Goal: Task Accomplishment & Management: Use online tool/utility

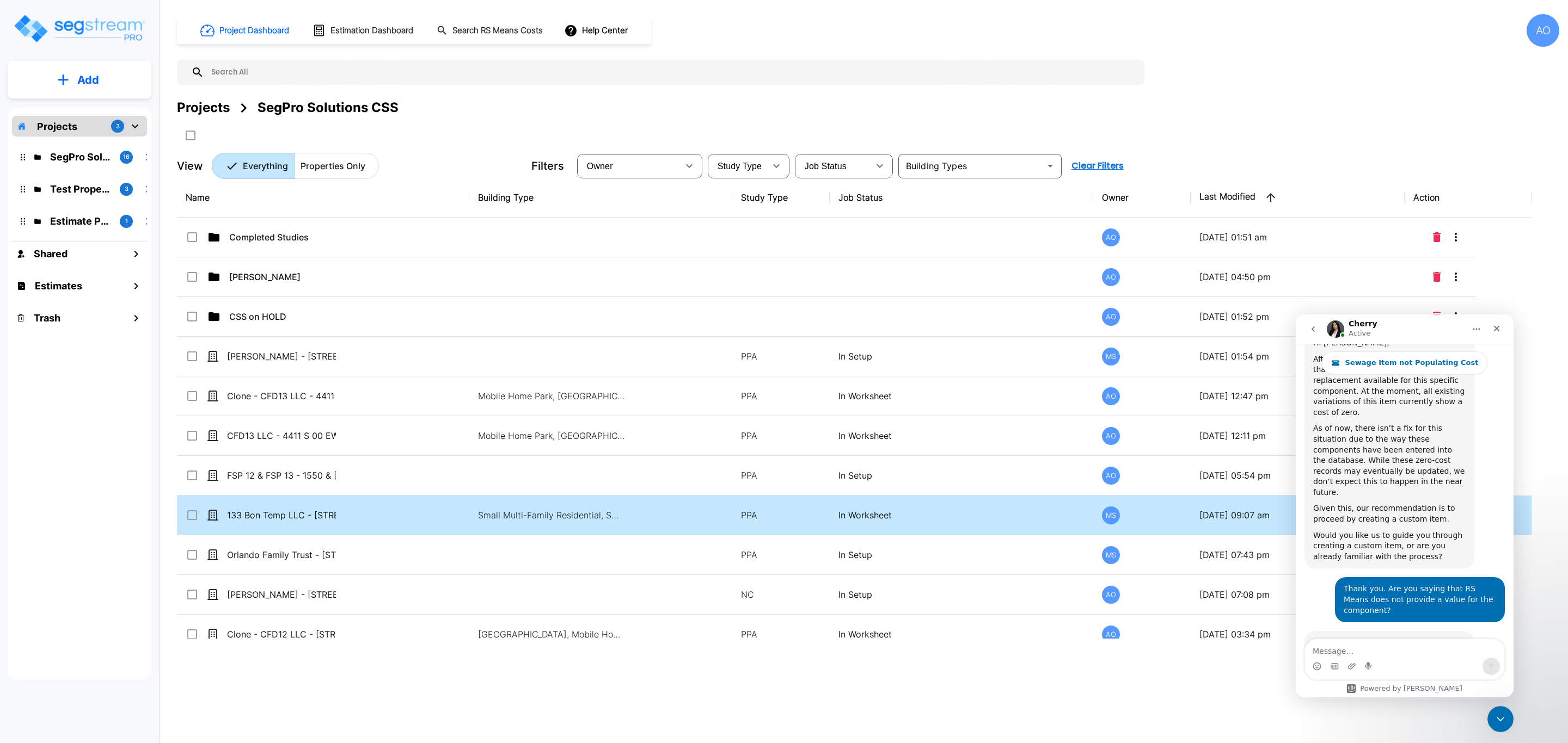
scroll to position [1374, 0]
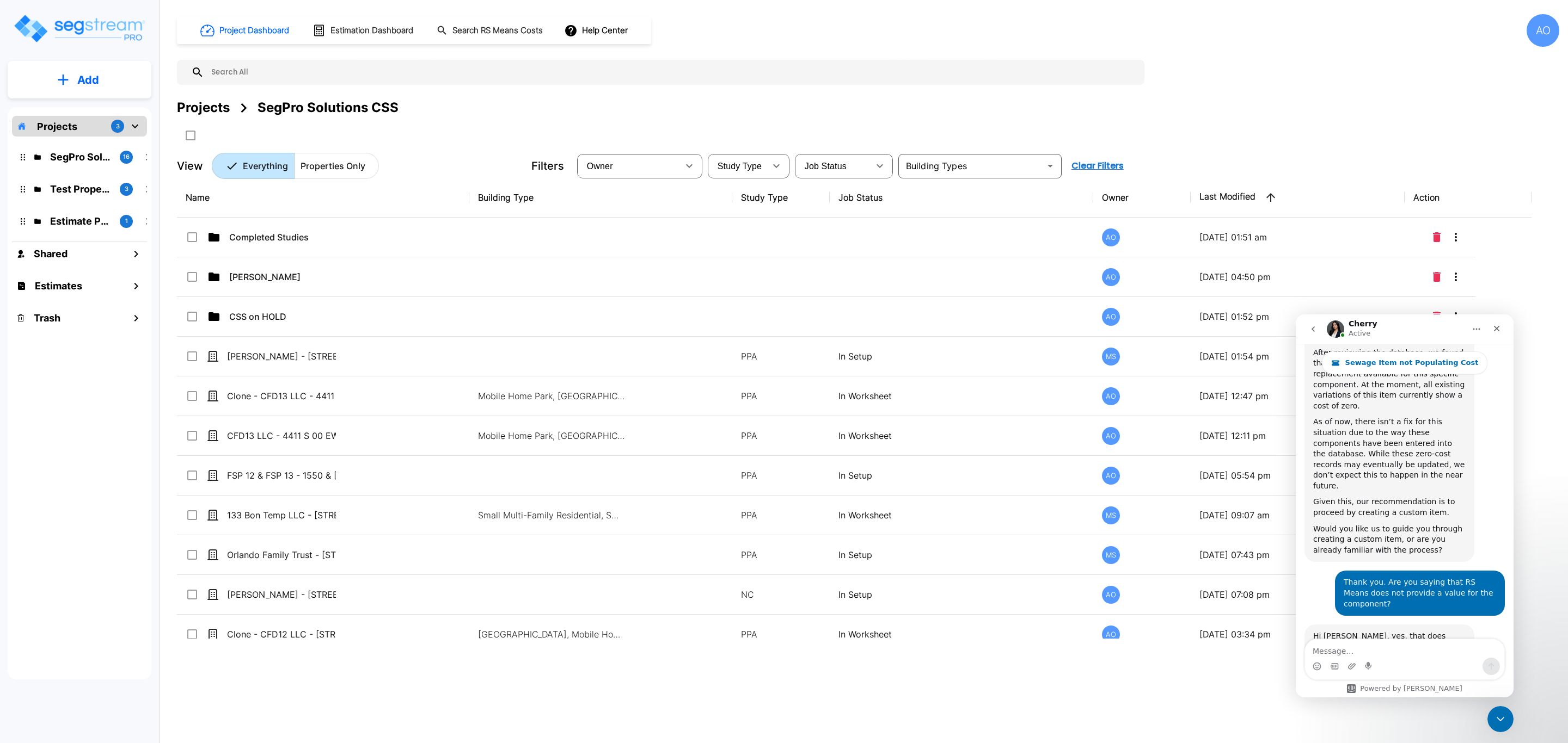
click at [1420, 653] on textarea "Message…" at bounding box center [1404, 648] width 199 height 19
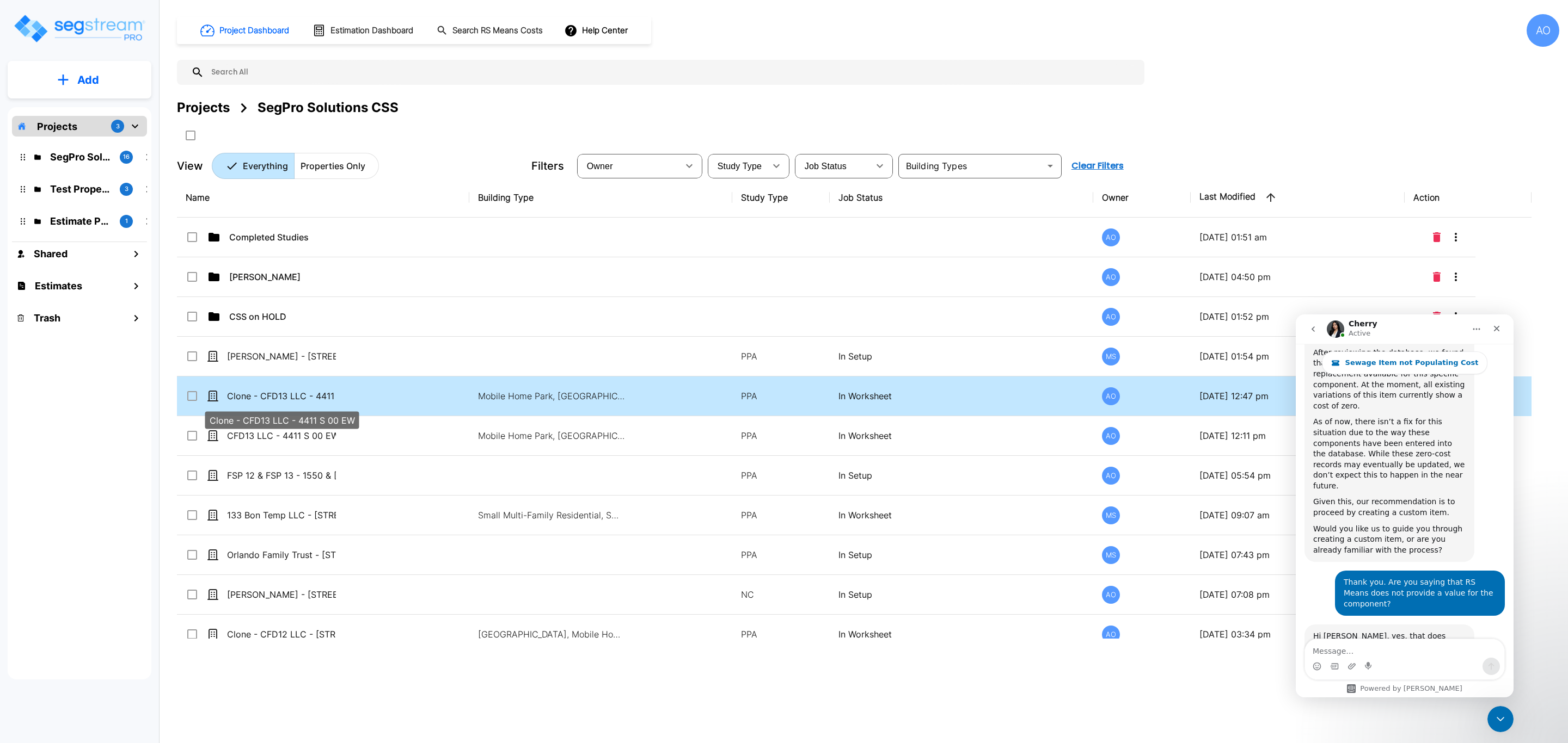
click at [320, 397] on p "Clone - CFD13 LLC - 4411 S 00 EW" at bounding box center [281, 396] width 109 height 13
checkbox input "true"
click at [320, 397] on p "Clone - CFD13 LLC - 4411 S 00 EW" at bounding box center [281, 396] width 109 height 13
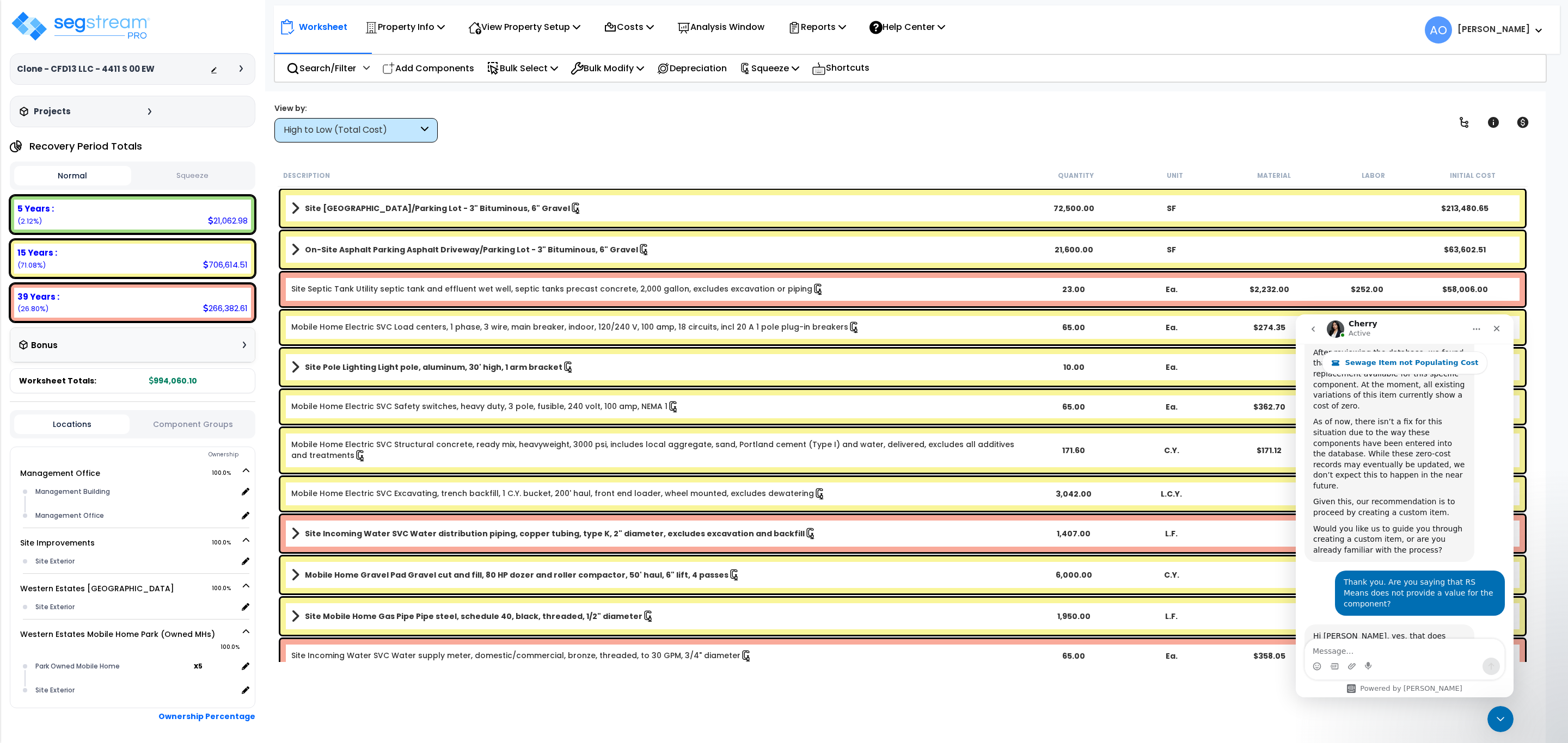
click at [384, 133] on div "High to Low (Total Cost)" at bounding box center [351, 130] width 134 height 12
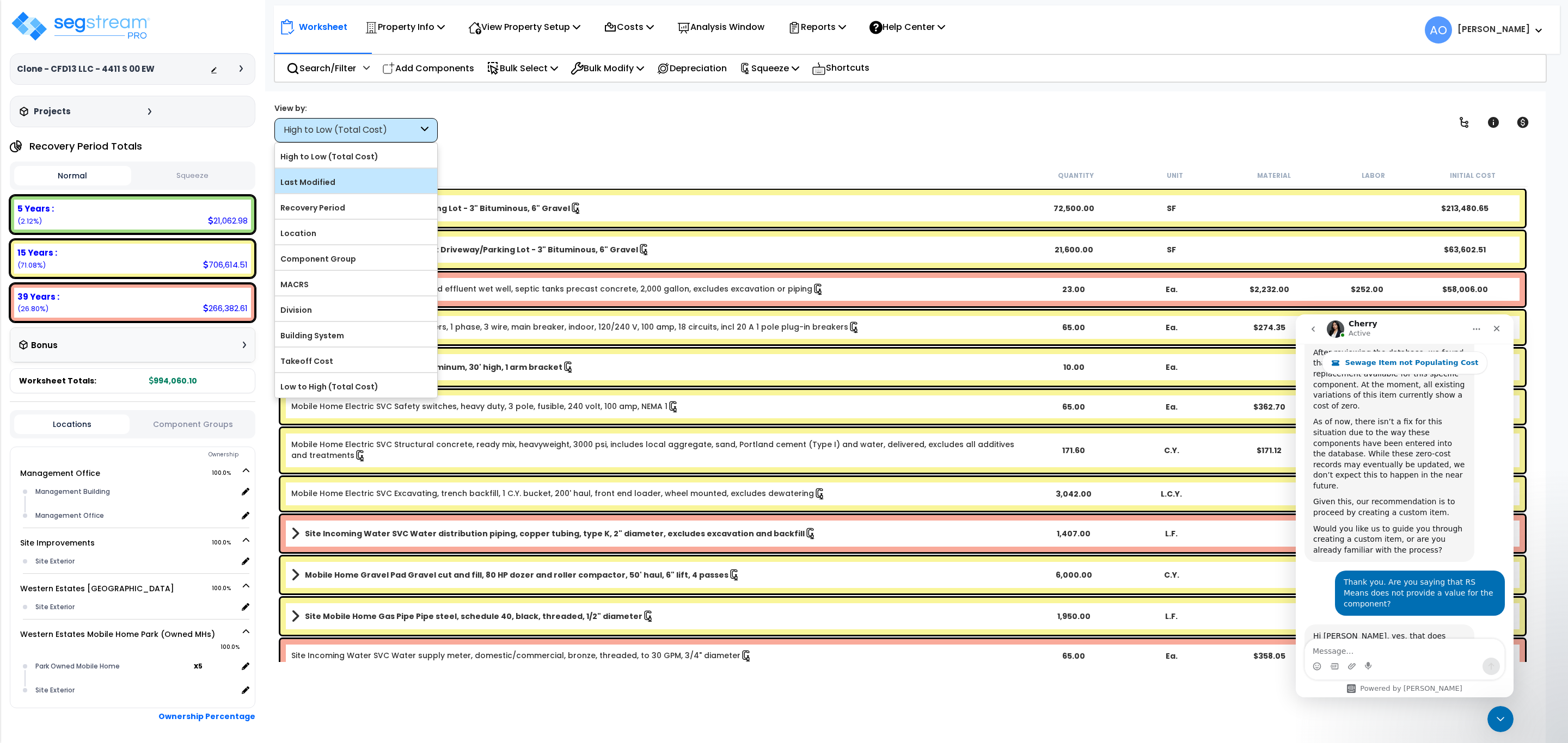
click at [358, 180] on label "Last Modified" at bounding box center [356, 182] width 163 height 16
click at [0, 0] on input "Last Modified" at bounding box center [0, 0] width 0 height 0
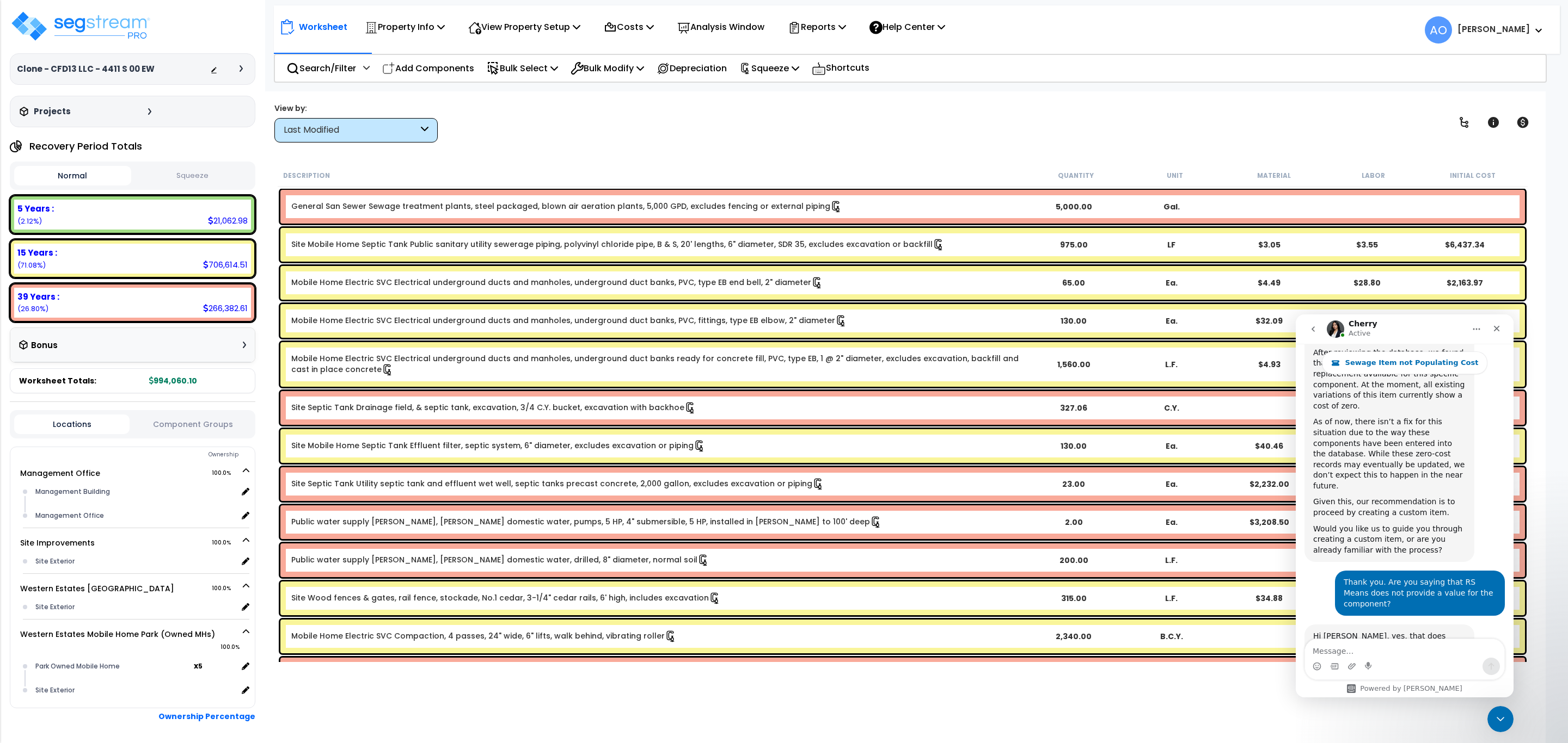
click at [477, 208] on link "General San Sewer Sewage treatment plants, steel packaged, blown air aeration p…" at bounding box center [567, 207] width 551 height 12
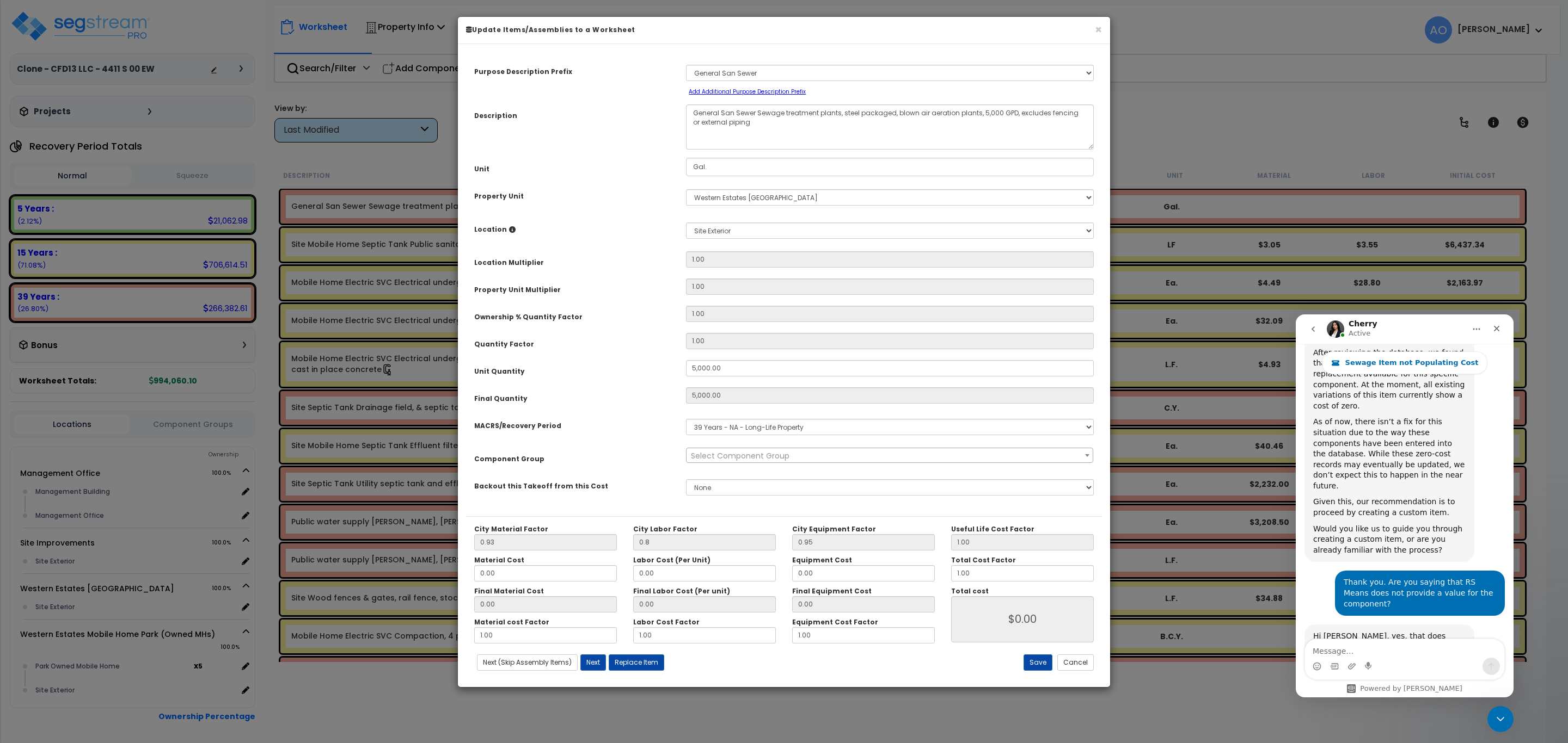
select select "46151"
click at [639, 660] on button "Replace Item" at bounding box center [636, 663] width 56 height 16
type input "5000"
type input "Gal."
select select "169626"
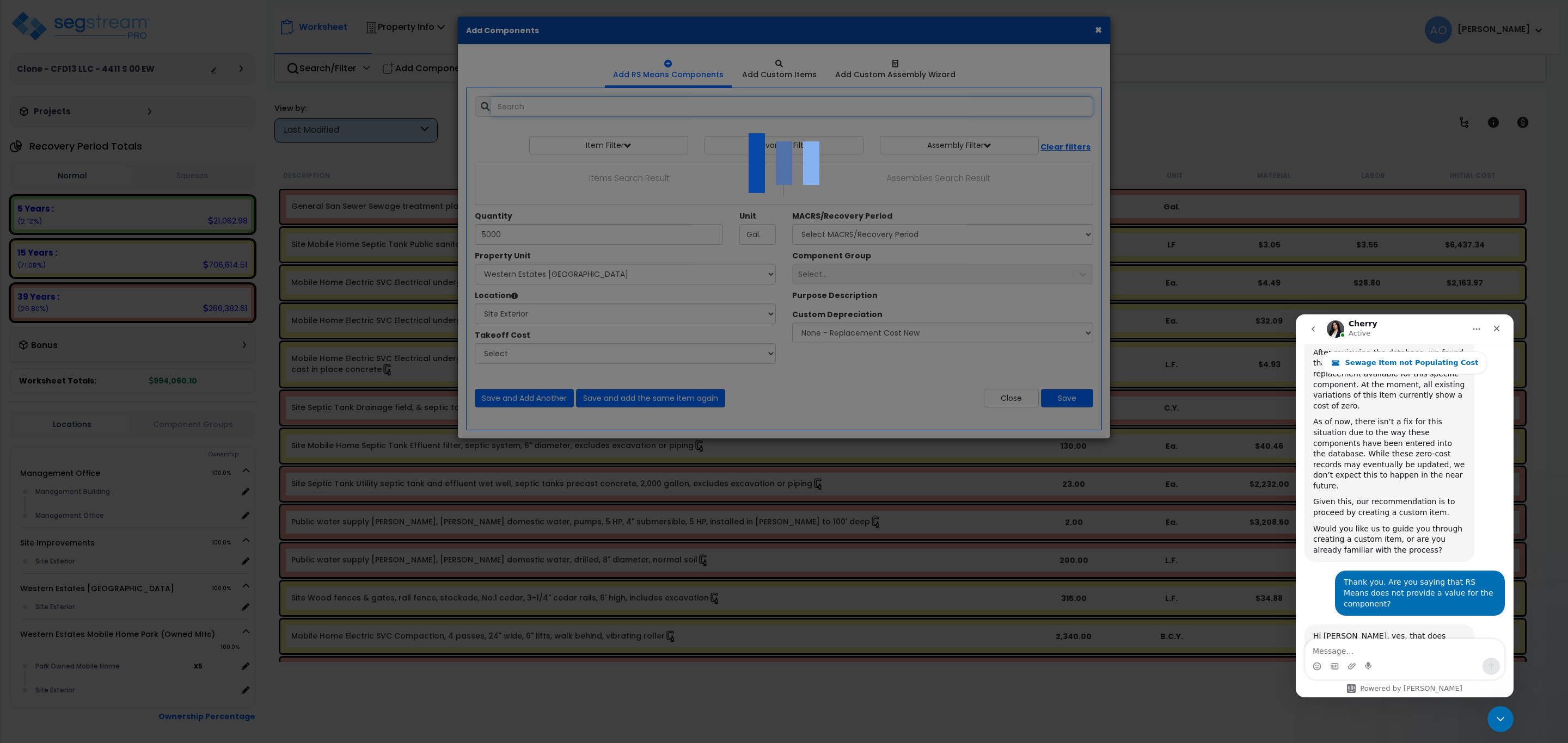
select select "462"
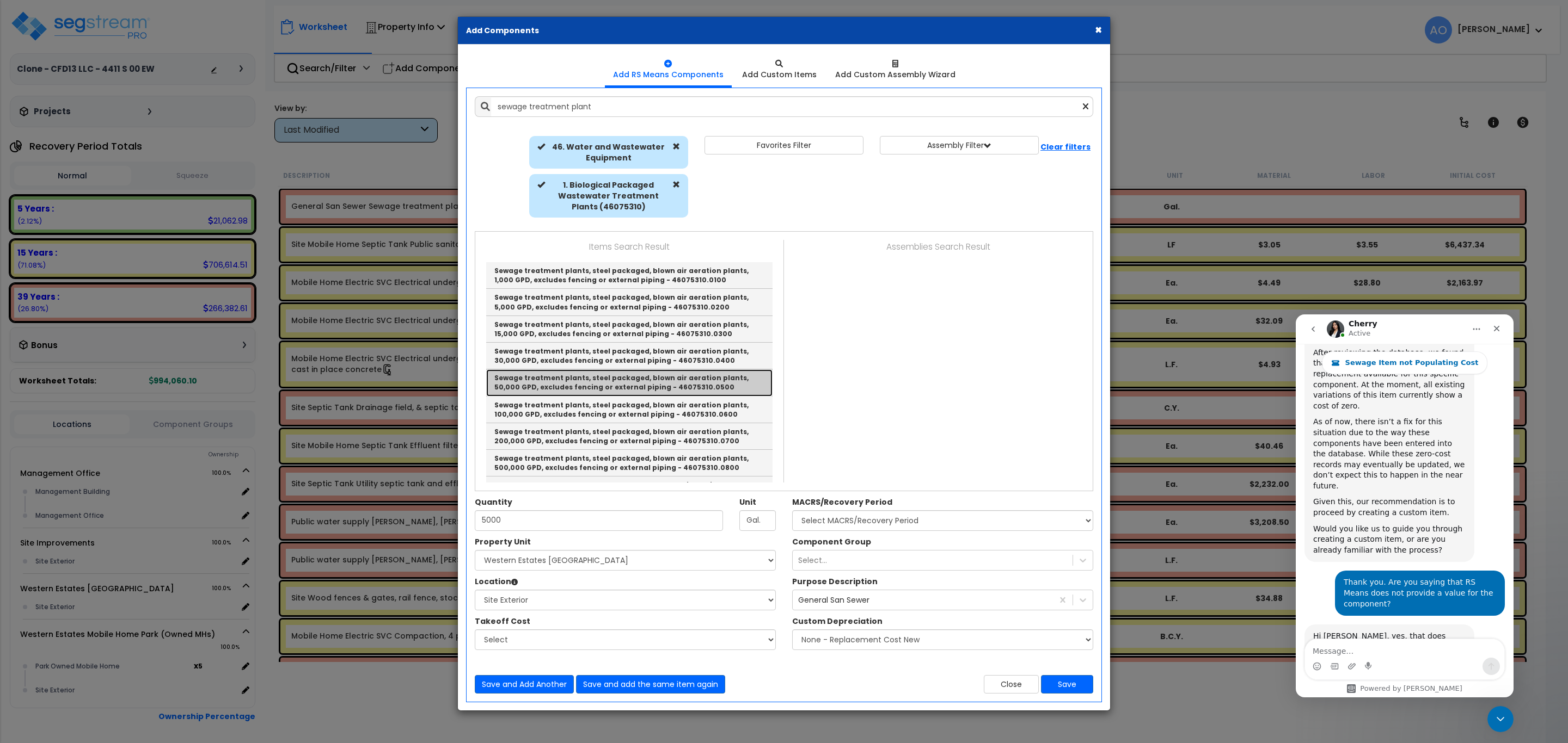
click at [691, 382] on link "Sewage treatment plants, steel packaged, blown air aeration plants, 50,000 GPD,…" at bounding box center [629, 383] width 286 height 27
type input "Sewage treatment plants, steel packaged, blown air aeration plants, 50,000 GPD,…"
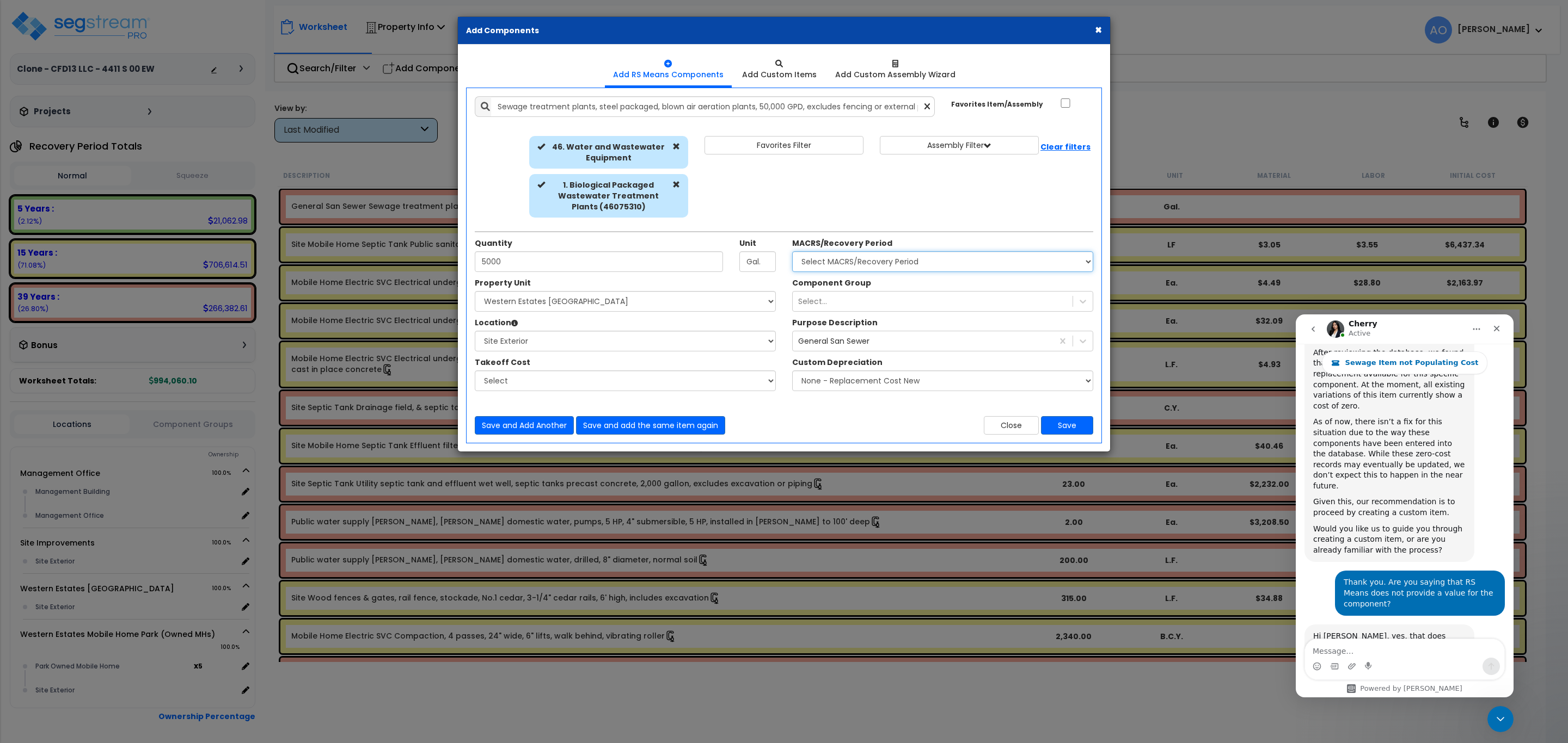
click at [856, 262] on select "Select MACRS/Recovery Period 5 Years - 57.0 - Distributive Trades & Services 5 …" at bounding box center [942, 262] width 301 height 20
select select "3666"
click at [792, 252] on select "Select MACRS/Recovery Period 5 Years - 57.0 - Distributive Trades & Services 5 …" at bounding box center [942, 262] width 301 height 20
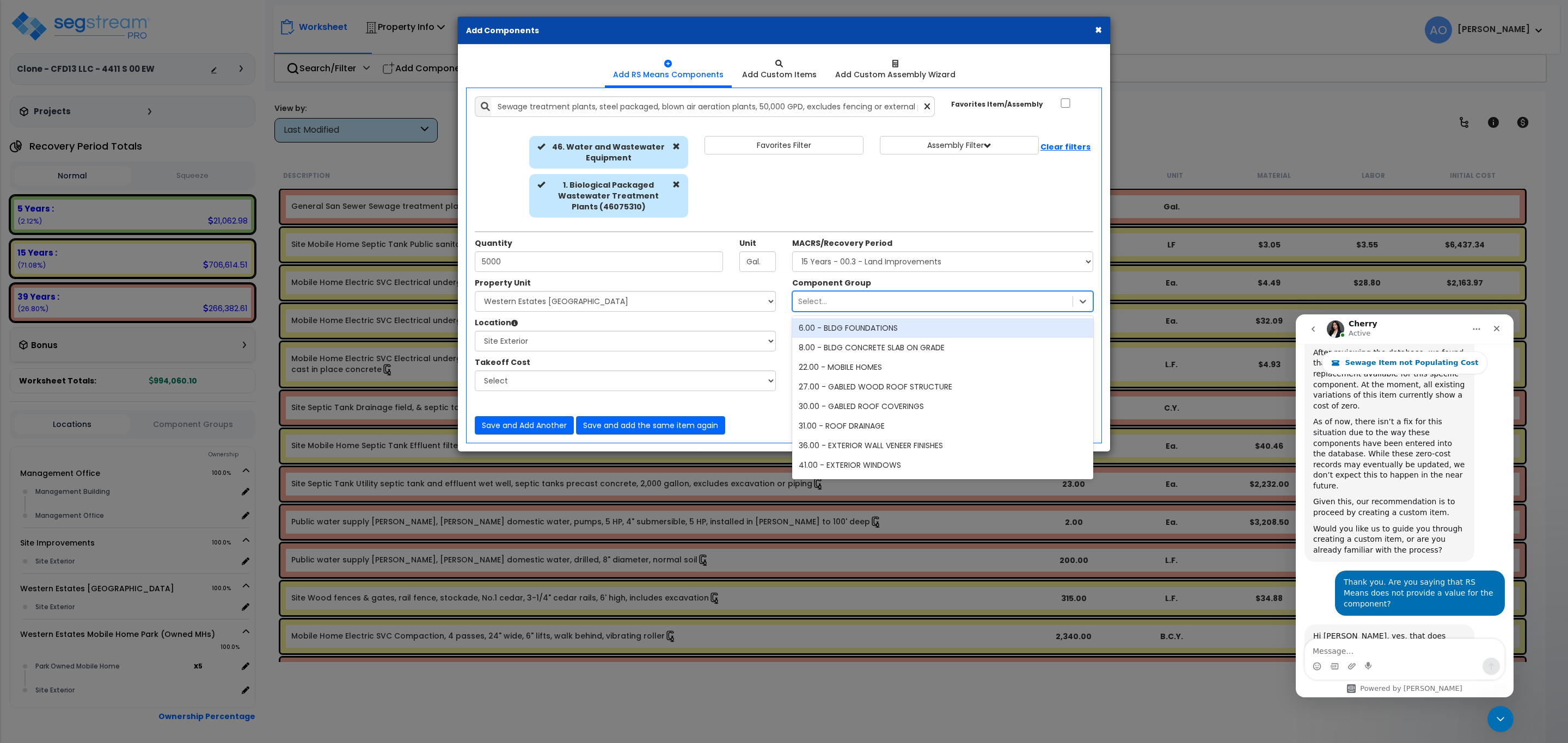
click at [836, 306] on div "Select..." at bounding box center [932, 301] width 280 height 18
type input "site"
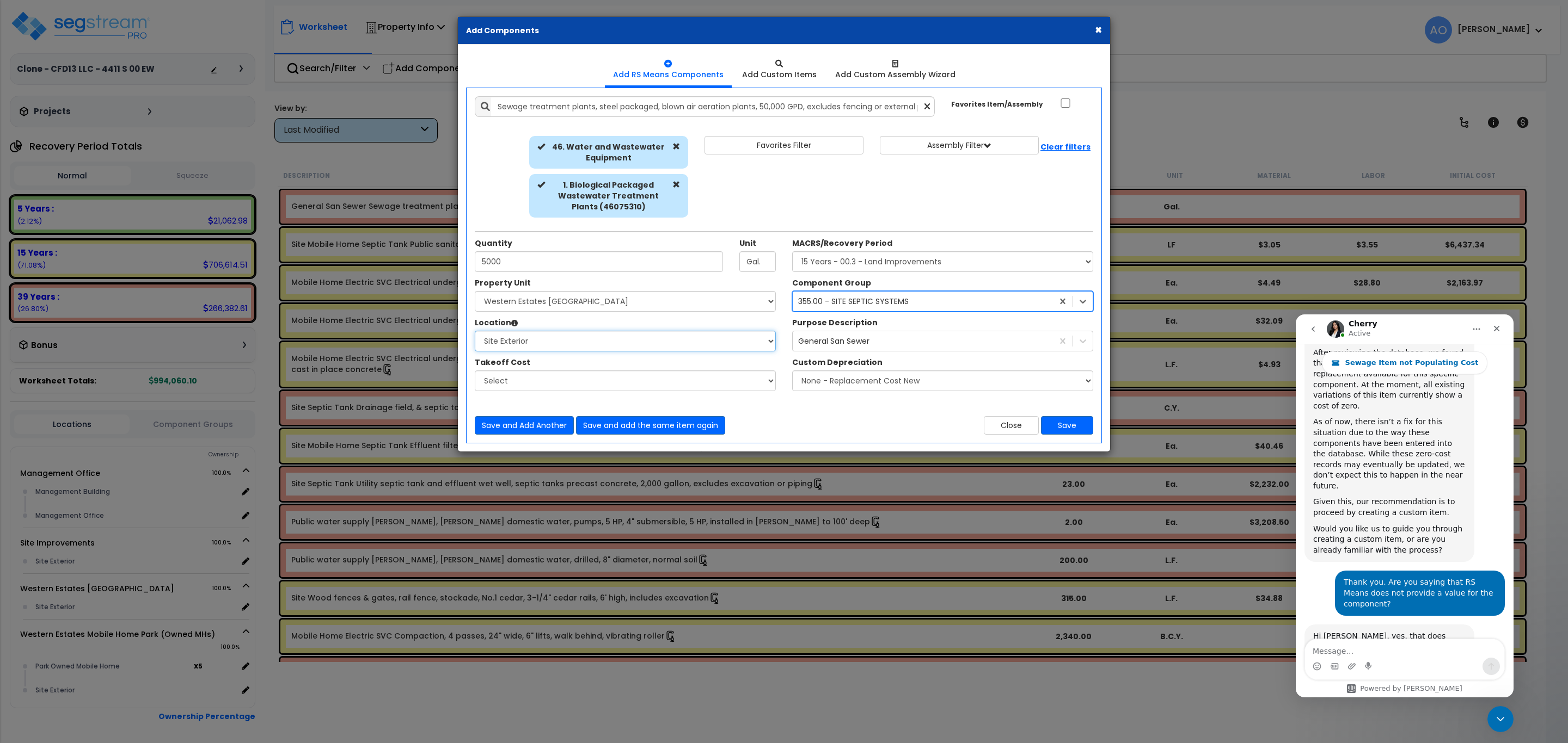
click at [593, 342] on select "Select Building Building Interior Site Exterior Add Additional Location" at bounding box center [625, 341] width 301 height 20
click at [807, 410] on div "Save and Add Another Save and add the same item again Close Save" at bounding box center [784, 419] width 635 height 32
click at [1073, 428] on button "Save" at bounding box center [1067, 425] width 52 height 19
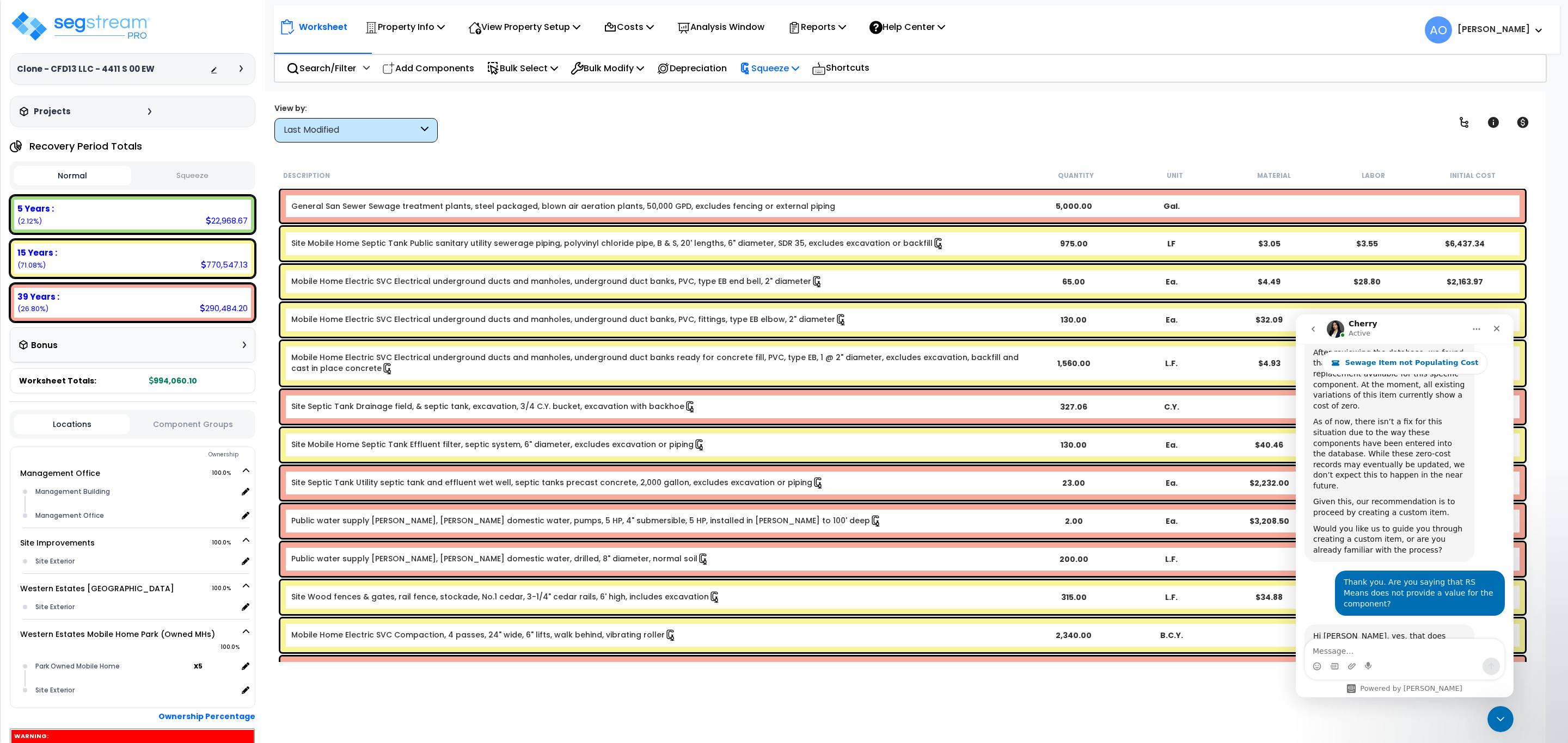
click at [786, 69] on p "Squeeze" at bounding box center [769, 68] width 60 height 15
click at [791, 88] on link "Re-squeeze" at bounding box center [788, 94] width 108 height 25
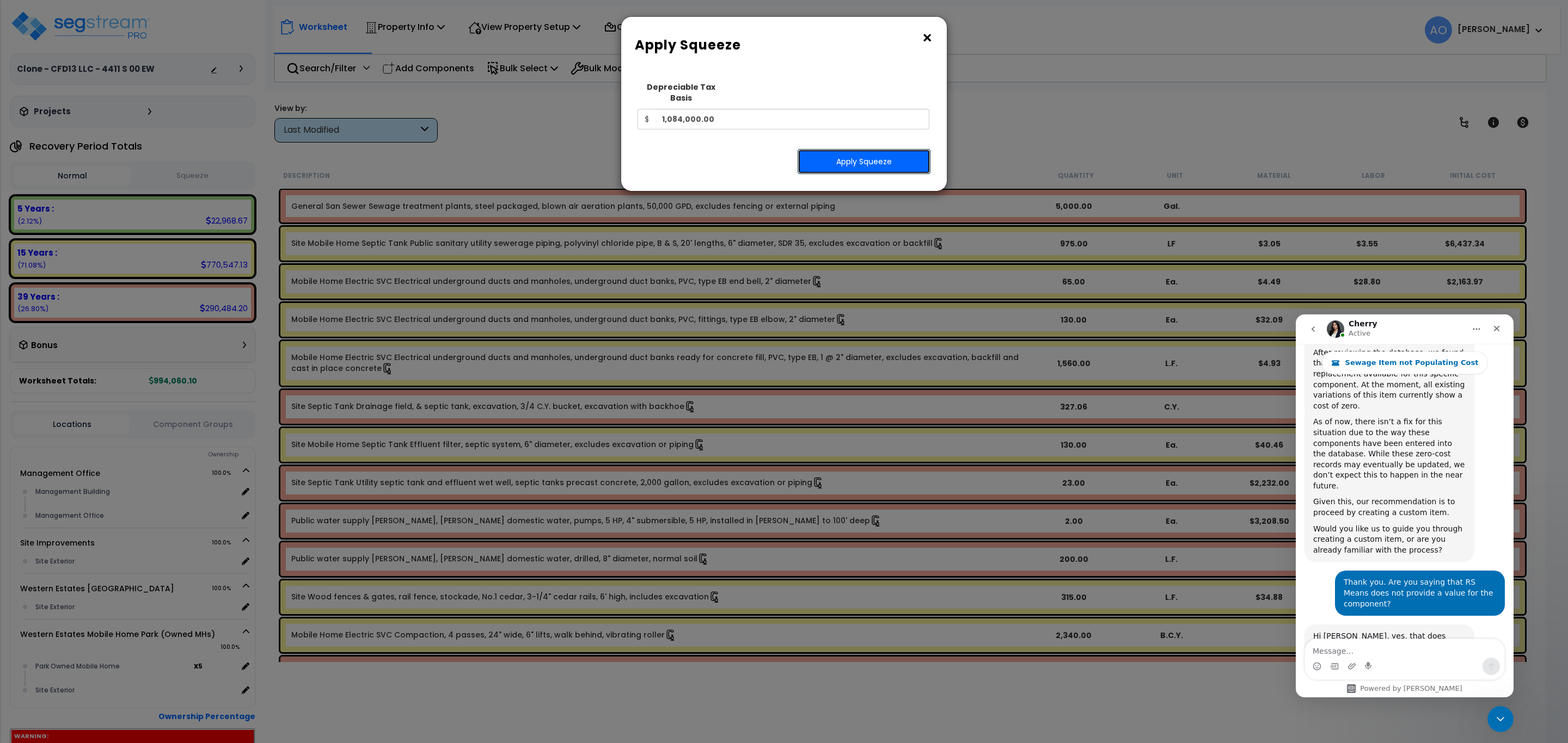
click at [829, 149] on button "Apply Squeeze" at bounding box center [864, 162] width 133 height 25
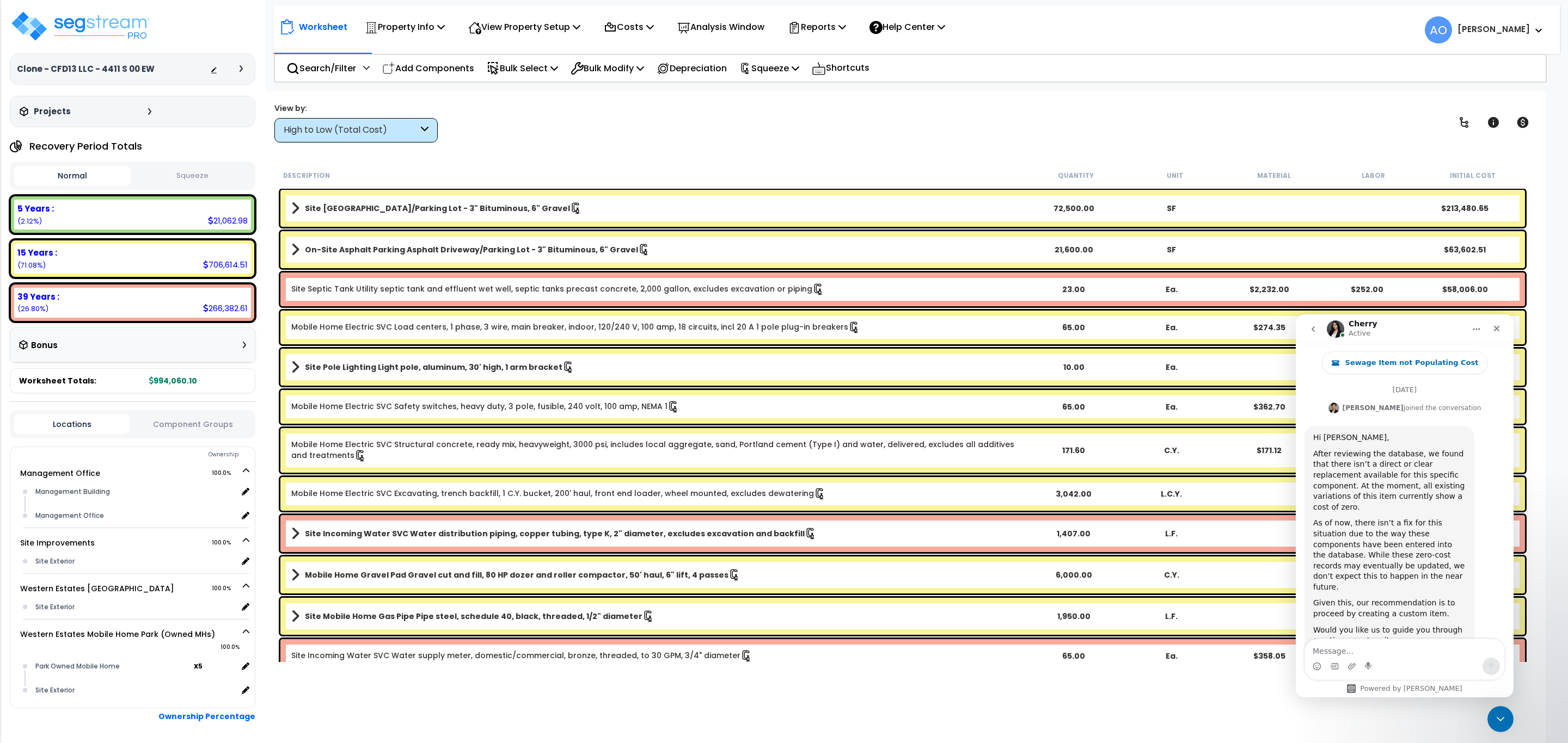
scroll to position [1374, 0]
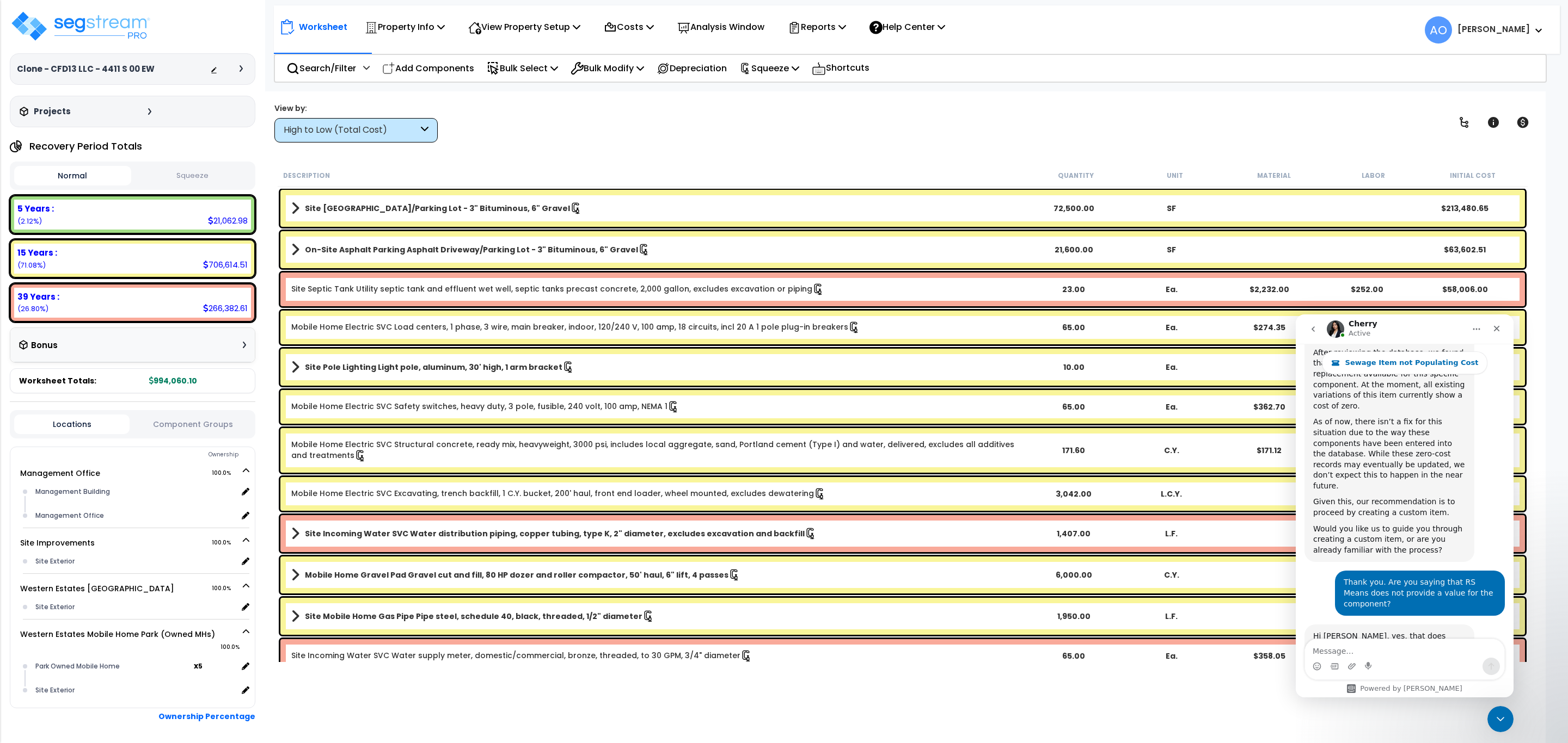
click at [392, 133] on div "High to Low (Total Cost)" at bounding box center [351, 130] width 134 height 12
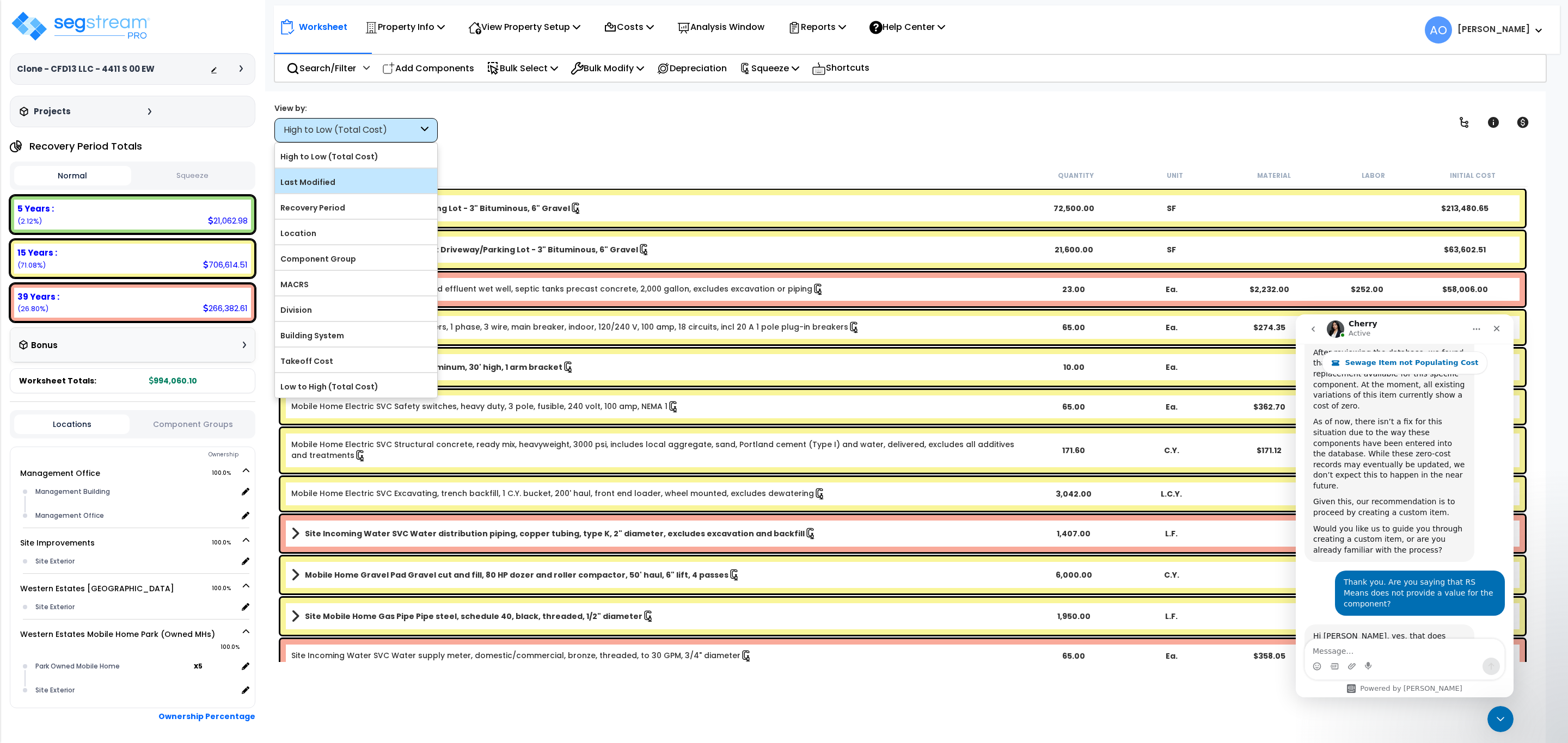
click at [366, 181] on label "Last Modified" at bounding box center [356, 182] width 163 height 16
click at [0, 0] on input "Last Modified" at bounding box center [0, 0] width 0 height 0
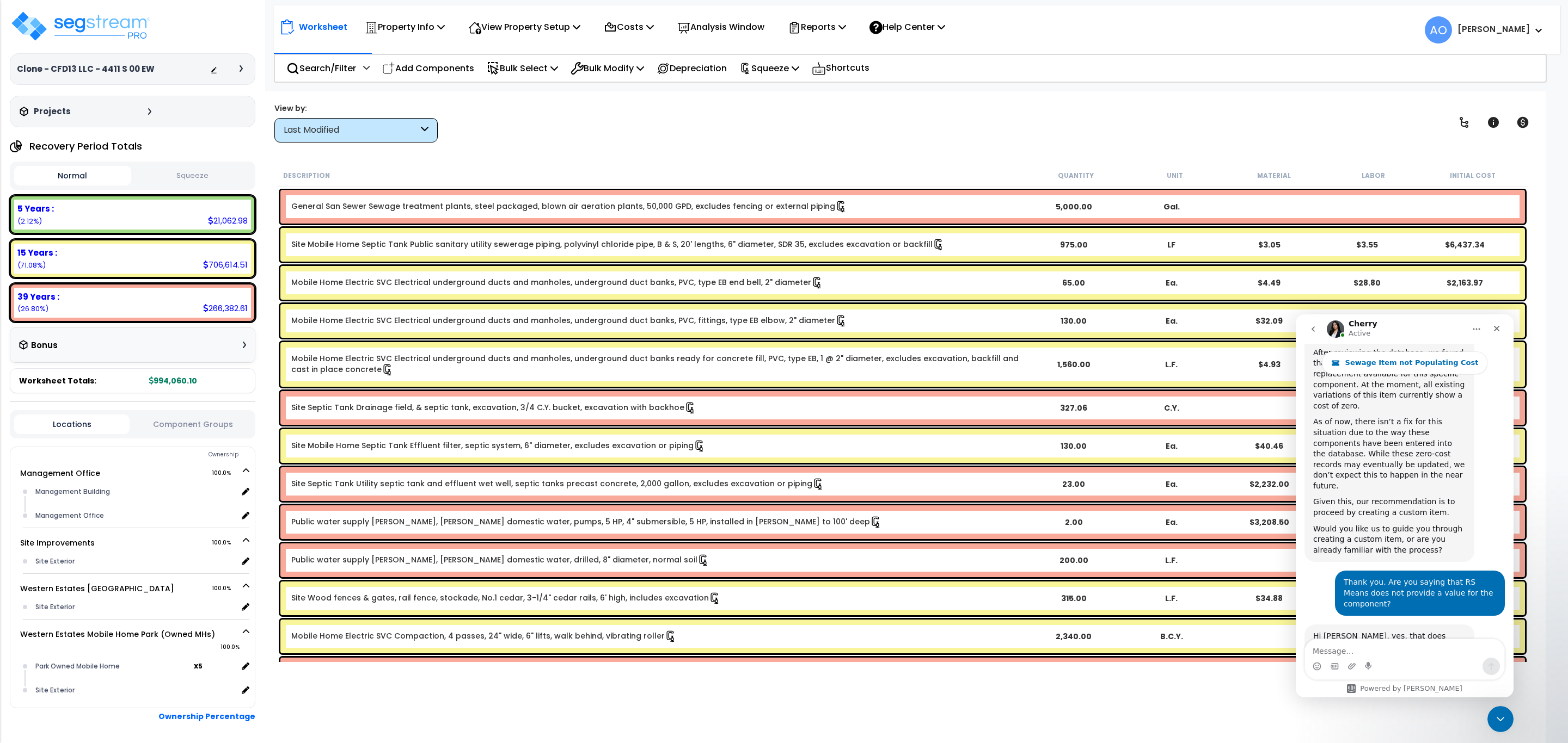
click at [546, 205] on link "General San Sewer Sewage treatment plants, steel packaged, blown air aeration p…" at bounding box center [569, 207] width 556 height 12
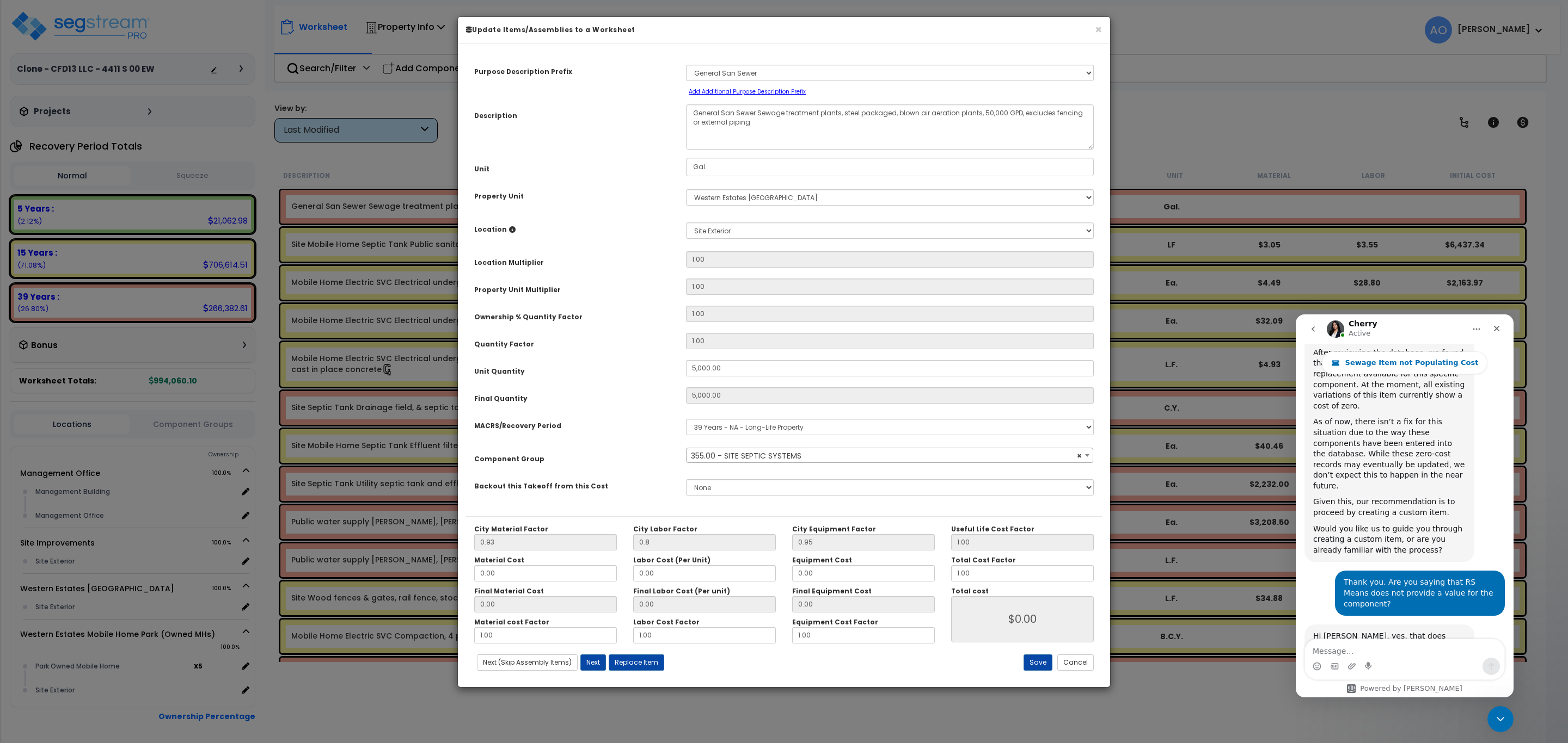
select select "46151"
click at [1077, 658] on button "Cancel" at bounding box center [1075, 663] width 36 height 16
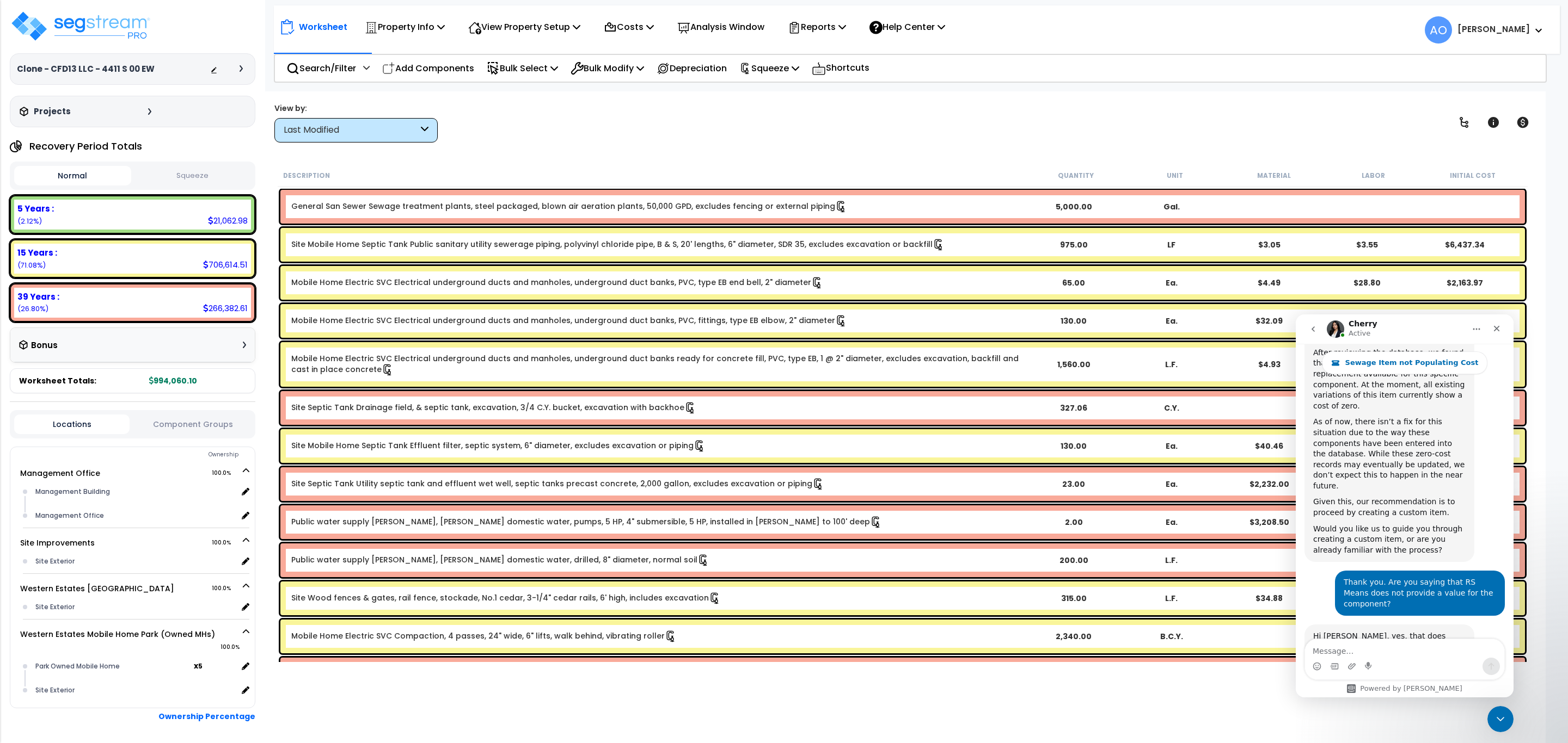
click at [464, 206] on link "General San Sewer Sewage treatment plants, steel packaged, blown air aeration p…" at bounding box center [569, 207] width 556 height 12
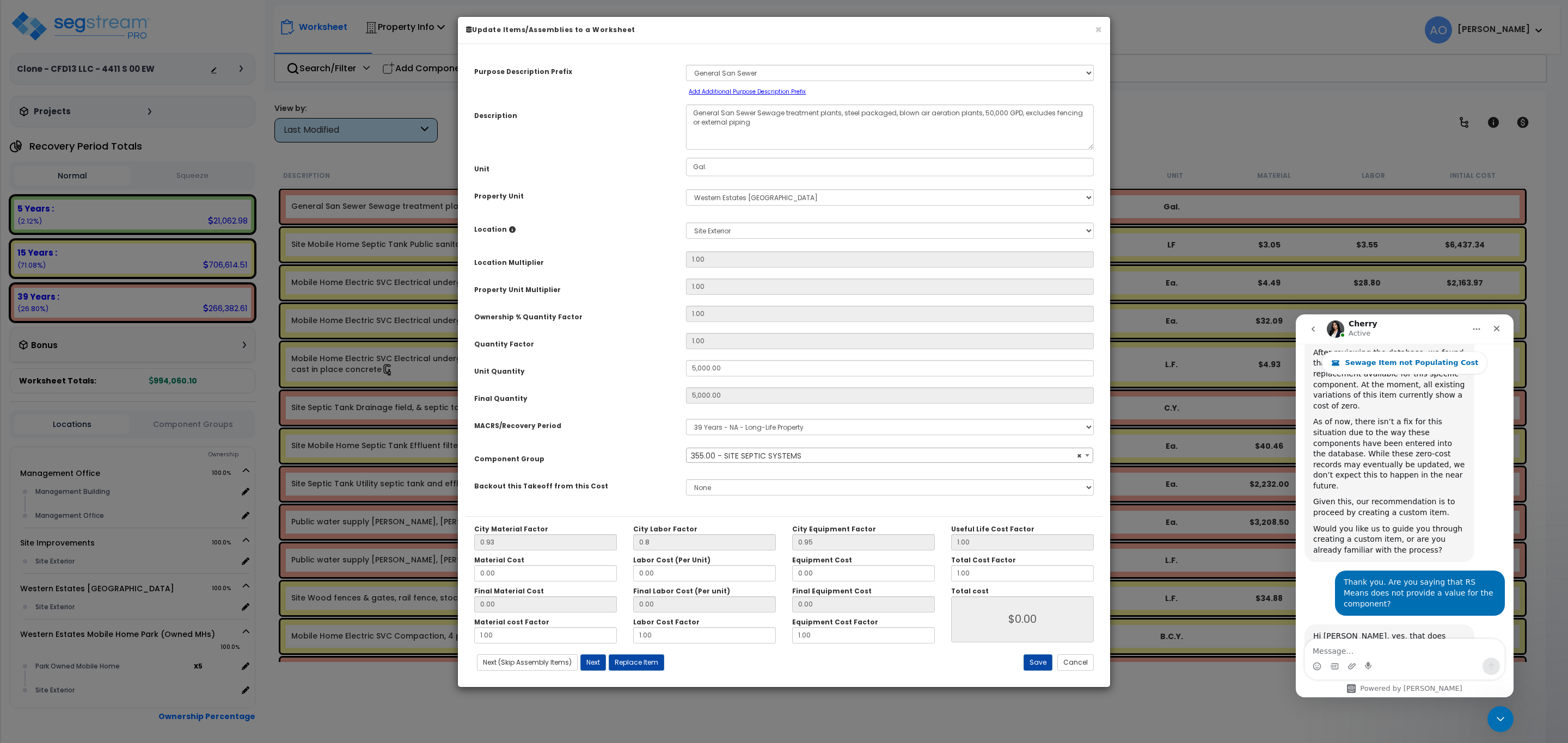
click at [641, 655] on div "City Material Factor 0.93 City Labor Factor 0.8 City Equipment Factor 0.95 Mate…" at bounding box center [783, 598] width 636 height 163
select select "46151"
click at [641, 665] on button "Replace Item" at bounding box center [636, 663] width 56 height 16
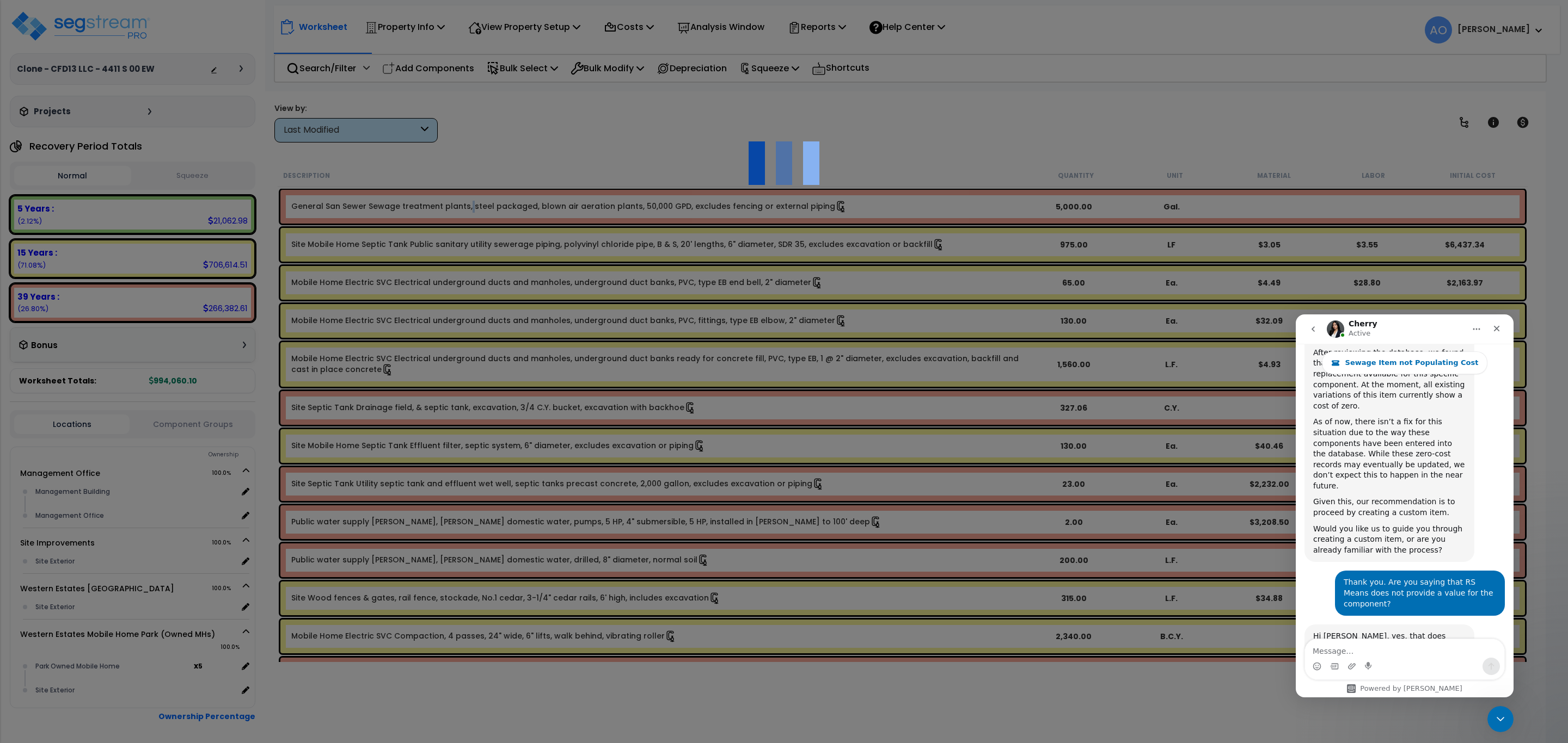
type input "5000"
type input "Gal."
select select "169626"
select select "462"
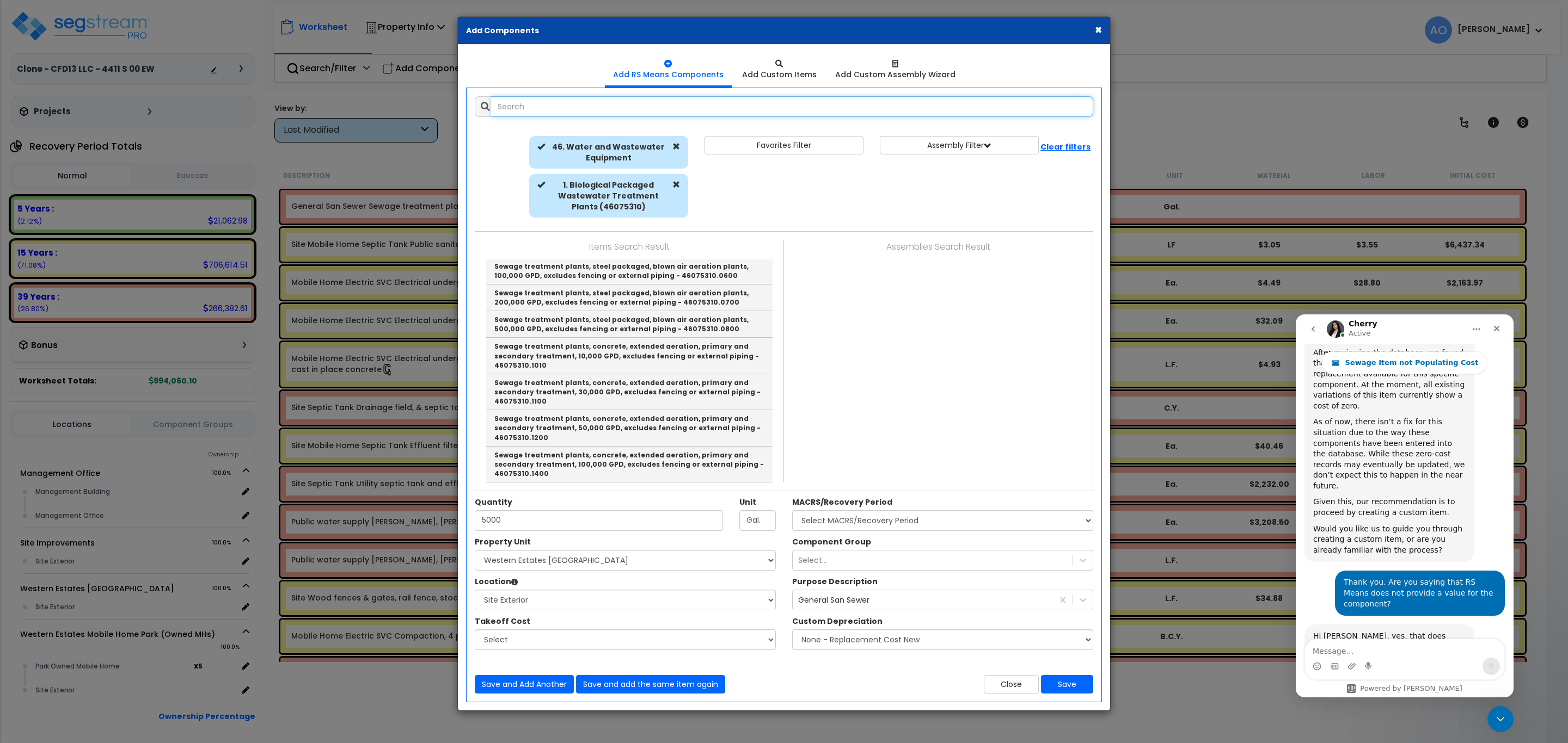
scroll to position [98, 0]
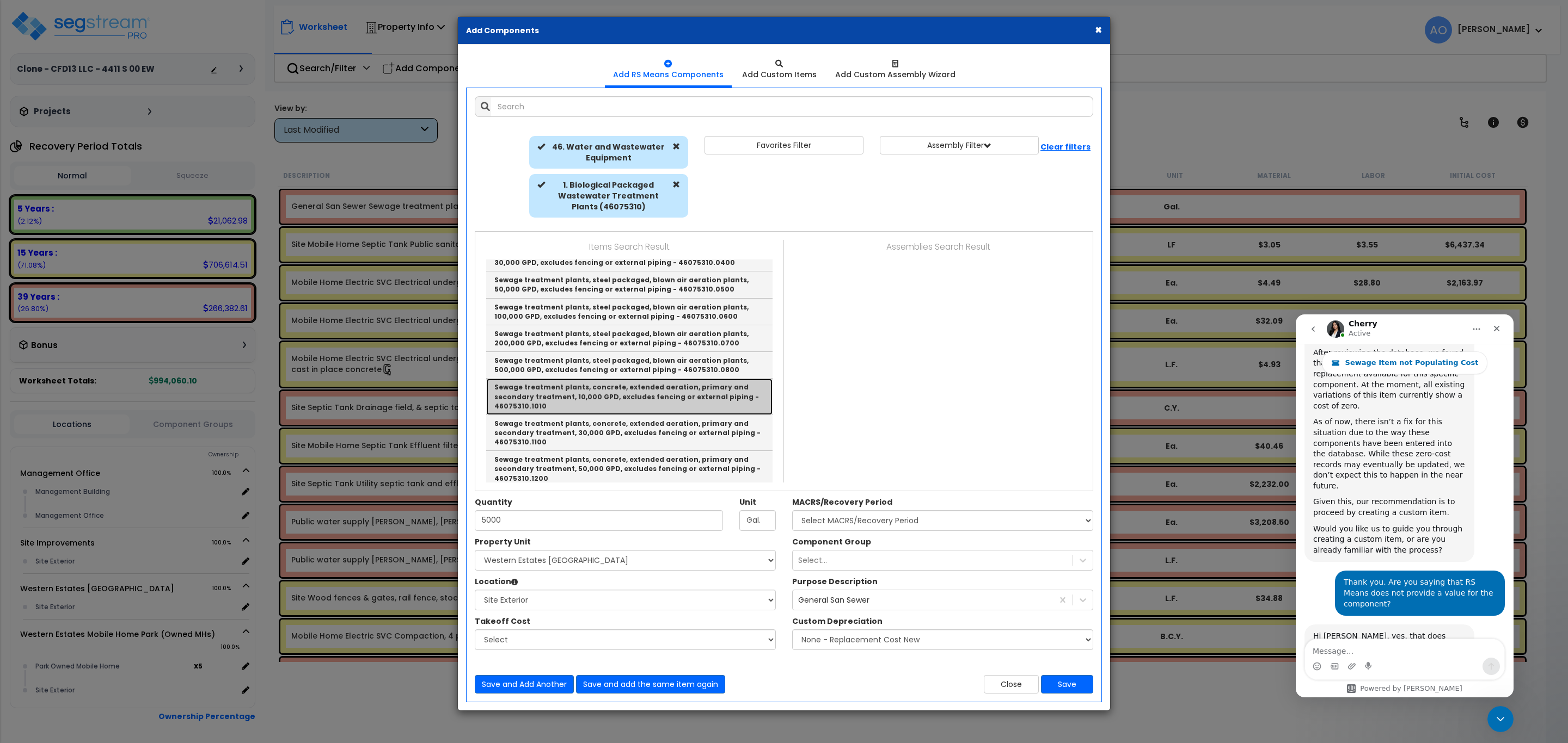
click at [628, 400] on link "Sewage treatment plants, concrete, extended aeration, primary and secondary tre…" at bounding box center [629, 397] width 286 height 36
type input "Sewage treatment plants, concrete, extended aeration, primary and secondary tre…"
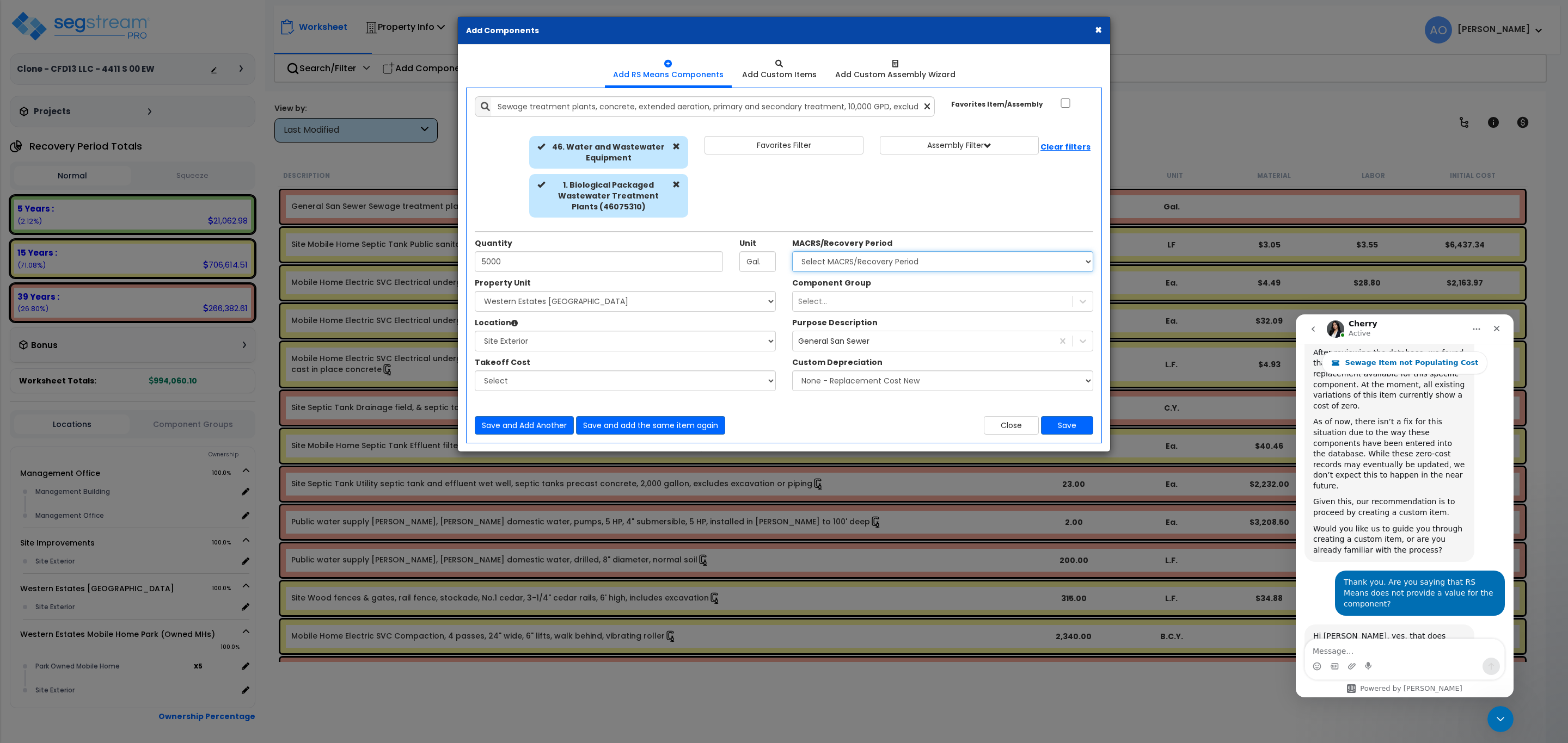
click at [847, 259] on select "Select MACRS/Recovery Period 5 Years - 57.0 - Distributive Trades & Services 5 …" at bounding box center [942, 262] width 301 height 20
select select "3666"
click at [792, 252] on select "Select MACRS/Recovery Period 5 Years - 57.0 - Distributive Trades & Services 5 …" at bounding box center [942, 262] width 301 height 20
click at [828, 306] on div "Select..." at bounding box center [932, 301] width 280 height 18
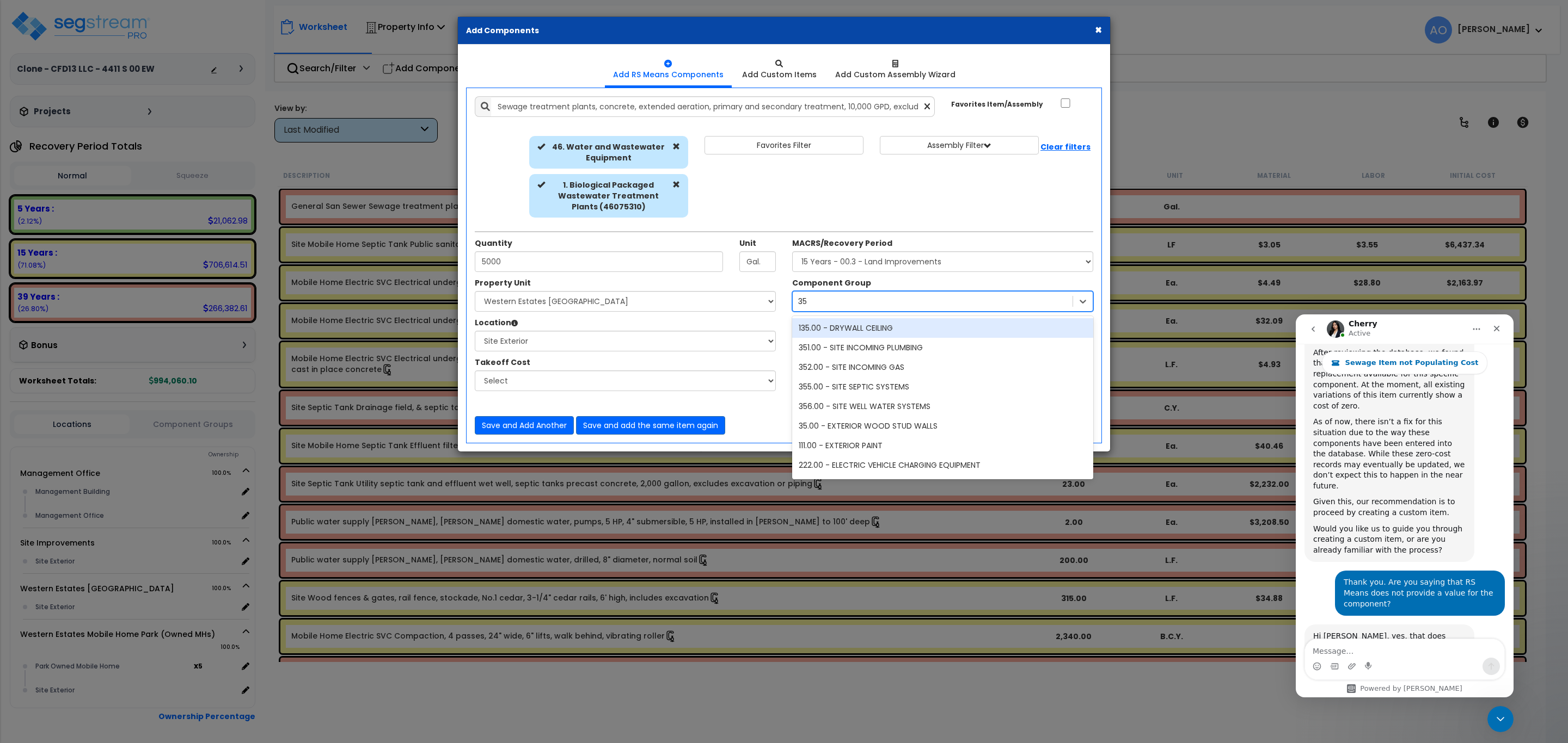
type input "355"
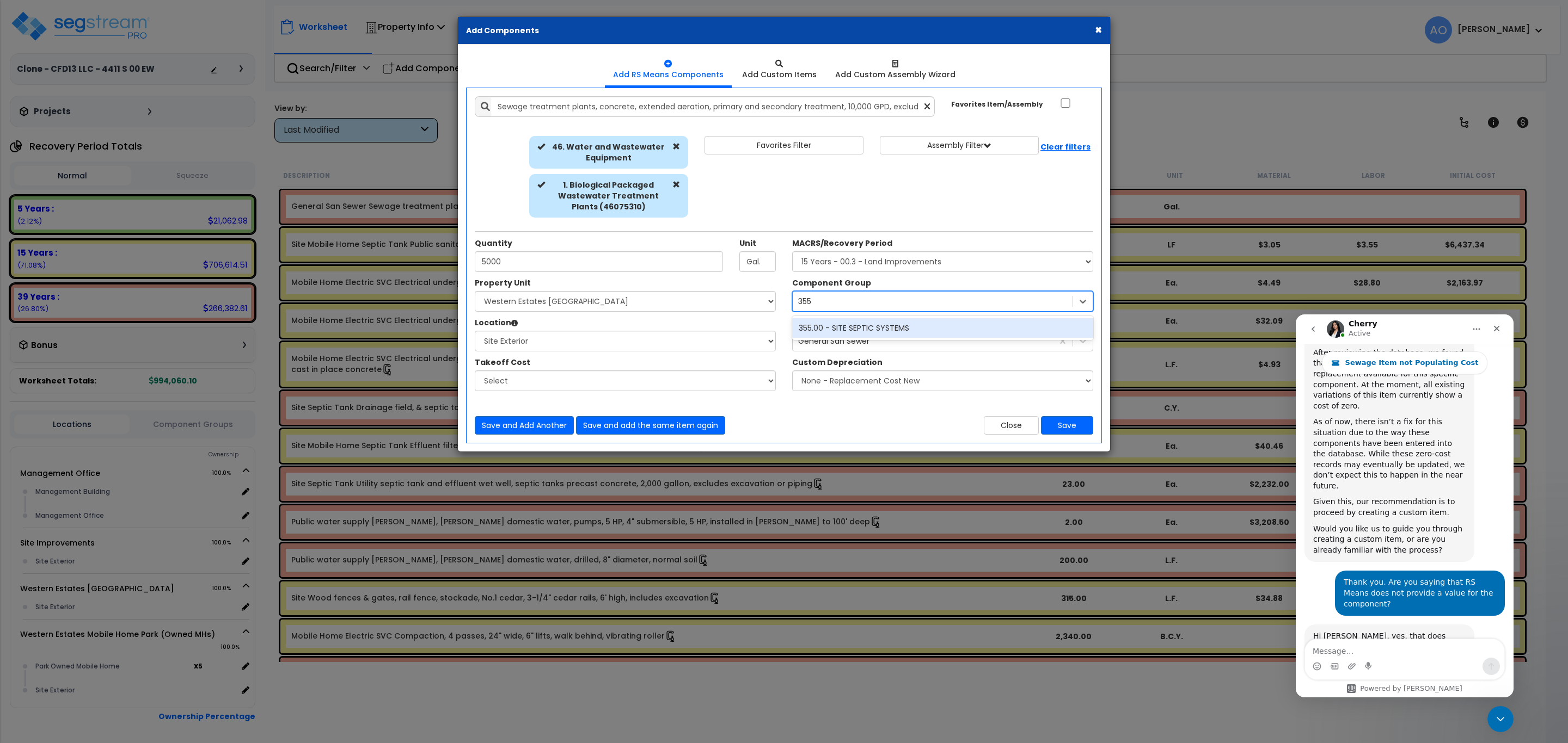
click at [837, 328] on div "355.00 - SITE SEPTIC SYSTEMS" at bounding box center [942, 328] width 301 height 19
drag, startPoint x: 822, startPoint y: 443, endPoint x: 1140, endPoint y: 431, distance: 318.2
click at [822, 442] on div "Add Items Add Assemblies Both 3039629 Select" at bounding box center [784, 266] width 635 height 355
click at [1077, 430] on button "Save" at bounding box center [1067, 425] width 52 height 19
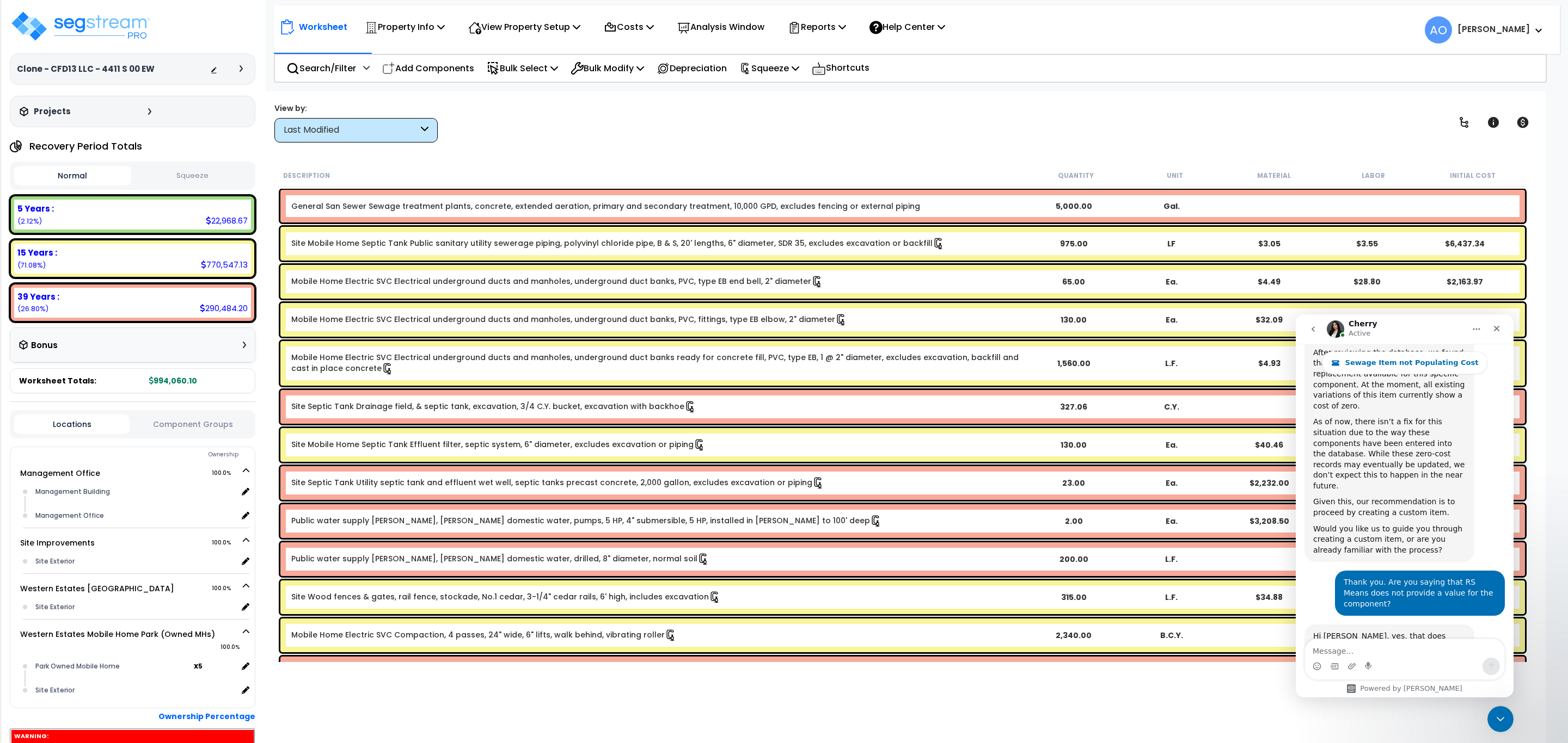
click at [209, 175] on button "Squeeze" at bounding box center [193, 176] width 117 height 19
click at [301, 130] on div "Last Modified" at bounding box center [351, 130] width 134 height 12
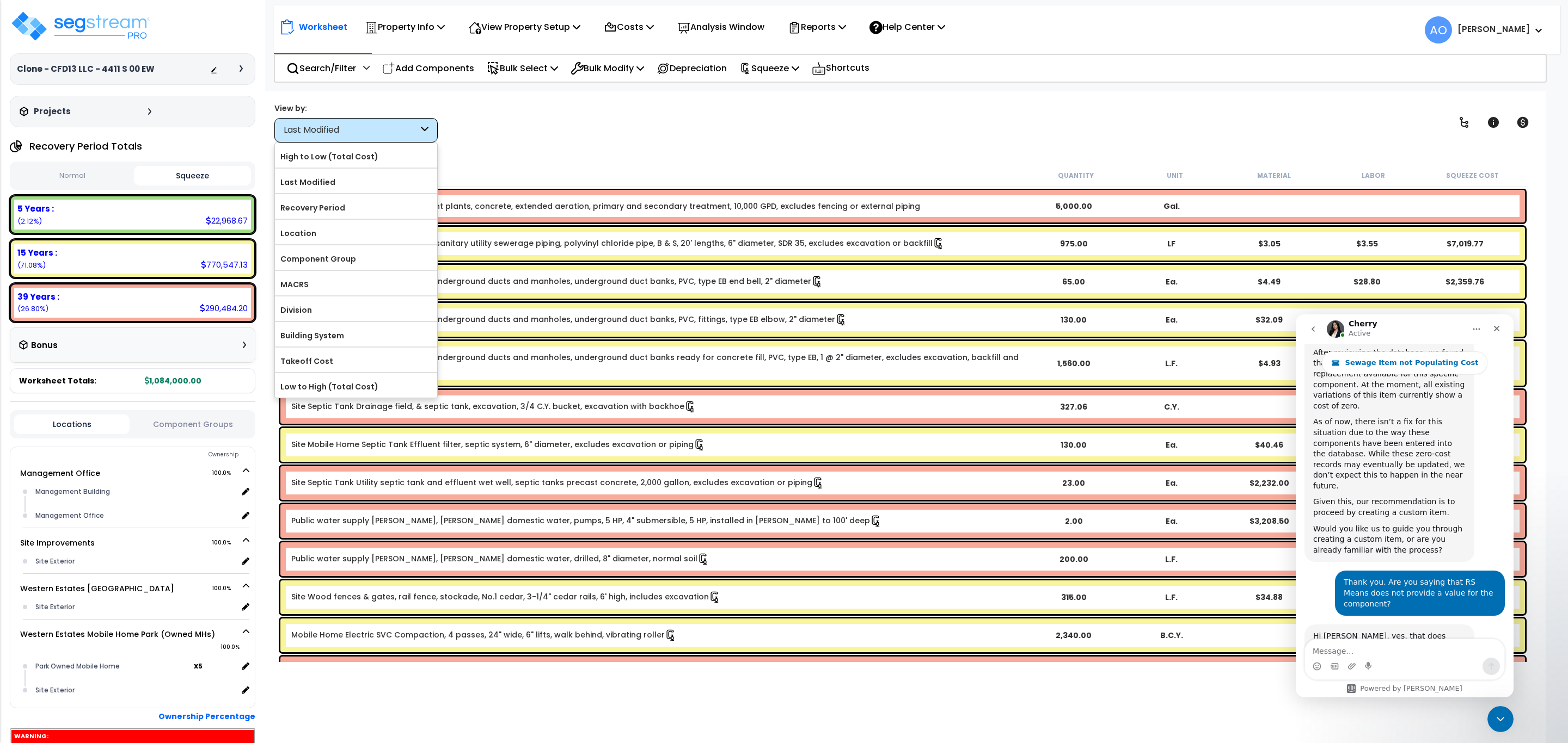
click at [602, 121] on div "View by: Last Modified High to Low (Total Cost)" at bounding box center [902, 123] width 1264 height 41
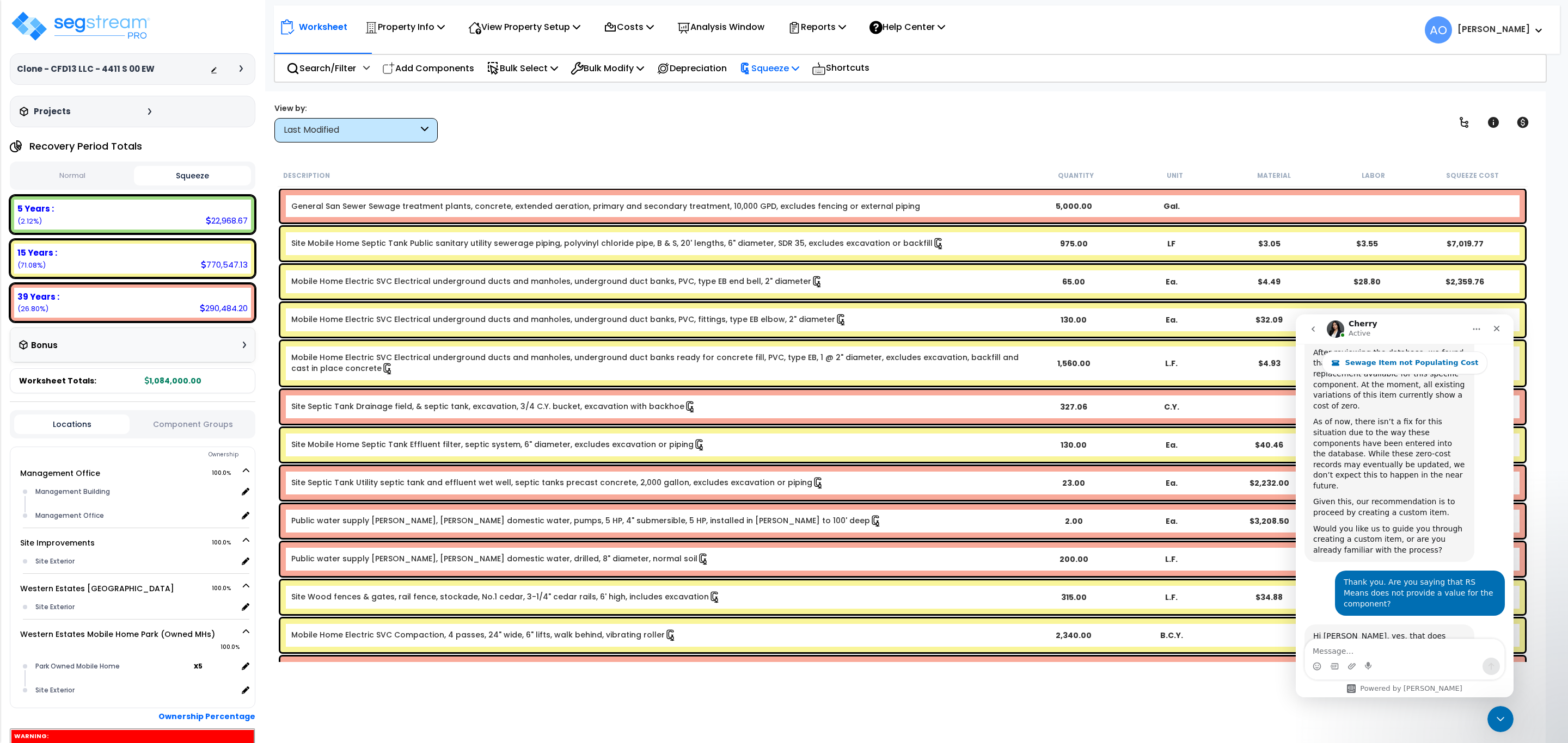
click at [784, 63] on p "Squeeze" at bounding box center [769, 68] width 60 height 15
click at [792, 88] on link "Re-squeeze" at bounding box center [788, 94] width 108 height 25
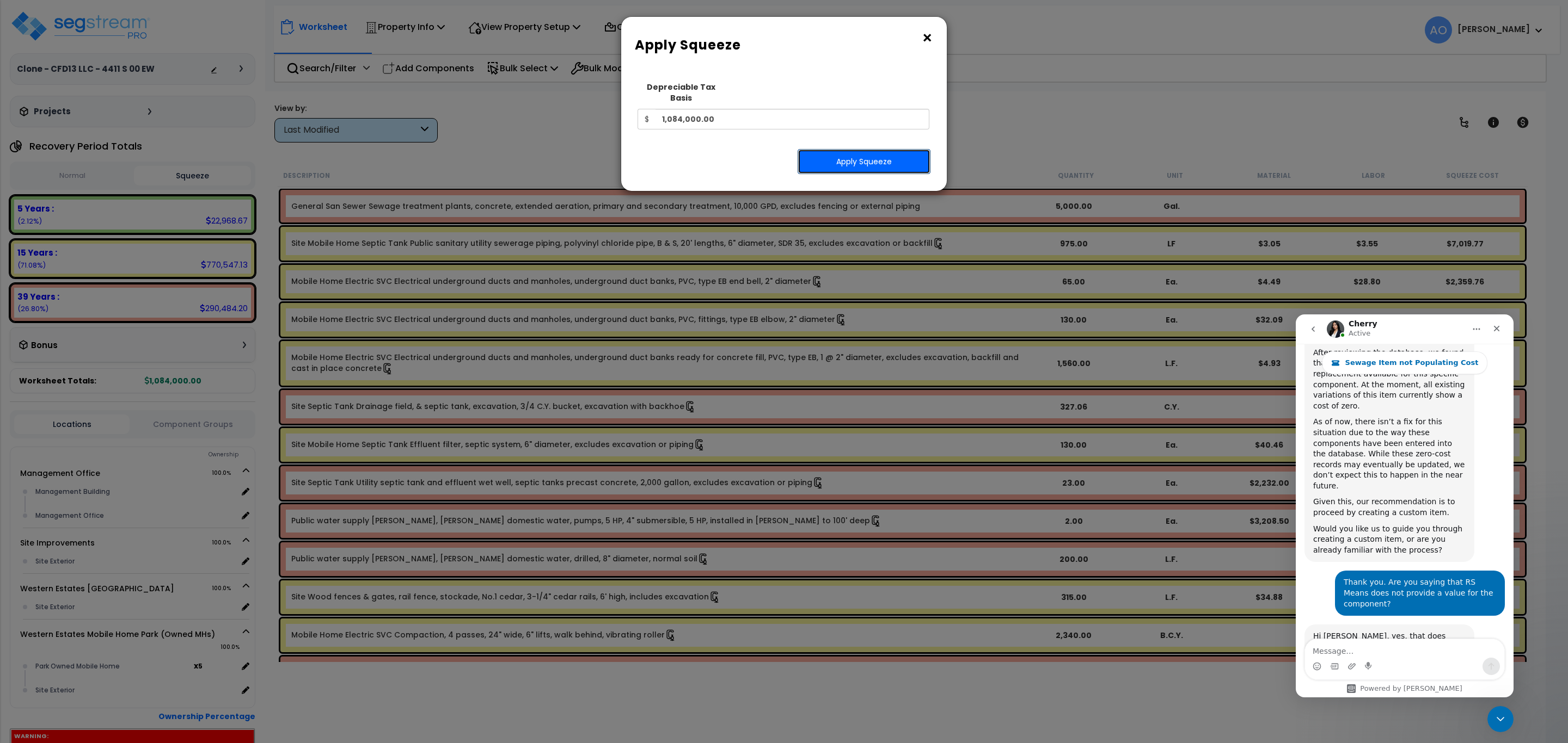
click at [861, 150] on button "Apply Squeeze" at bounding box center [864, 162] width 133 height 25
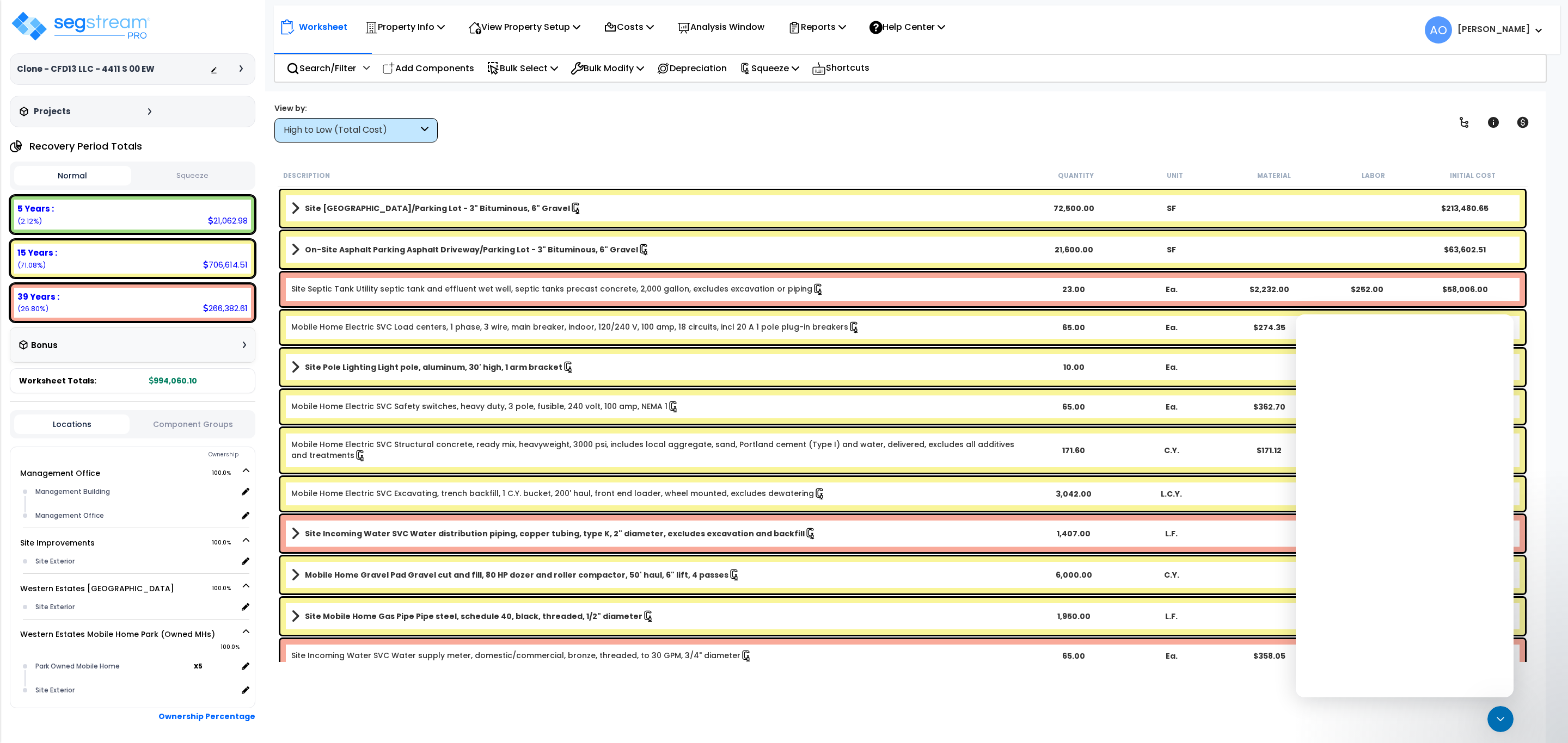
click at [398, 141] on div "High to Low (Total Cost)" at bounding box center [355, 131] width 164 height 25
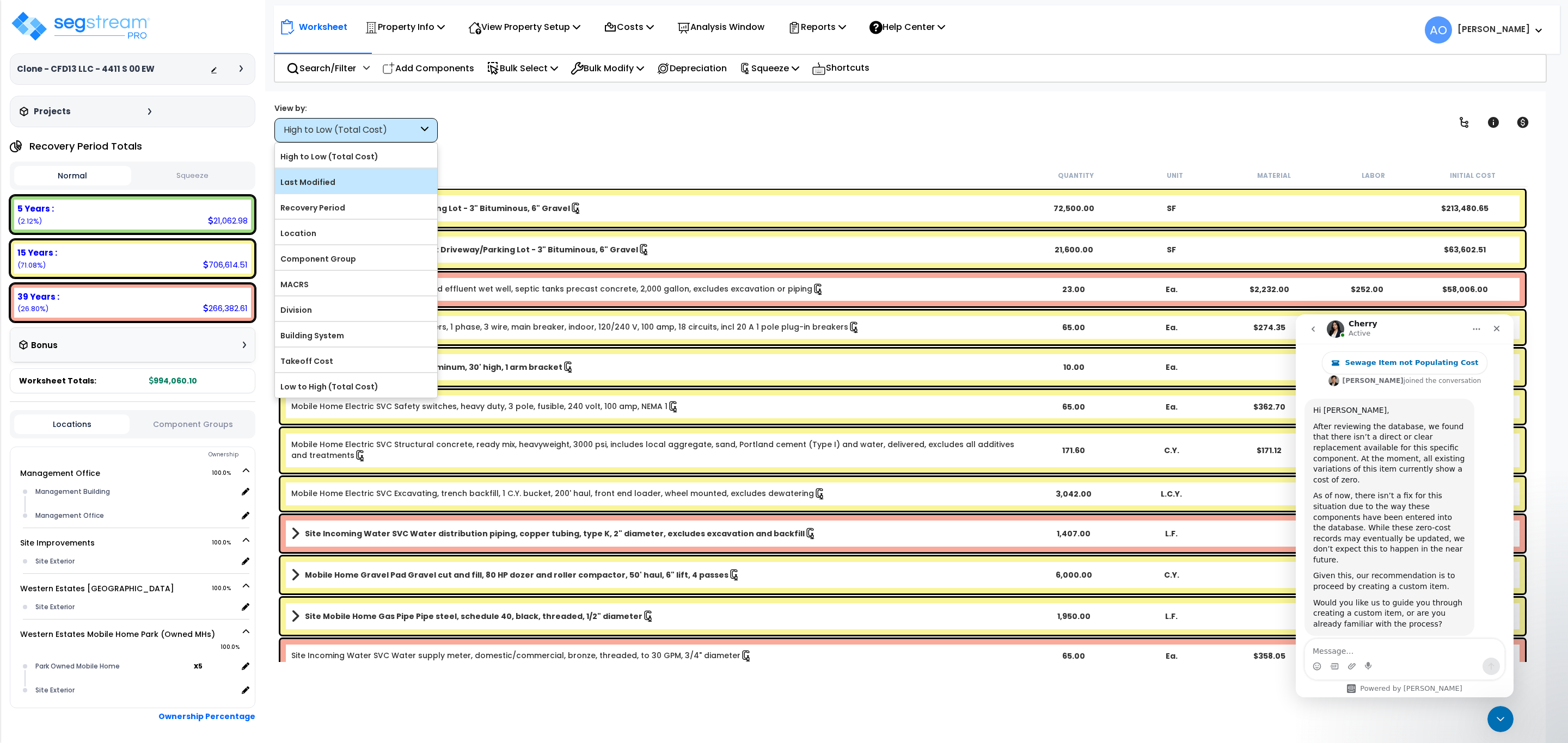
click at [354, 192] on div "Last Modified" at bounding box center [356, 181] width 163 height 25
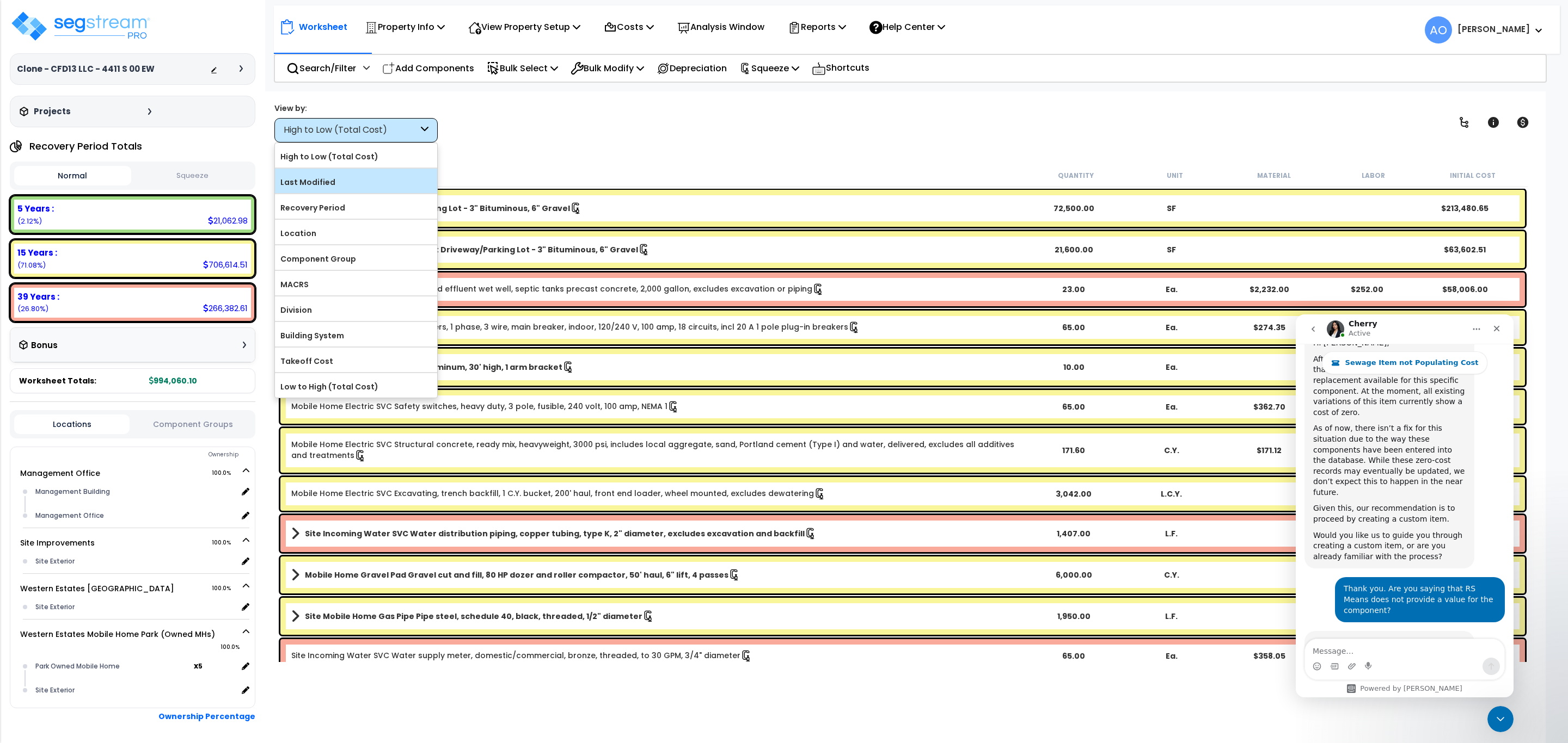
scroll to position [1374, 0]
click at [354, 185] on label "Last Modified" at bounding box center [356, 182] width 163 height 16
click at [0, 0] on input "Last Modified" at bounding box center [0, 0] width 0 height 0
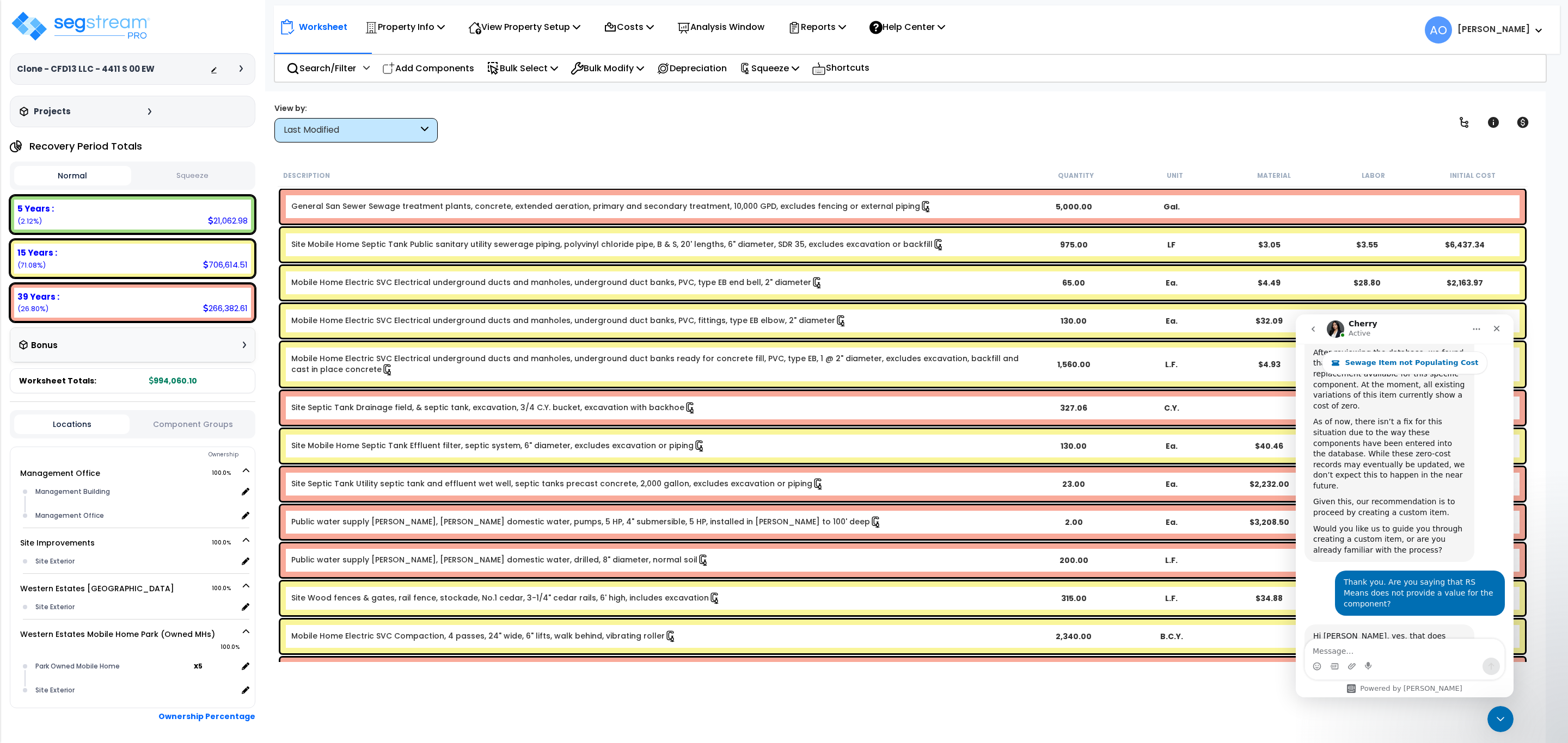
click at [599, 209] on link "General San Sewer Sewage treatment plants, concrete, extended aeration, primary…" at bounding box center [612, 207] width 641 height 12
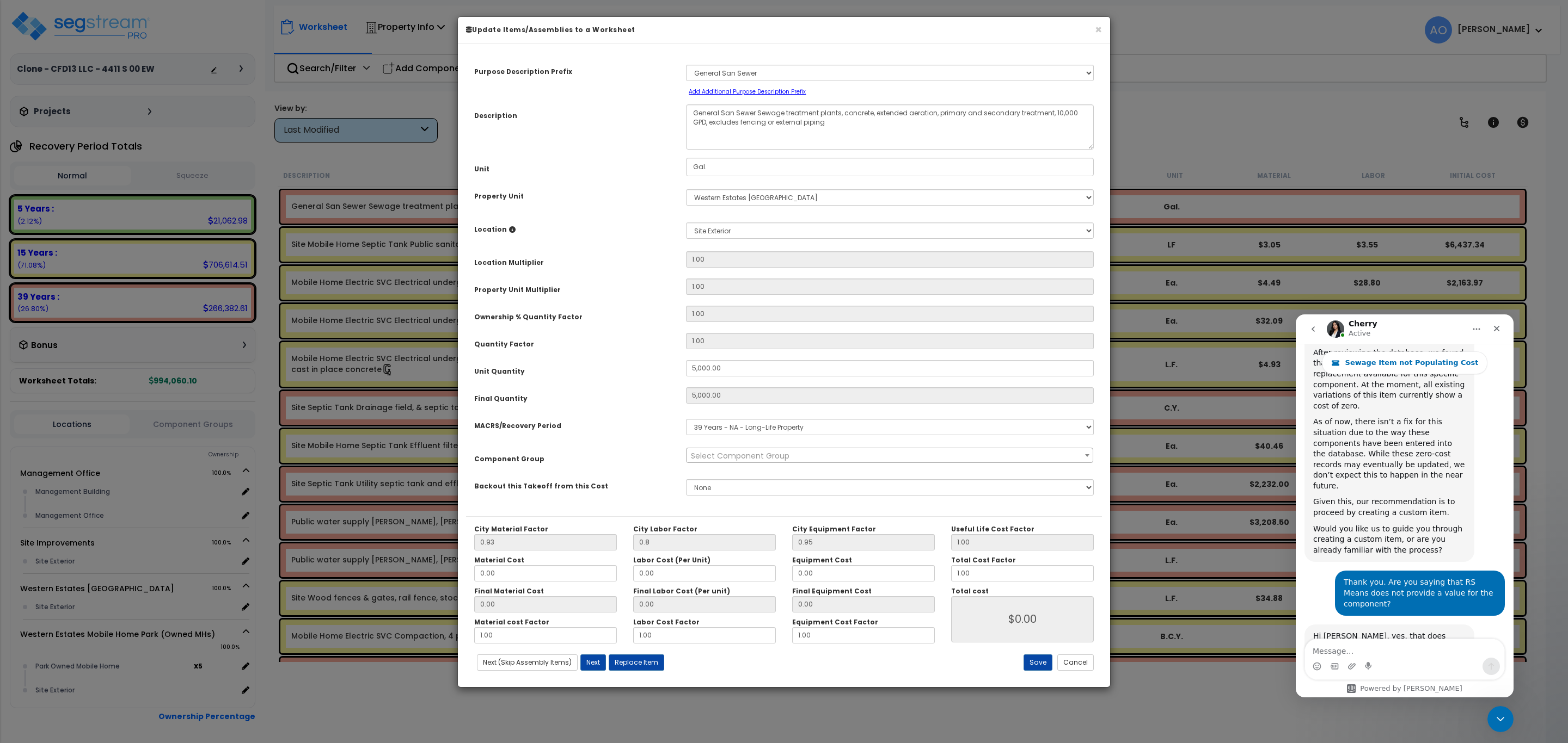
select select "46151"
click at [651, 671] on button "Replace Item" at bounding box center [636, 663] width 56 height 16
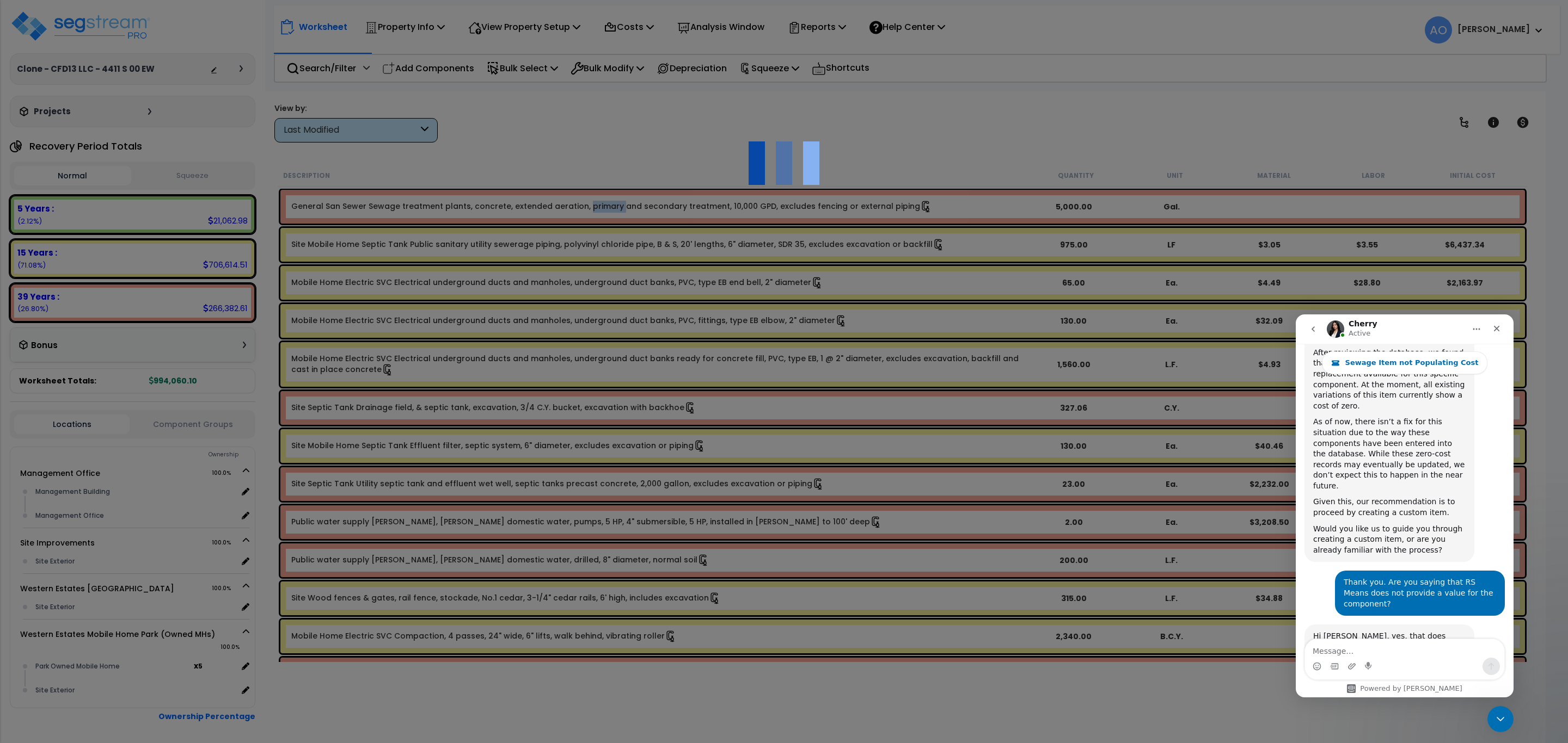
type input "5000"
type input "Gal."
select select "169626"
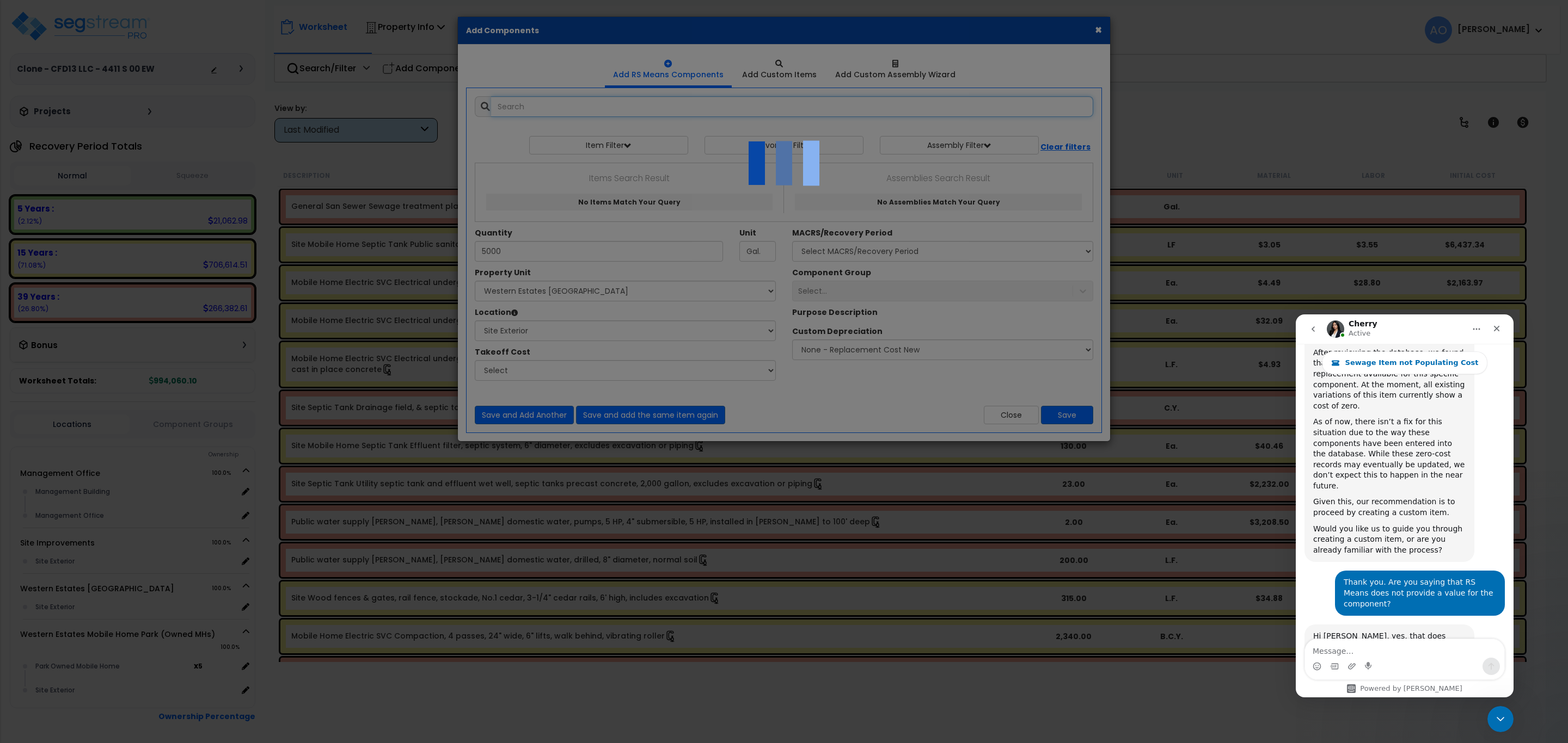
select select "462"
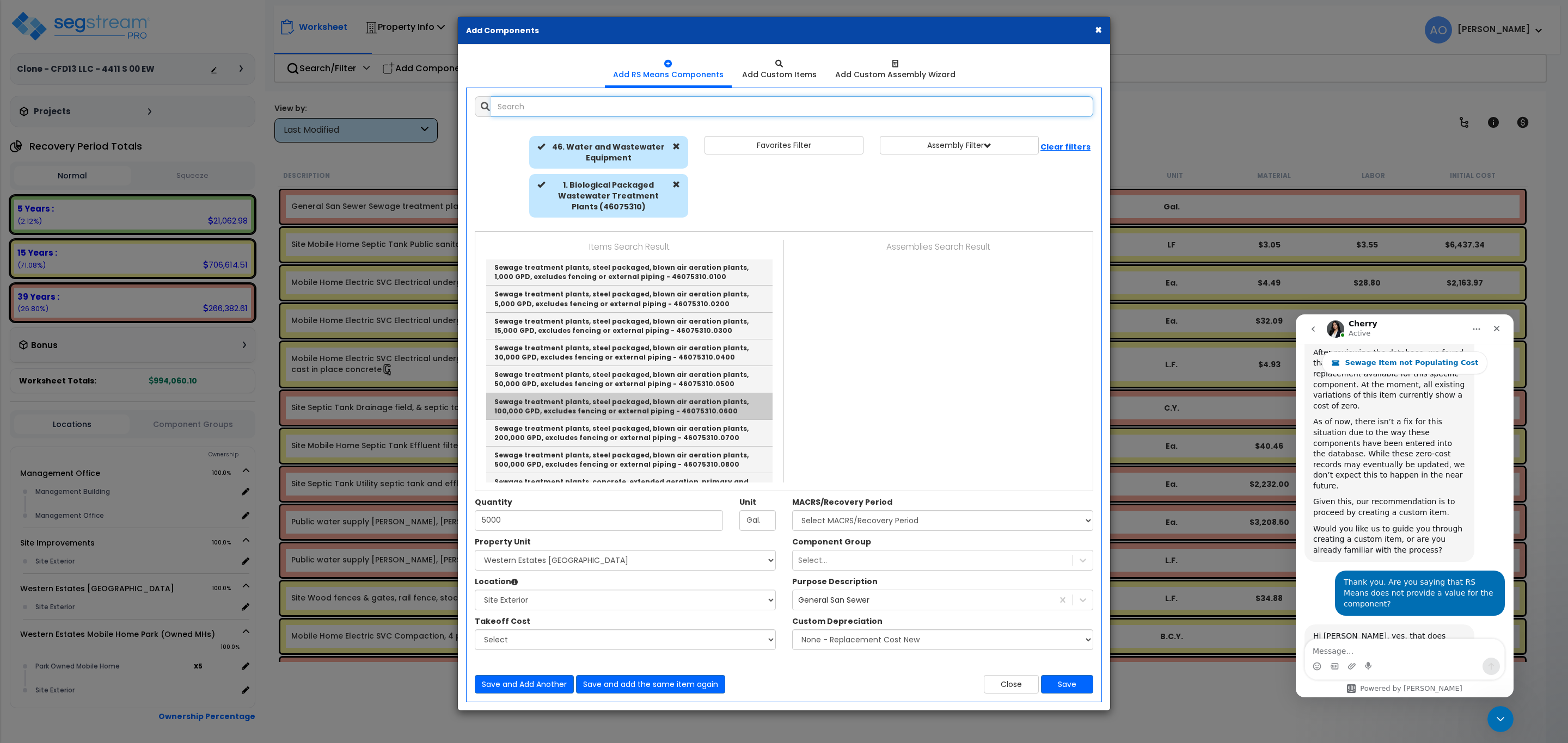
scroll to position [0, 0]
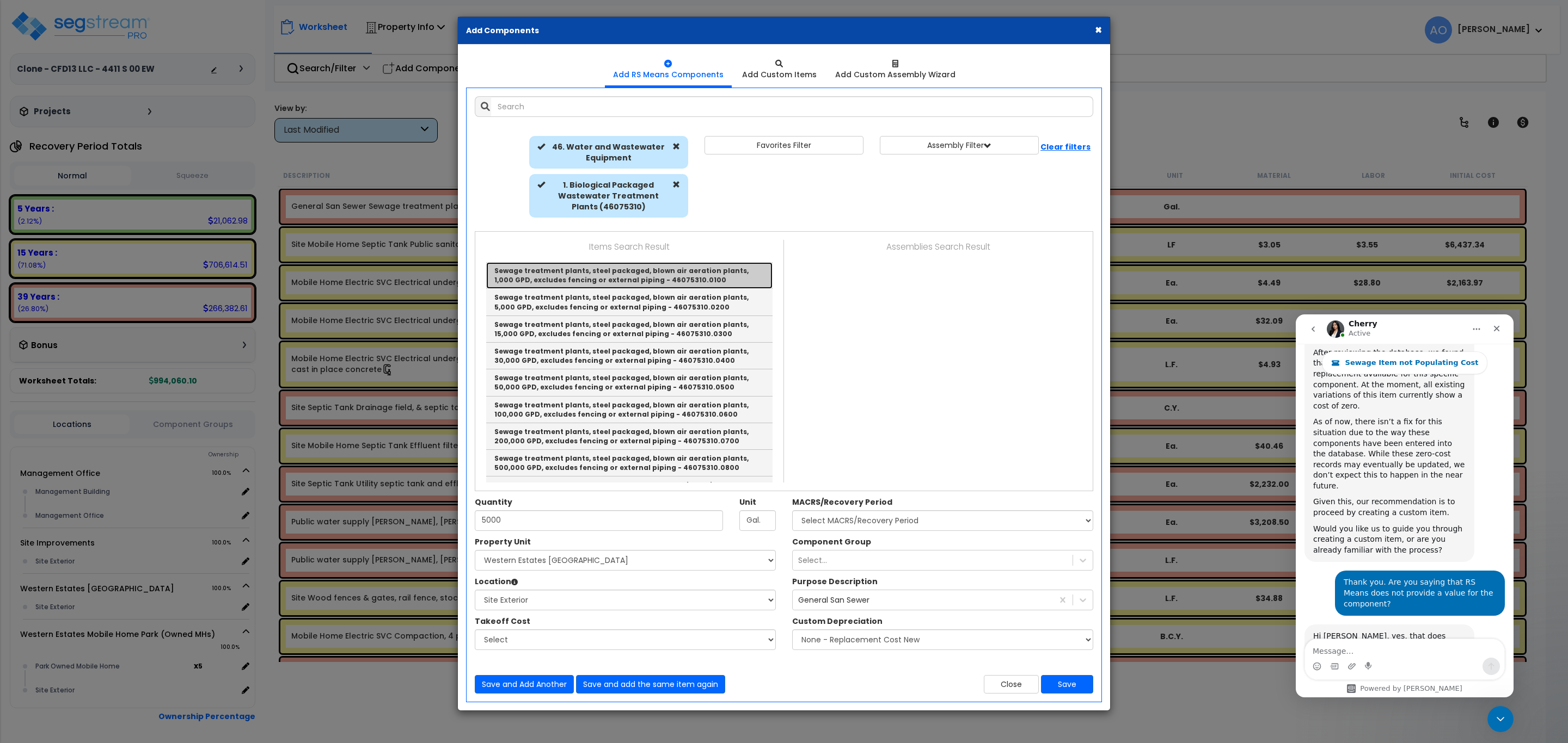
click at [593, 277] on link "Sewage treatment plants, steel packaged, blown air aeration plants, 1,000 GPD, …" at bounding box center [629, 276] width 286 height 27
type input "Sewage treatment plants, steel packaged, blown air aeration plants, 1,000 GPD, …"
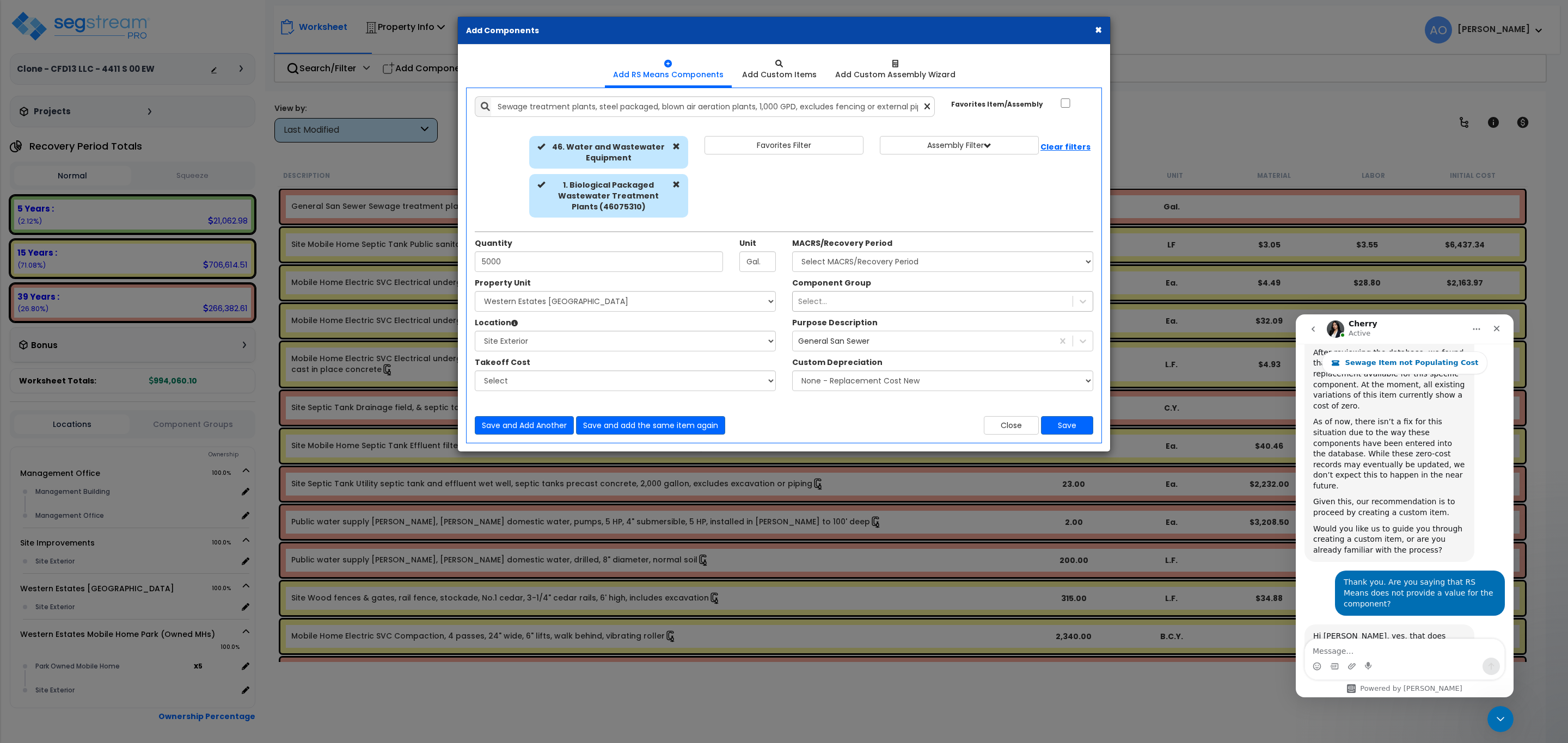
click at [812, 299] on div "Select..." at bounding box center [812, 301] width 29 height 11
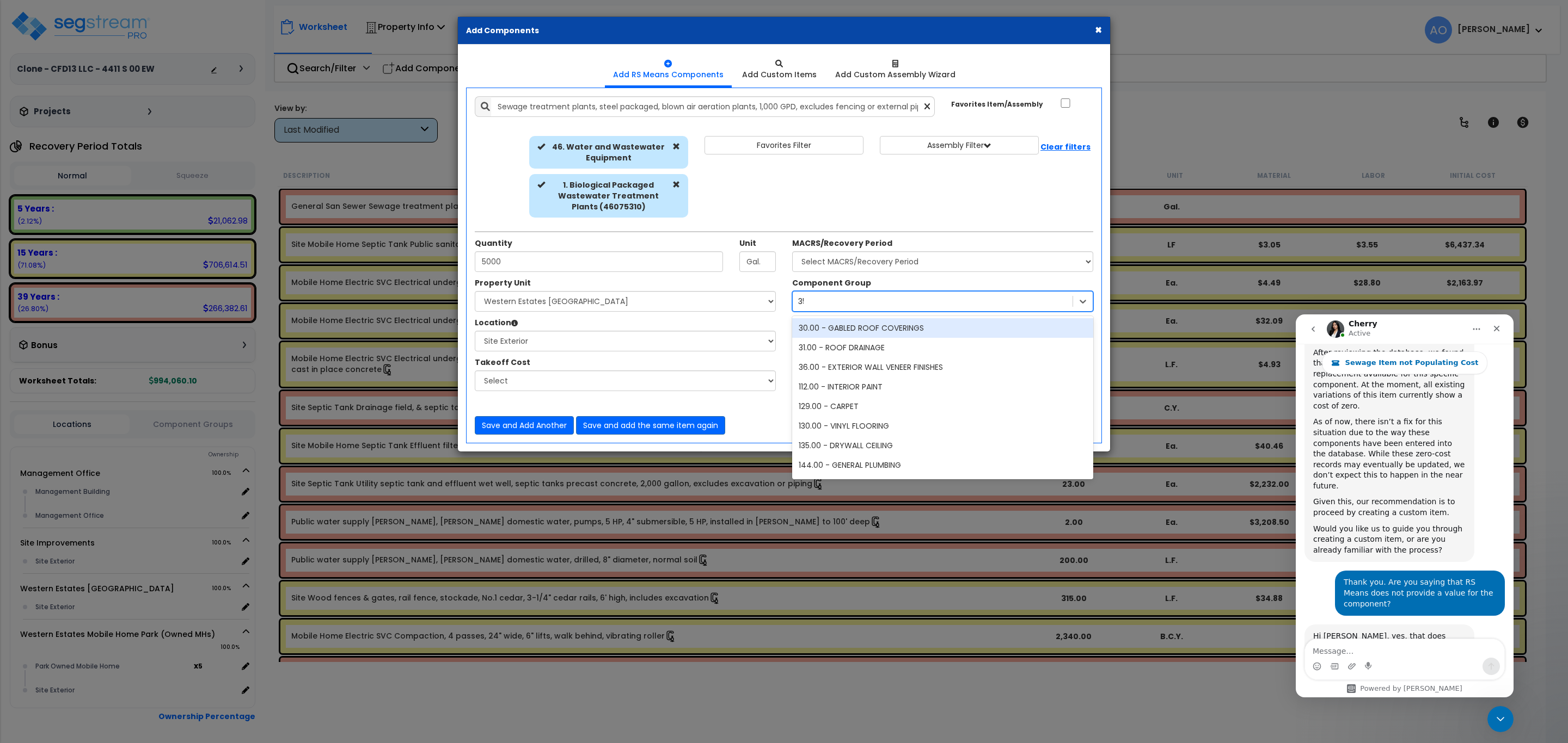
type input "355"
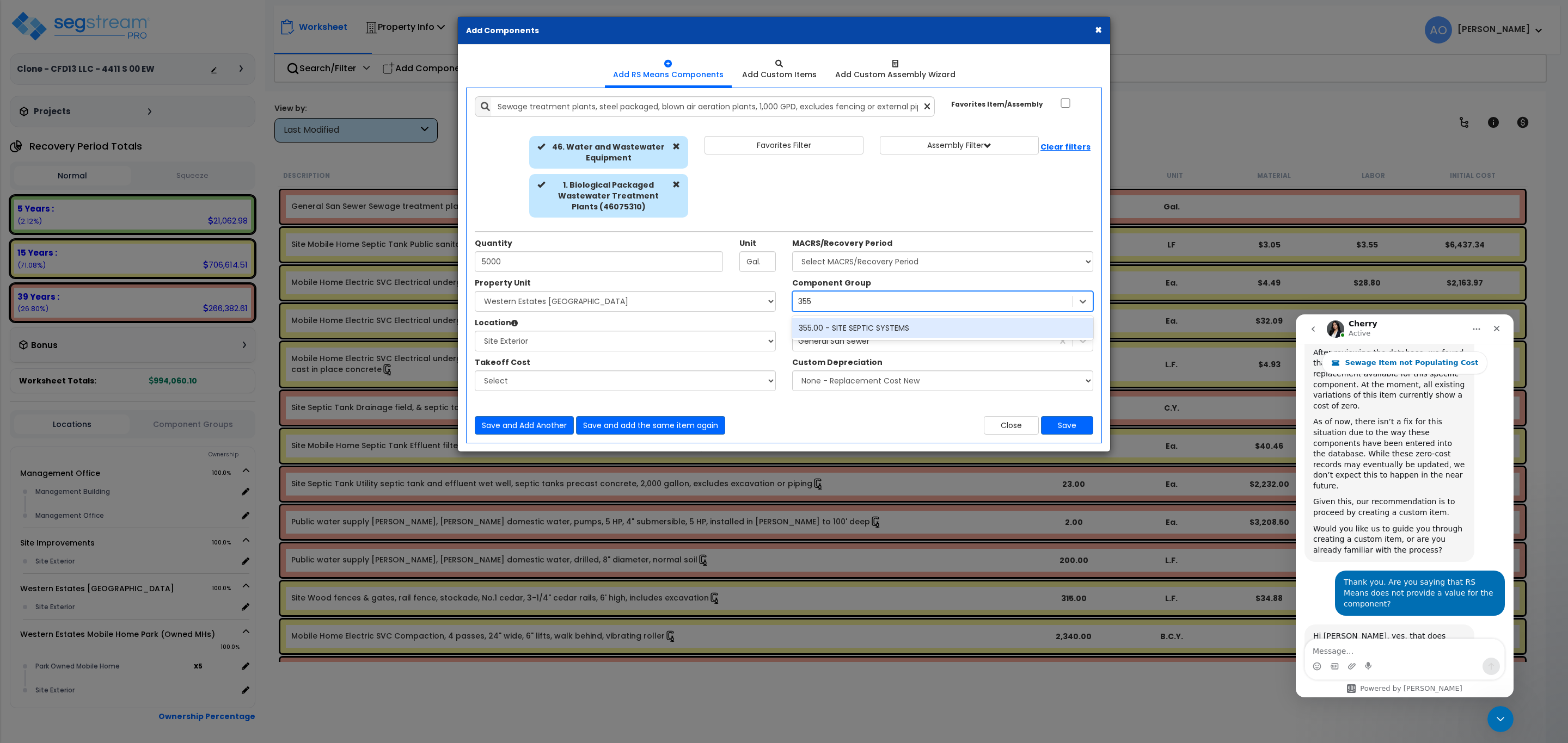
click at [826, 329] on div "355.00 - SITE SEPTIC SYSTEMS" at bounding box center [942, 328] width 301 height 19
click at [1065, 427] on button "Save" at bounding box center [1067, 425] width 52 height 19
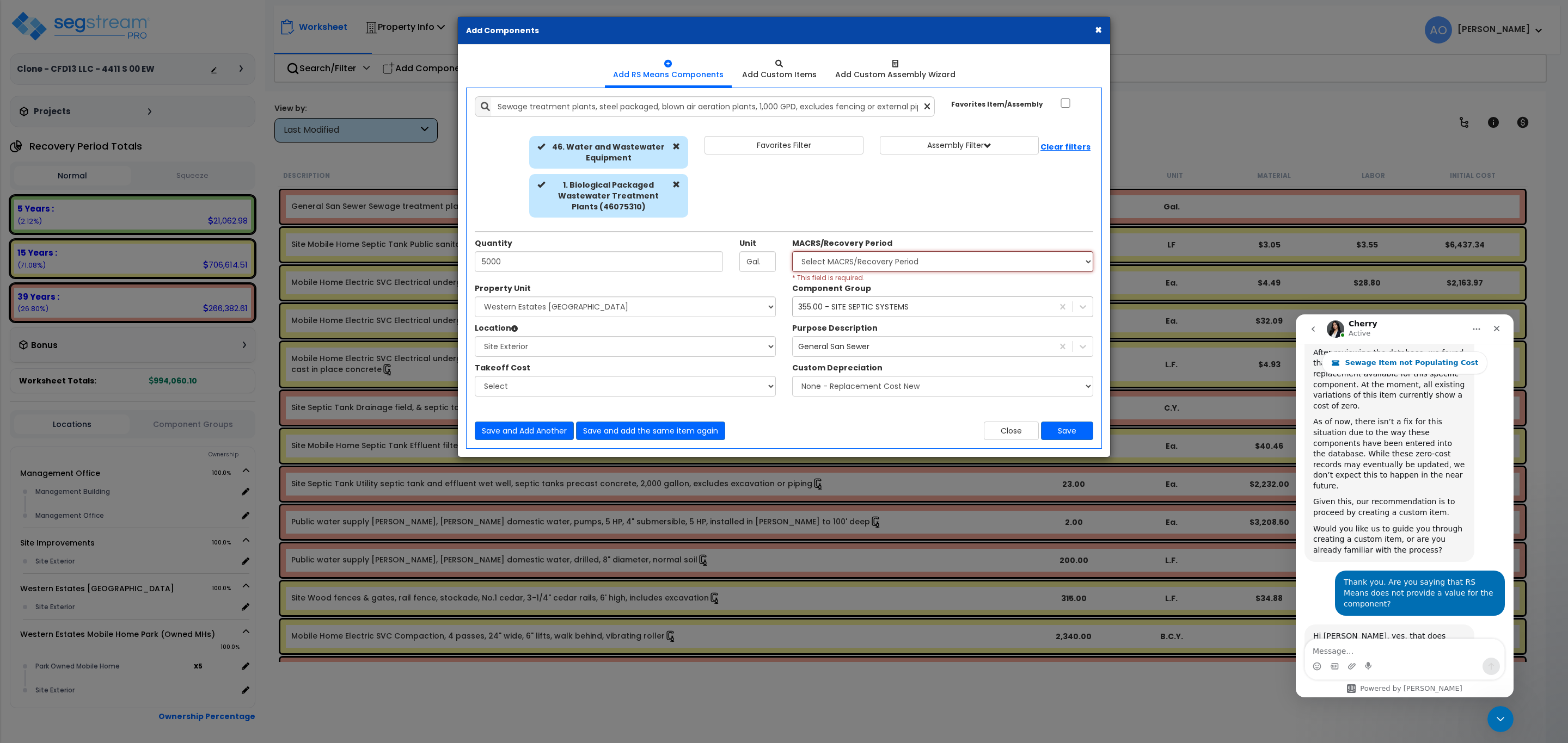
click at [826, 260] on select "Select MACRS/Recovery Period 5 Years - 57.0 - Distributive Trades & Services 5 …" at bounding box center [942, 262] width 301 height 20
select select "3666"
click at [792, 252] on select "Select MACRS/Recovery Period 5 Years - 57.0 - Distributive Trades & Services 5 …" at bounding box center [942, 262] width 301 height 20
click at [1069, 428] on button "Save" at bounding box center [1067, 430] width 52 height 19
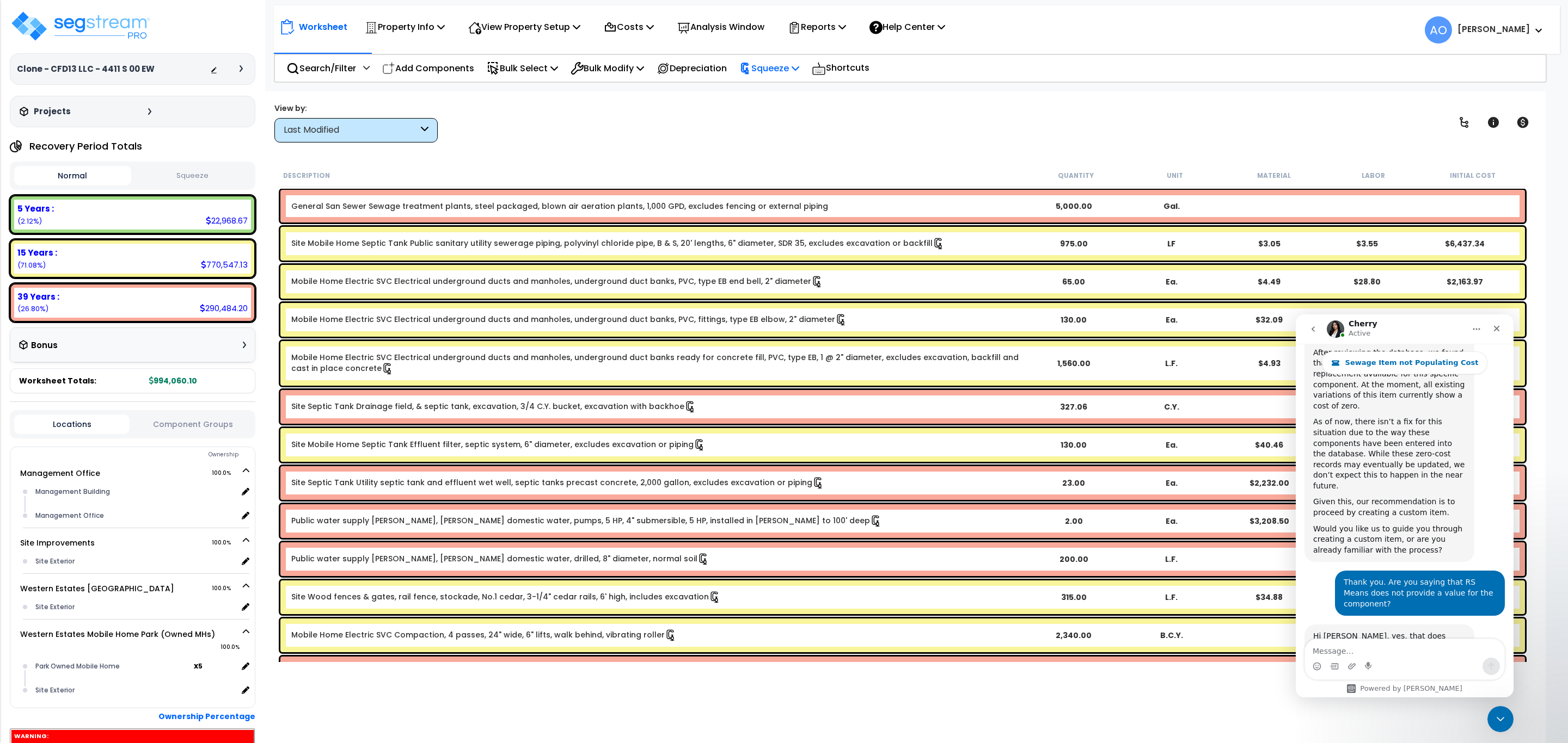
click at [766, 67] on p "Squeeze" at bounding box center [769, 68] width 60 height 15
click at [778, 95] on link "Re-squeeze" at bounding box center [788, 94] width 108 height 25
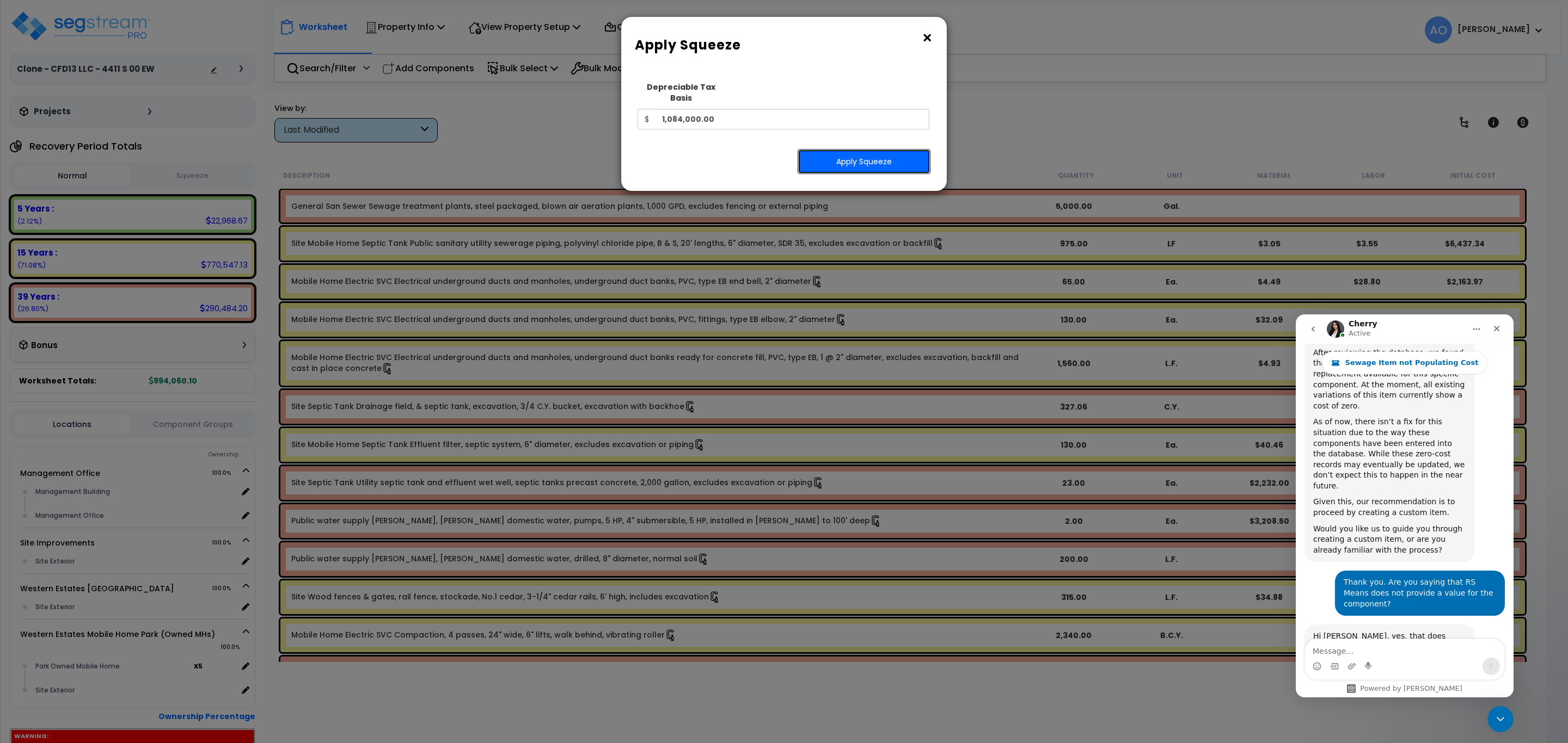
click at [832, 149] on button "Apply Squeeze" at bounding box center [864, 162] width 133 height 25
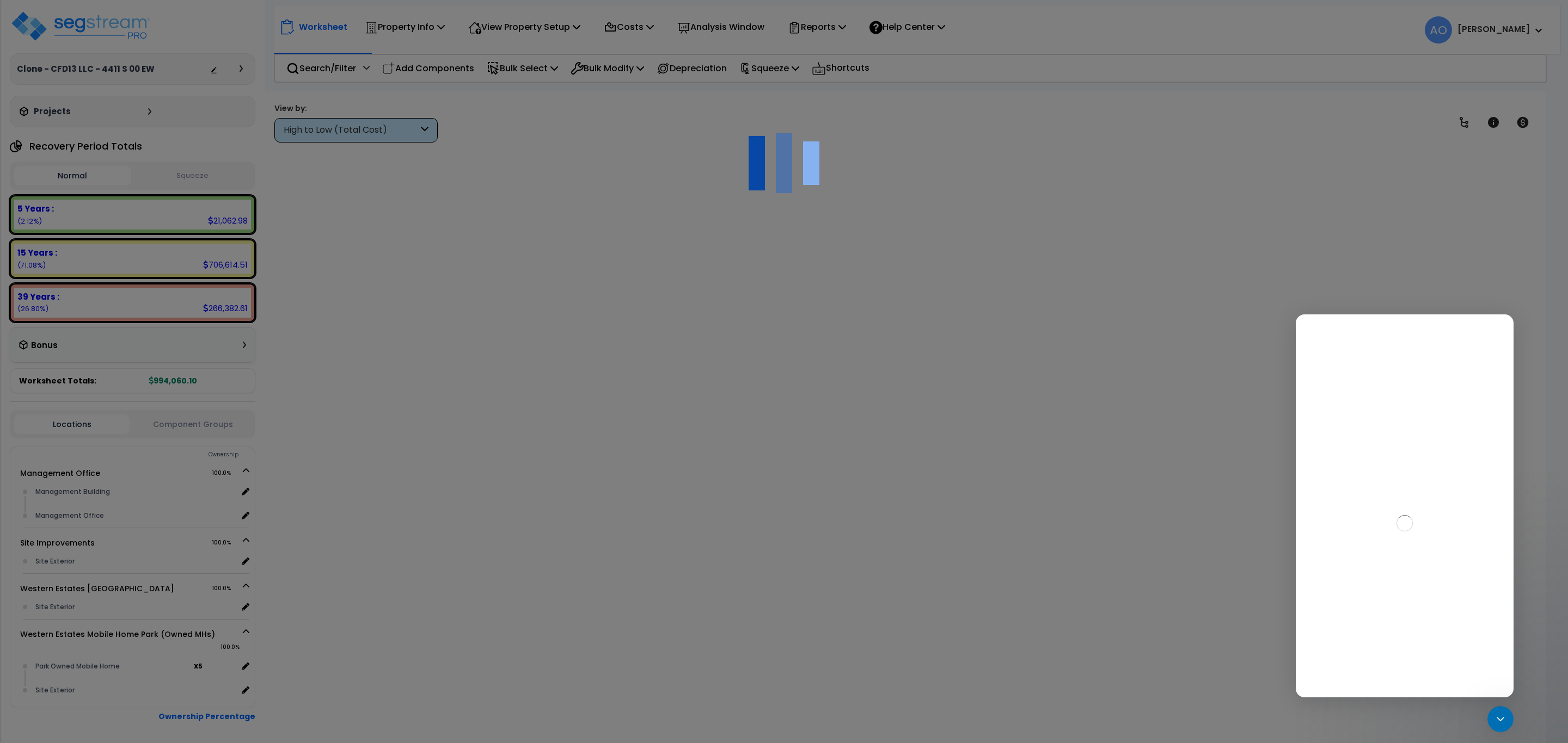
click at [195, 178] on button "Squeeze" at bounding box center [193, 176] width 117 height 19
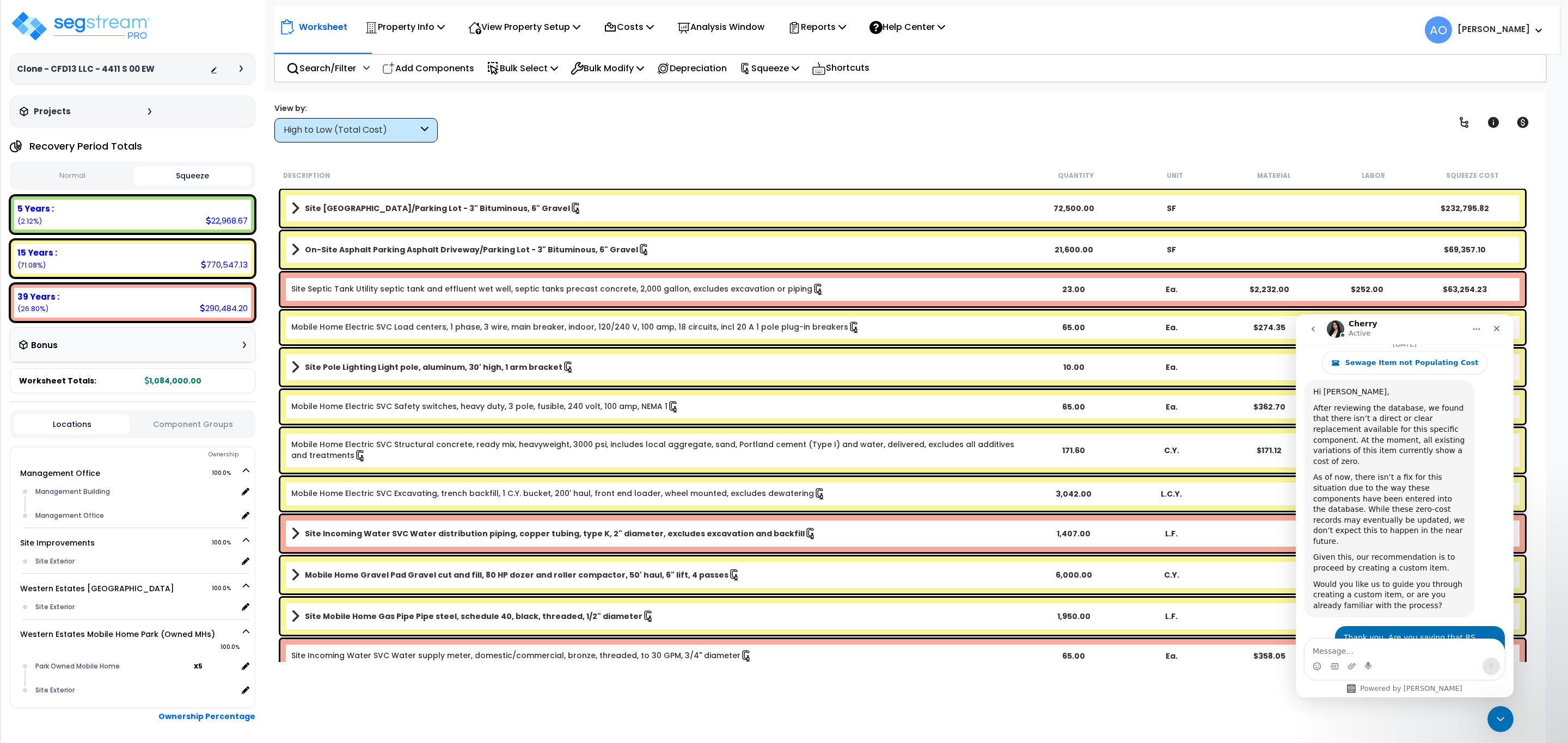
scroll to position [1374, 0]
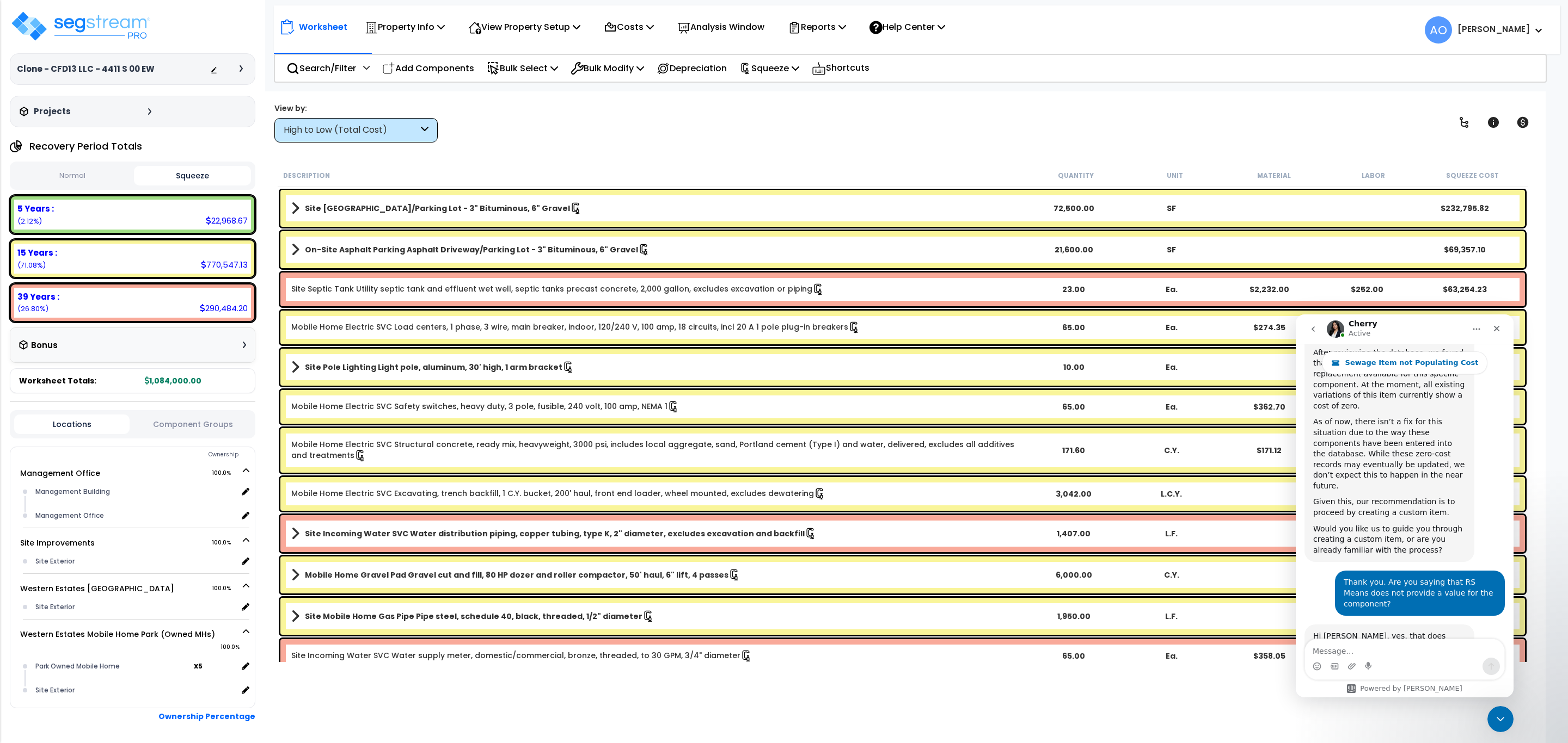
click at [196, 178] on button "Squeeze" at bounding box center [193, 176] width 117 height 19
click at [362, 133] on div "High to Low (Total Cost)" at bounding box center [351, 130] width 134 height 12
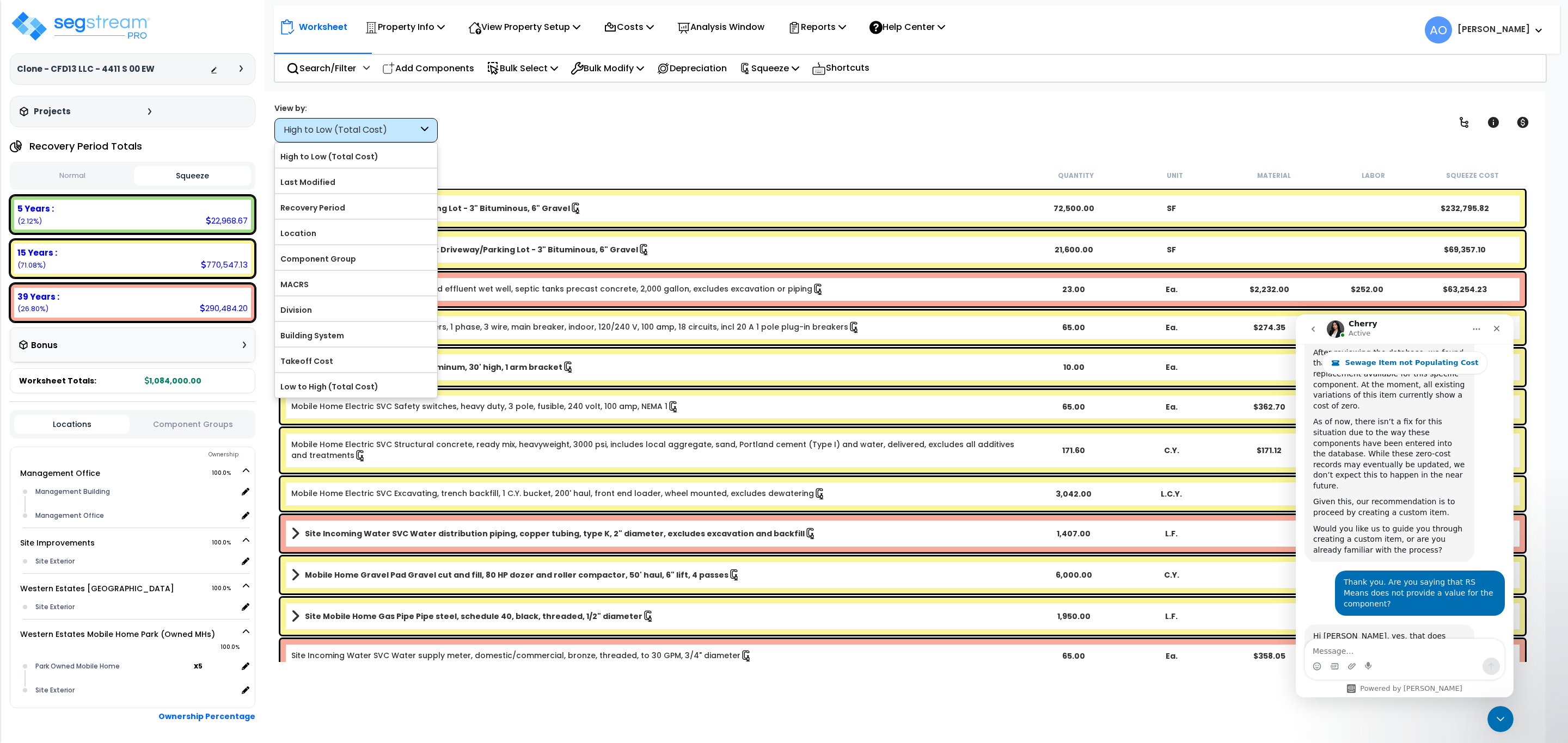
click at [370, 183] on label "Last Modified" at bounding box center [356, 182] width 163 height 16
click at [0, 0] on input "Last Modified" at bounding box center [0, 0] width 0 height 0
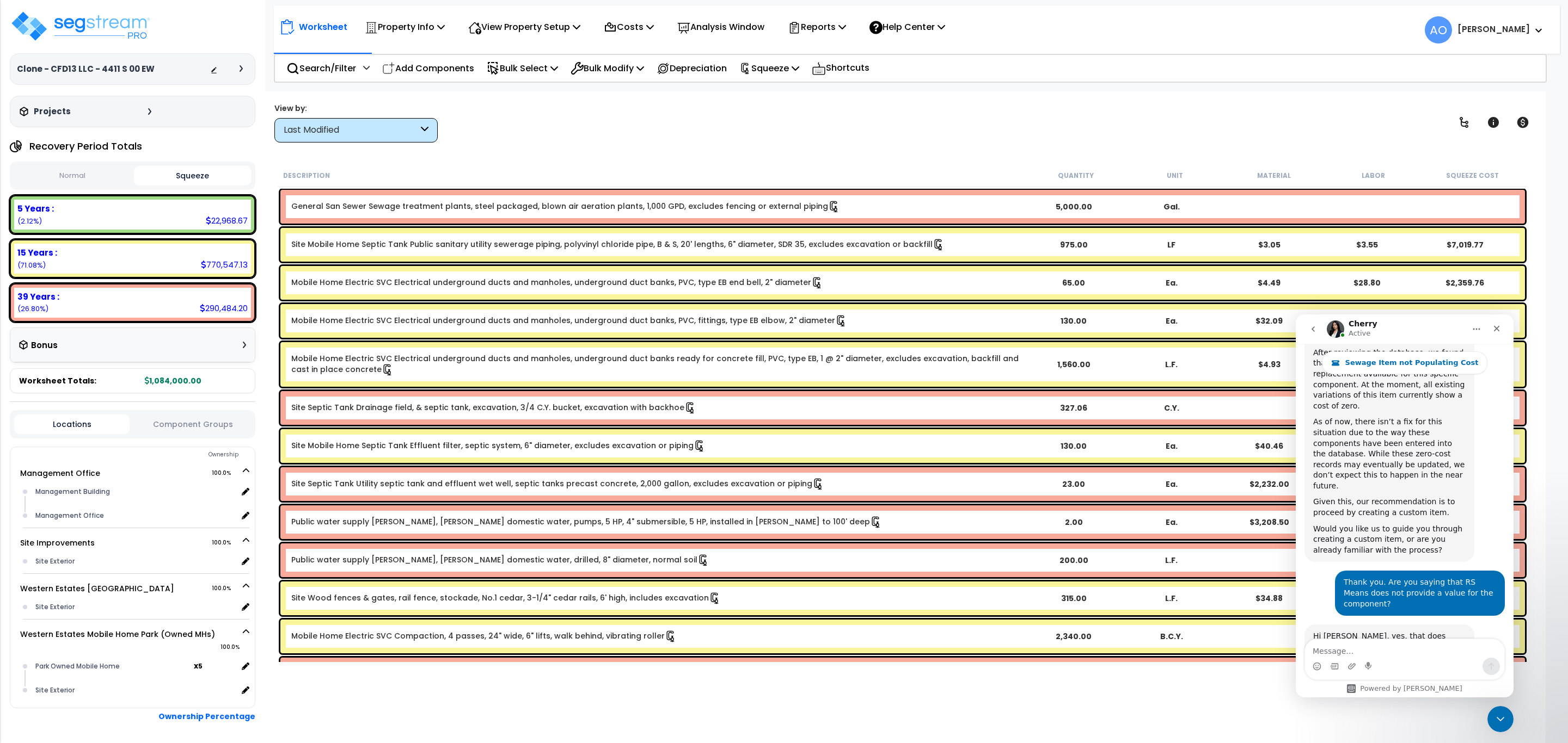
click at [477, 209] on link "General San Sewer Sewage treatment plants, steel packaged, blown air aeration p…" at bounding box center [566, 207] width 549 height 12
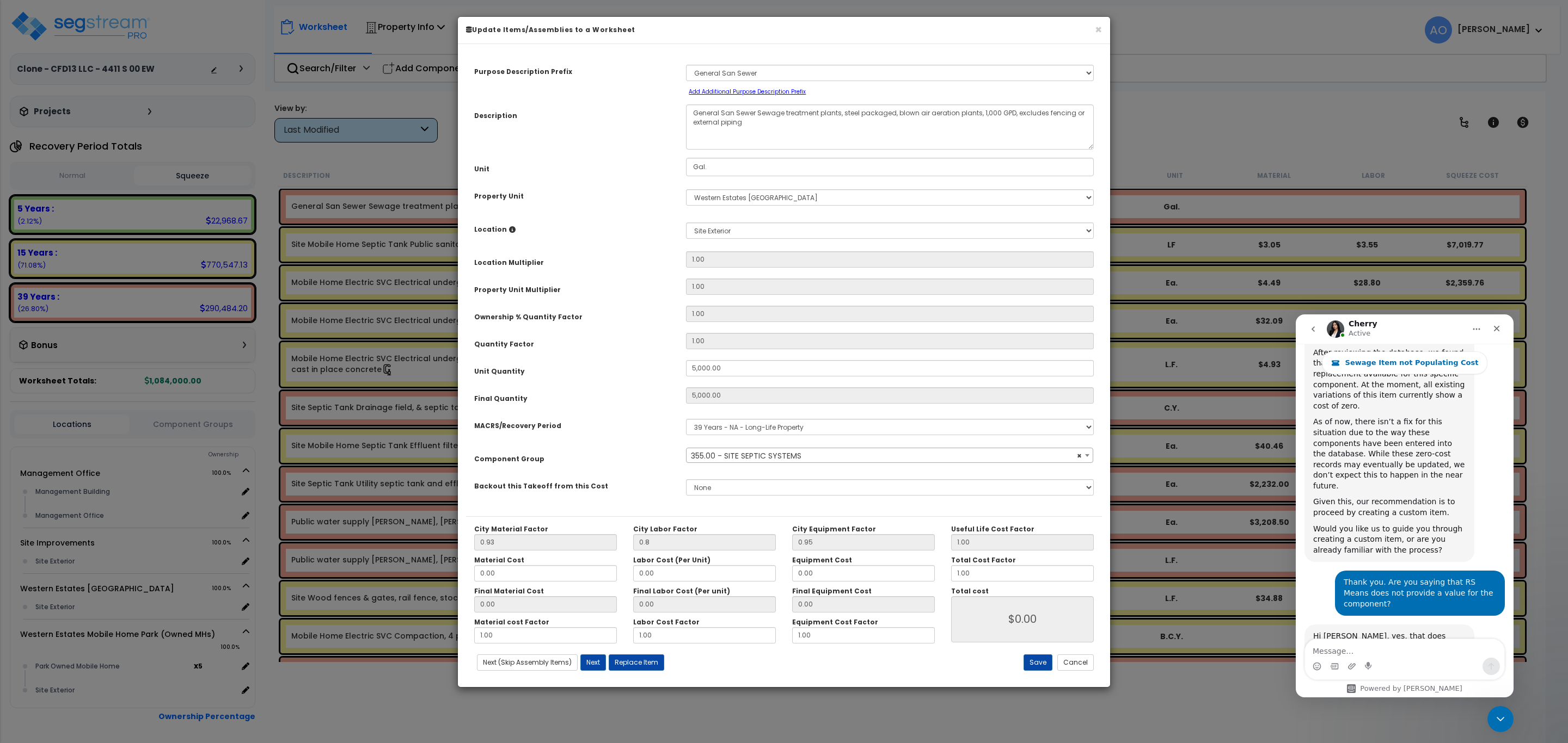
select select "46151"
click at [1009, 625] on input "$0.00" at bounding box center [1022, 619] width 142 height 46
drag, startPoint x: 516, startPoint y: 573, endPoint x: 478, endPoint y: 577, distance: 38.2
click at [480, 577] on input "0.00" at bounding box center [545, 573] width 142 height 16
click at [477, 577] on input "0.00" at bounding box center [545, 573] width 142 height 16
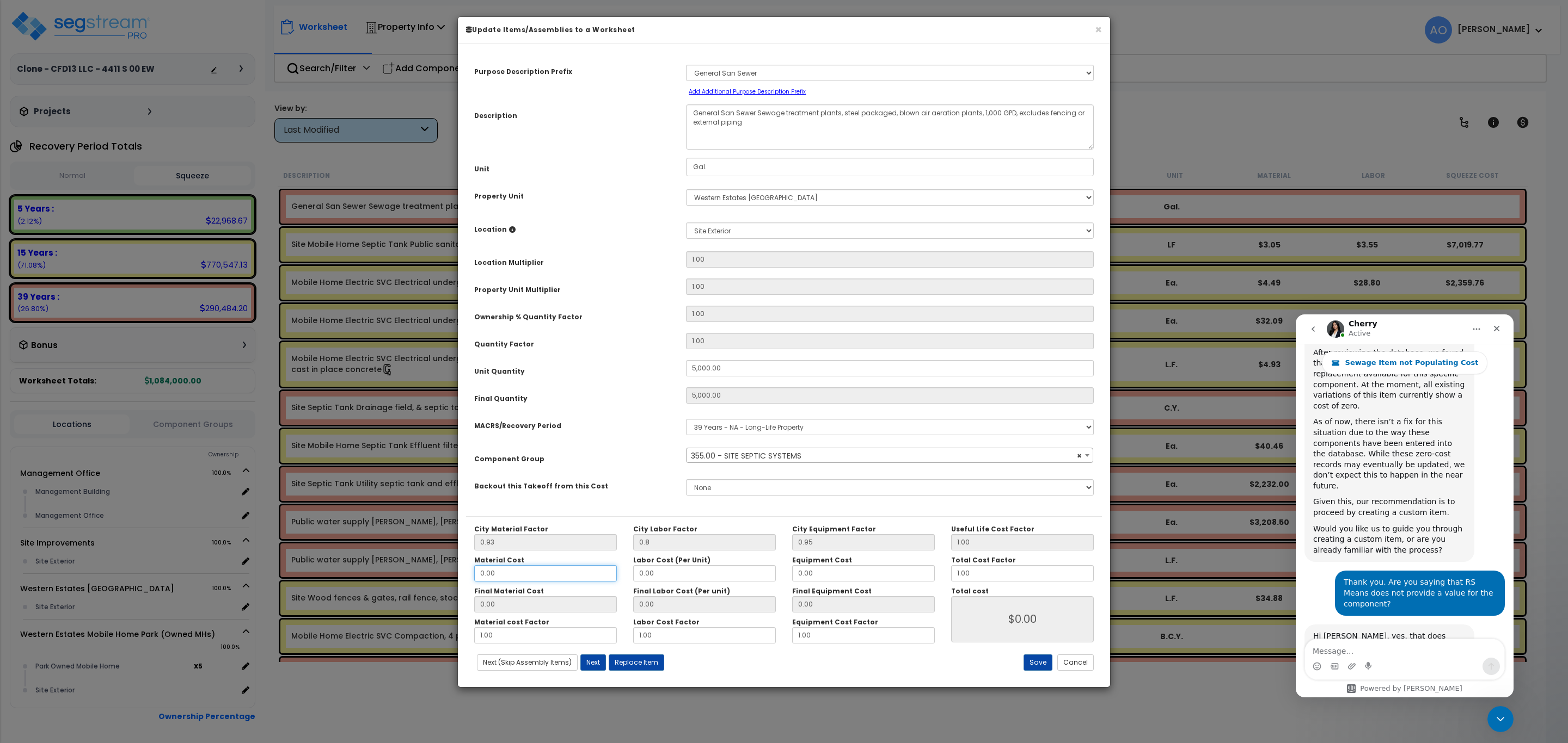
drag, startPoint x: 508, startPoint y: 571, endPoint x: 436, endPoint y: 572, distance: 72.0
click at [436, 572] on div "× Update Items/Assemblies to a Worksheet Purpose Description Prefix Select A/V …" at bounding box center [784, 371] width 1568 height 743
type input "2"
type input "1.86"
type input "$9,300.00"
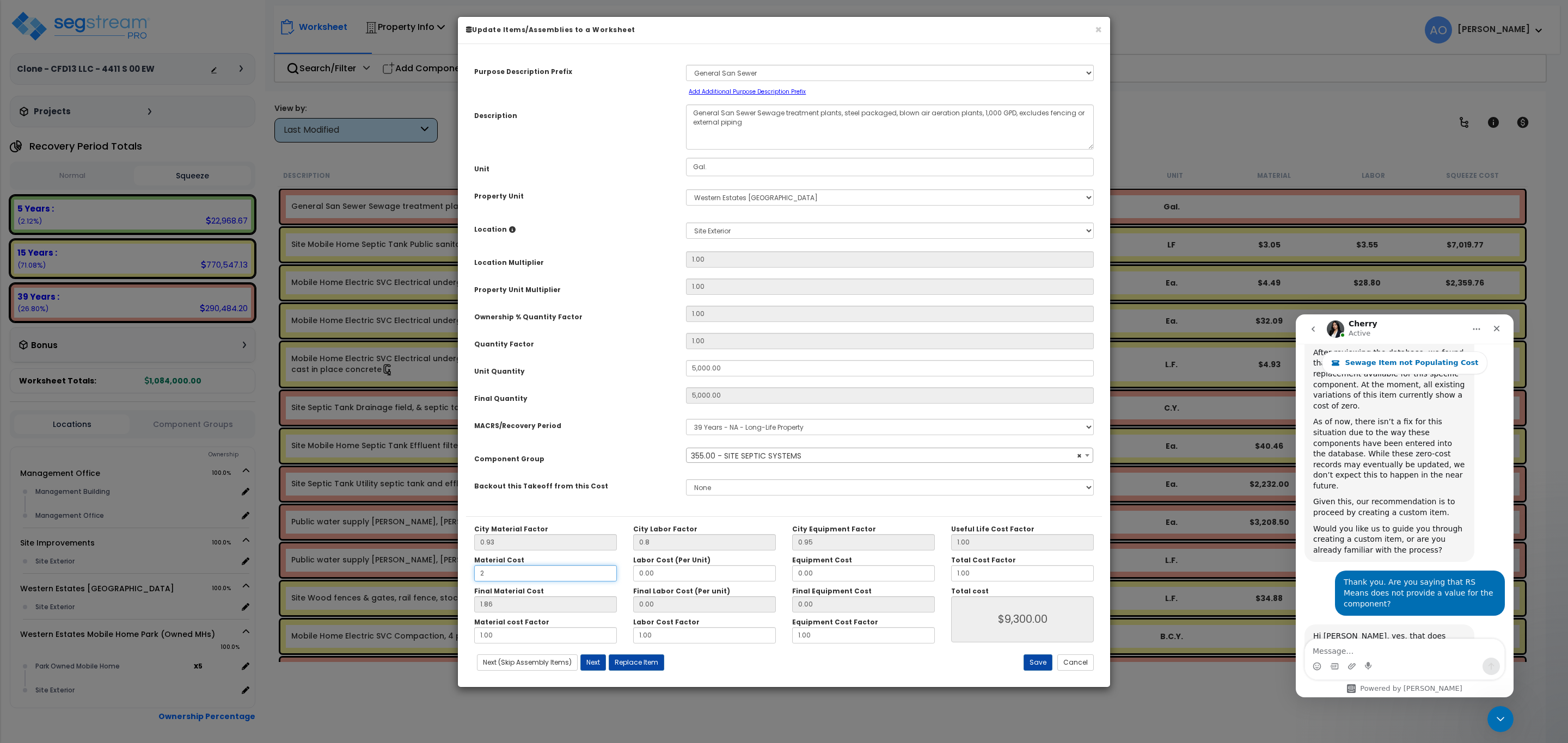
type input "25"
type input "$9,300.00"
type input "23.25"
type input "$116,250.00"
type input "250"
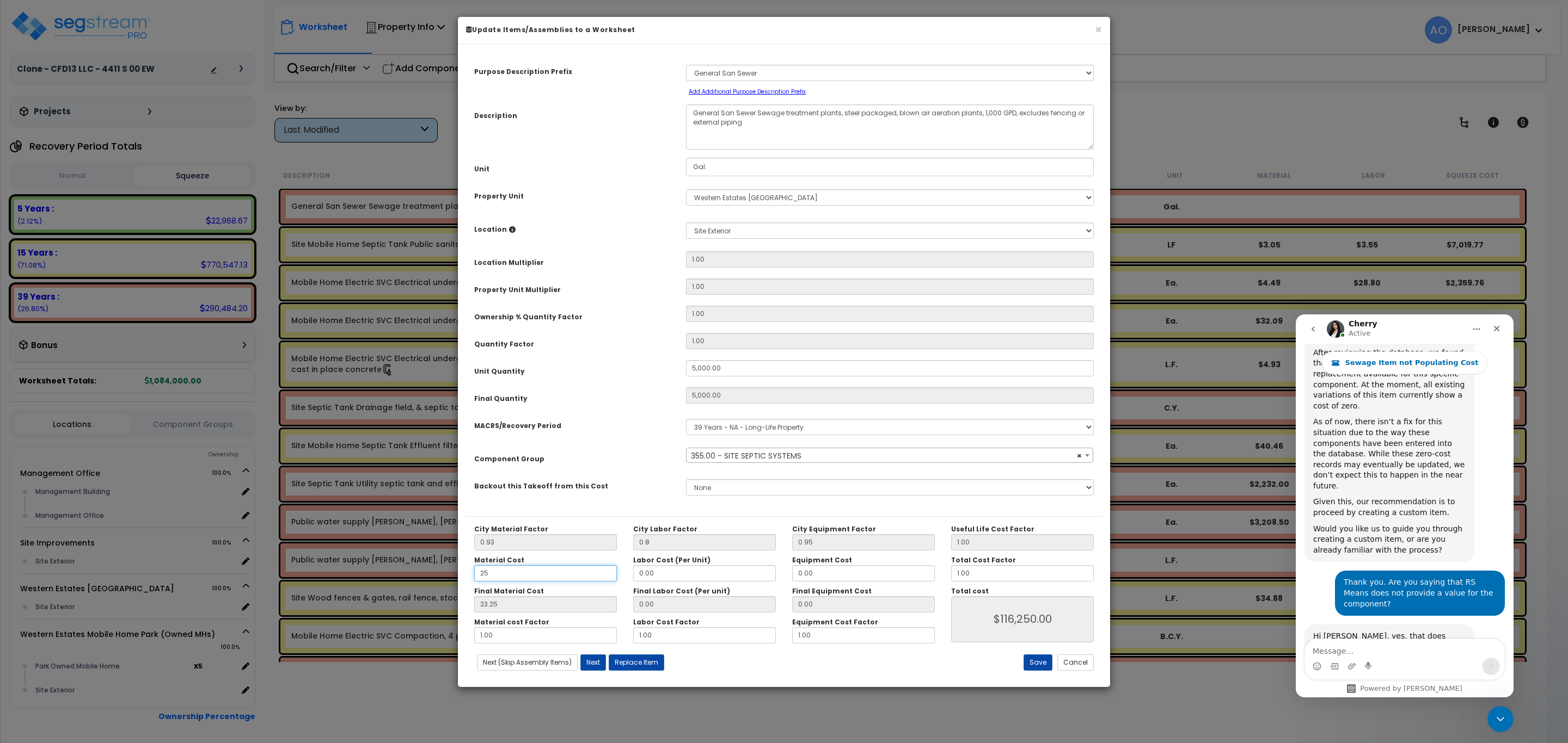
type input "$116,250.00"
type input "232.50"
type input "$1,162,500.00"
type input "2,500"
type input "$1,162,500.00"
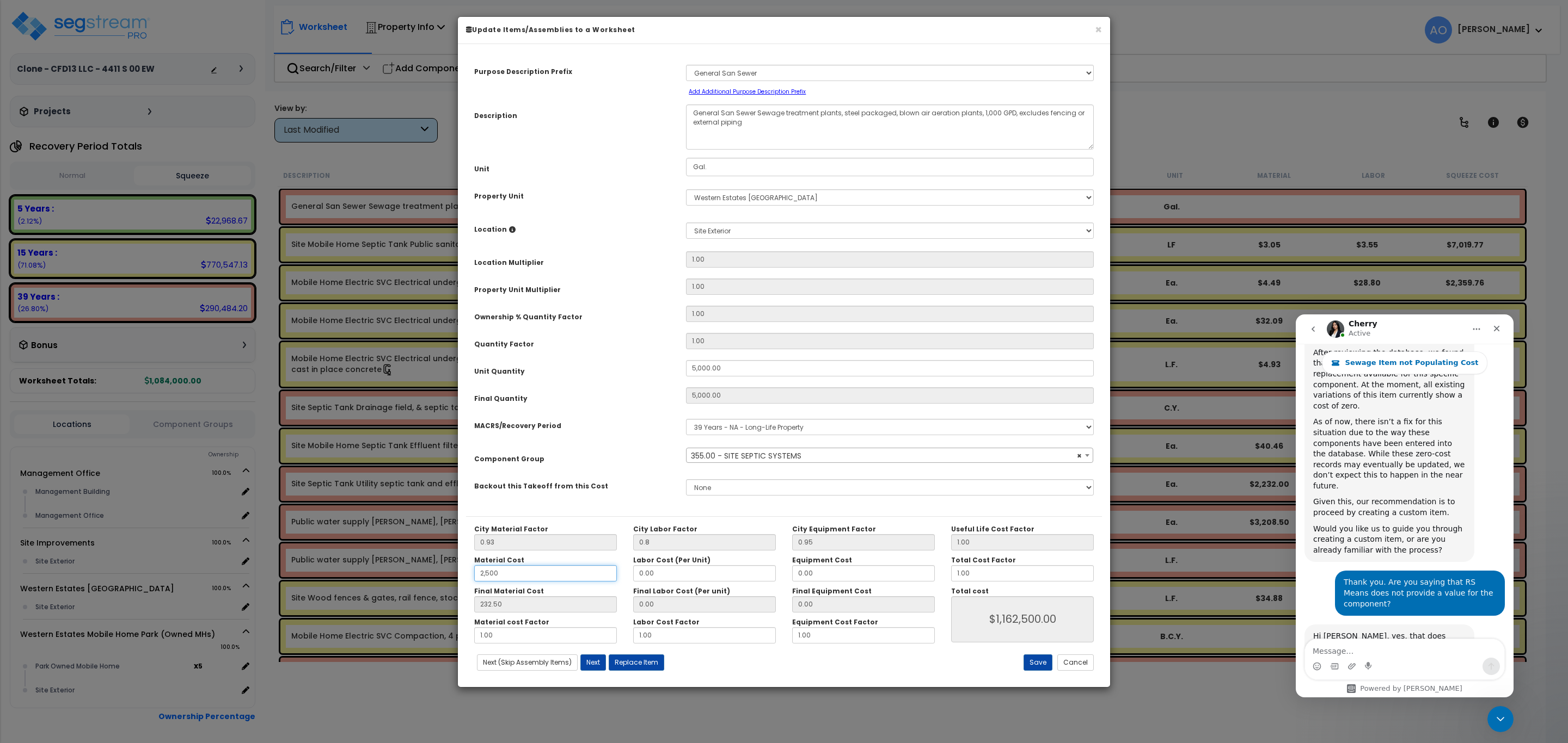
type input "2,325.00"
type input "$11,625,000.00"
type input "25,000"
type input "2,325.00"
type input "$11,625,000.00"
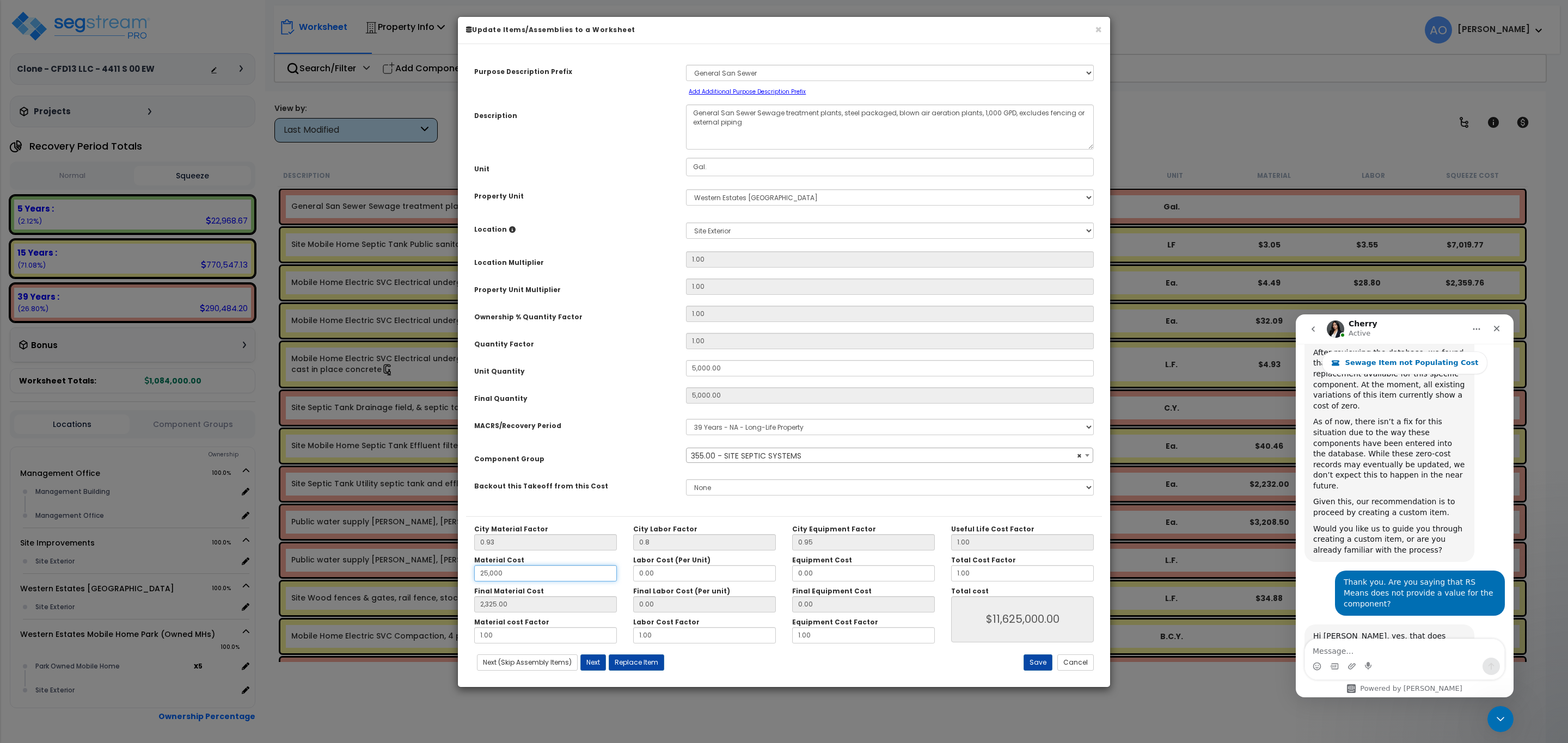
type input "23,250.00"
type input "$116,250,000.00"
type input "25,000"
type input "23,250.00"
type input "$116,250,000.00"
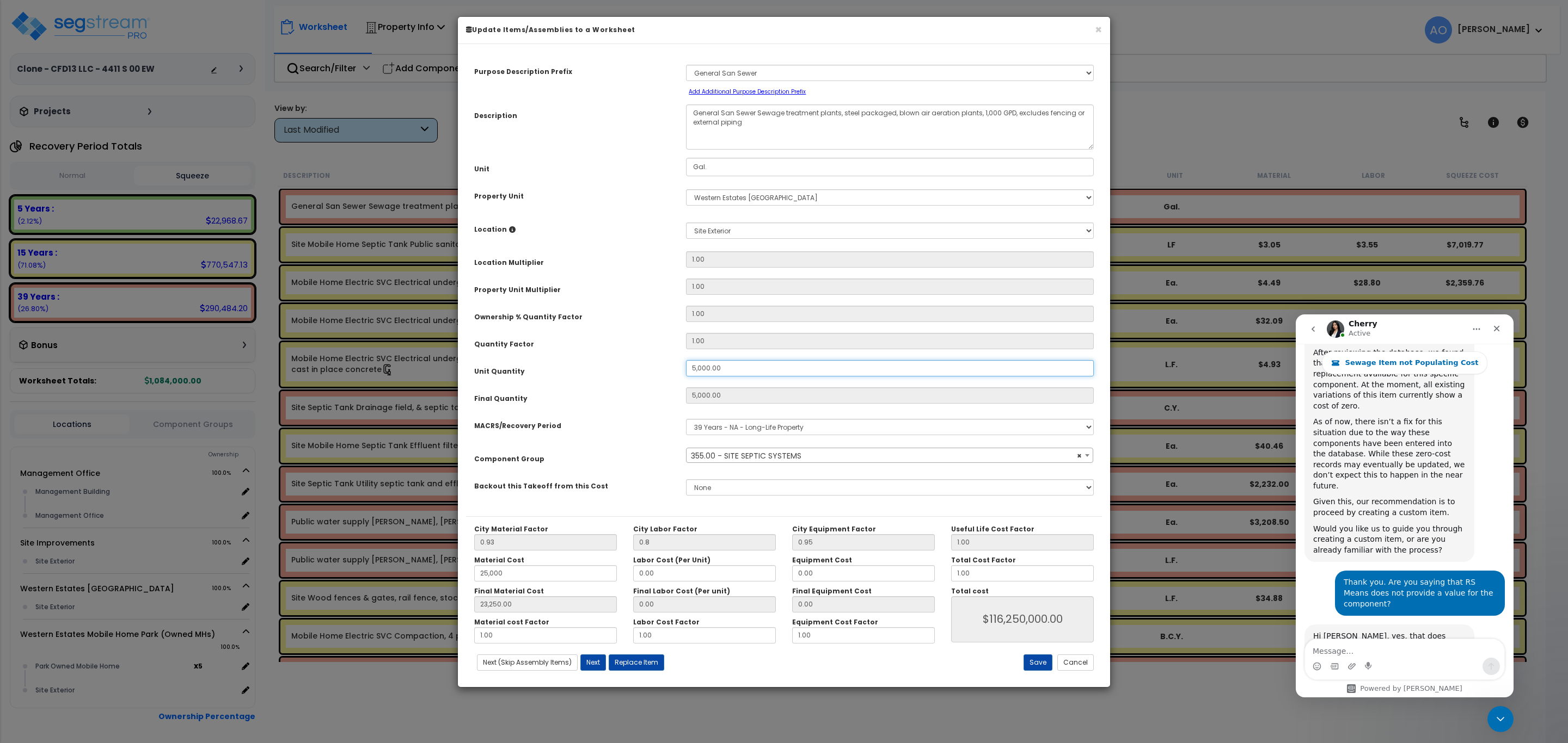
drag, startPoint x: 729, startPoint y: 370, endPoint x: 614, endPoint y: 350, distance: 116.7
click at [614, 350] on div "Purpose Description Prefix Select A/V System A/V System Equipment A/V System Eq…" at bounding box center [783, 284] width 636 height 464
type input "1"
type input "5,000"
type input "23,250.00"
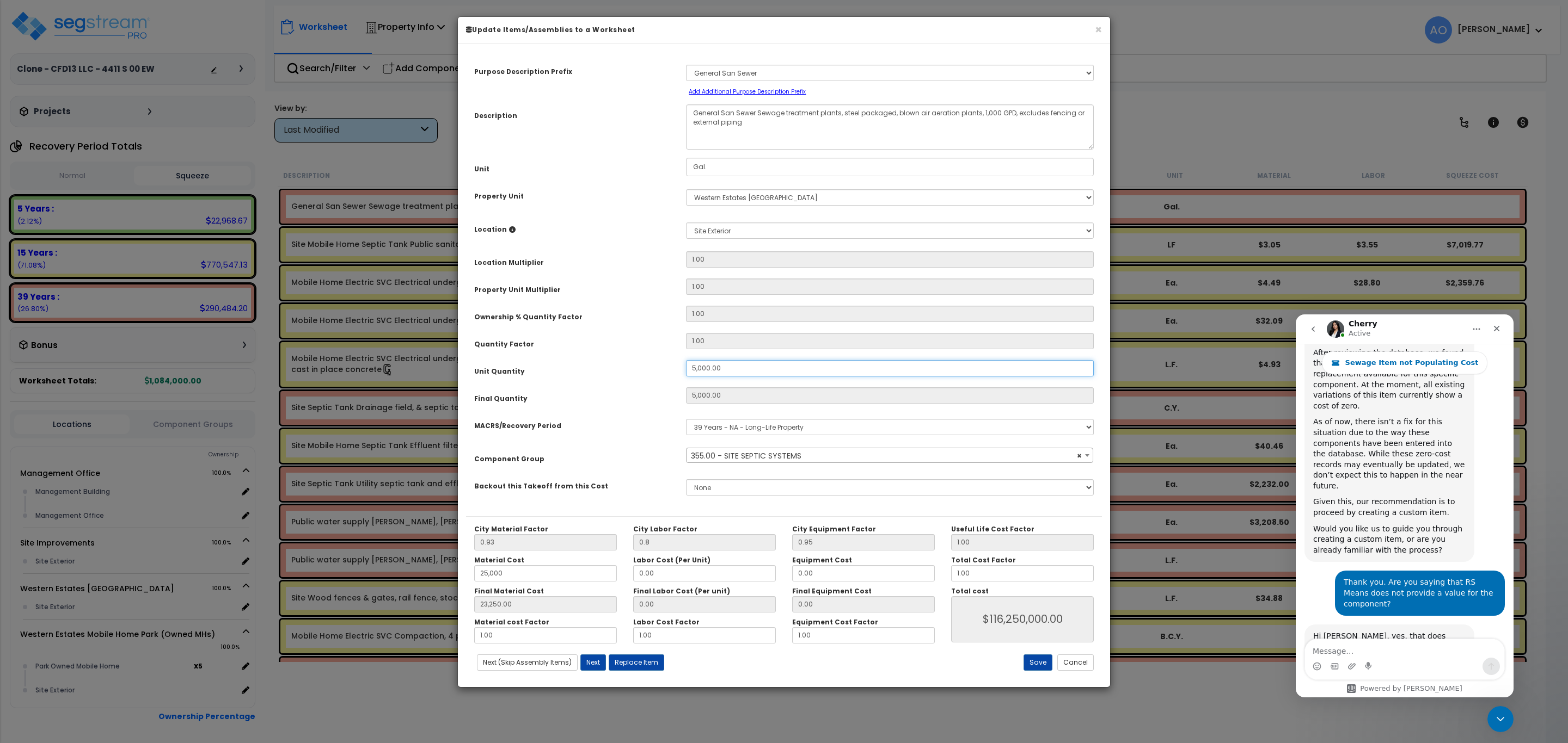
type input "$116,250,000.00"
type input "1"
type input "23,250.00"
type input "$23,250.00"
type input "1"
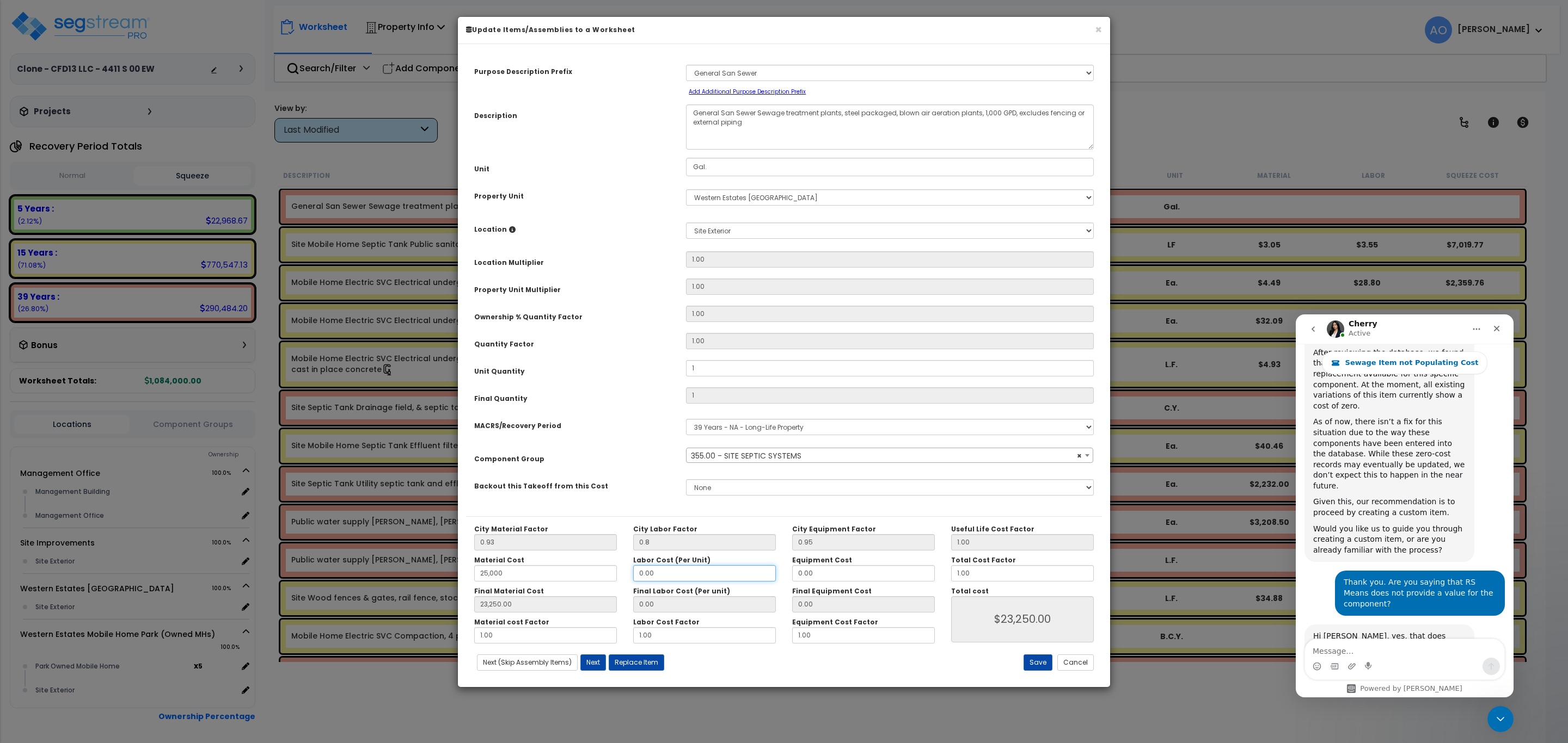
click at [684, 578] on input "0.00" at bounding box center [704, 573] width 142 height 16
drag, startPoint x: 686, startPoint y: 573, endPoint x: 613, endPoint y: 568, distance: 73.2
click at [613, 568] on div "Material Cost 25,000 Labor Cost (Per Unit) 0.00 Equipment Cost 0.00" at bounding box center [704, 569] width 477 height 26
type input "5"
type input "23,250.00"
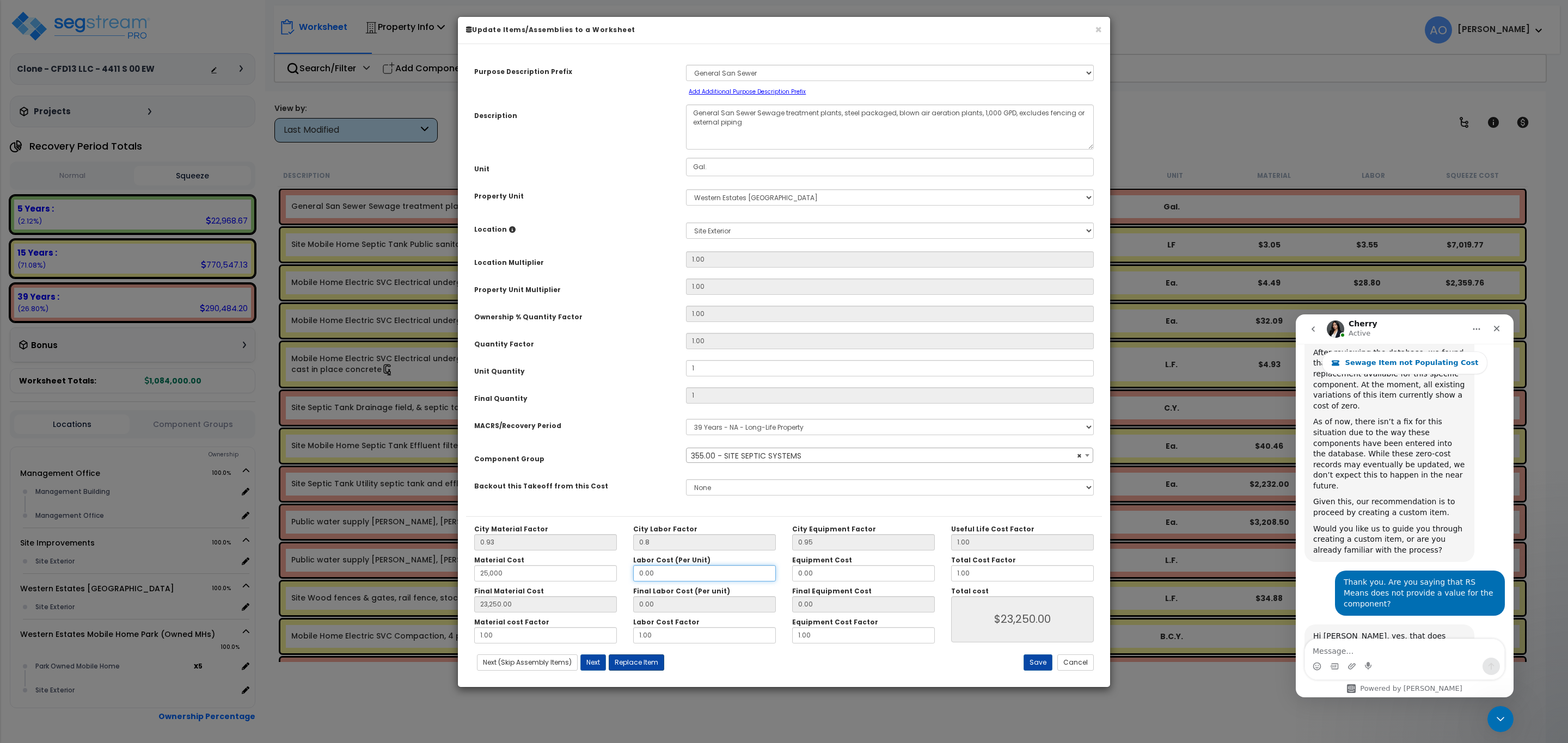
type input "$23,250.00"
type input "23,250.00"
type input "4.00"
type input "$23,254.00"
type input "50"
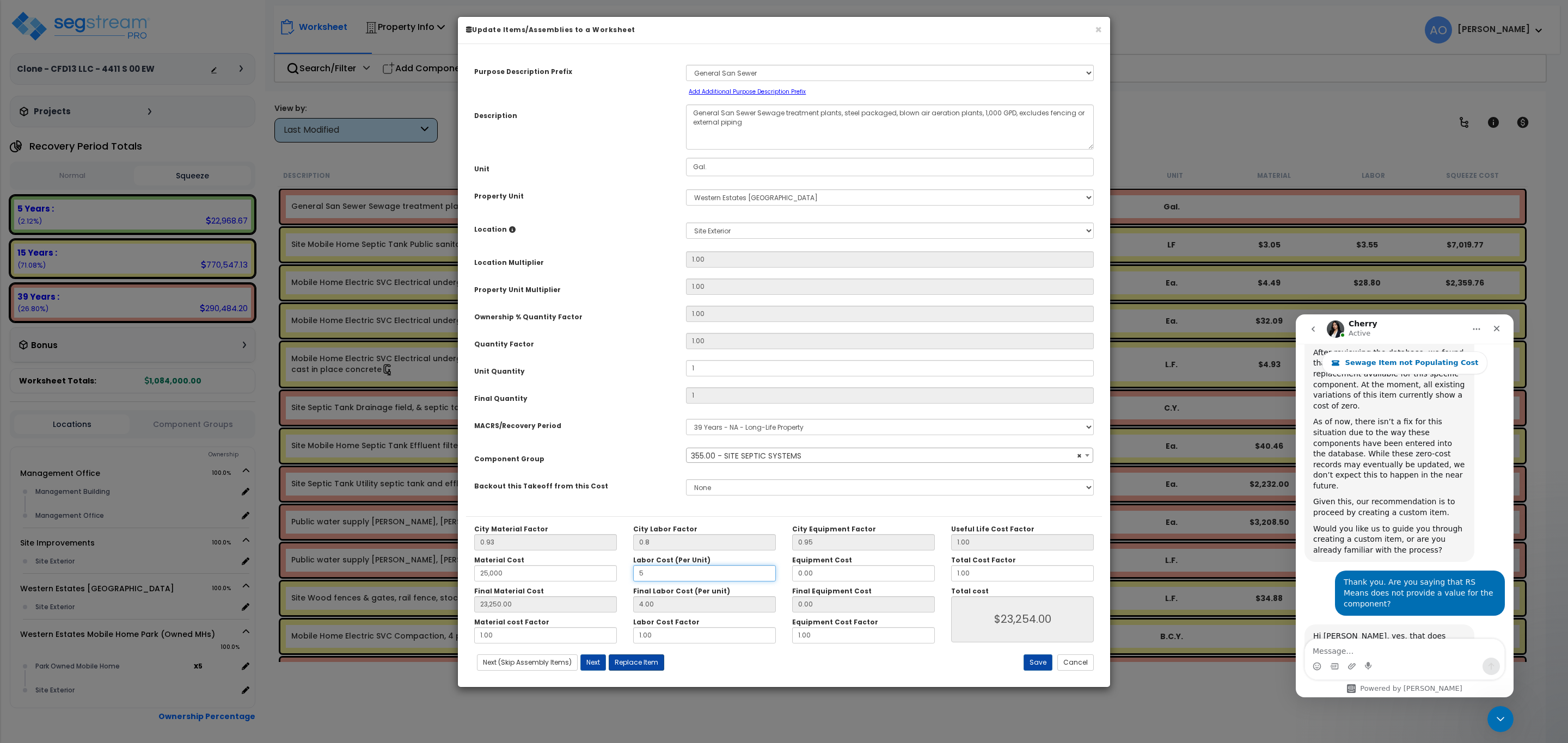
type input "23,250.00"
type input "$23,254.00"
type input "23,250.00"
type input "40.00"
type input "$23,290.00"
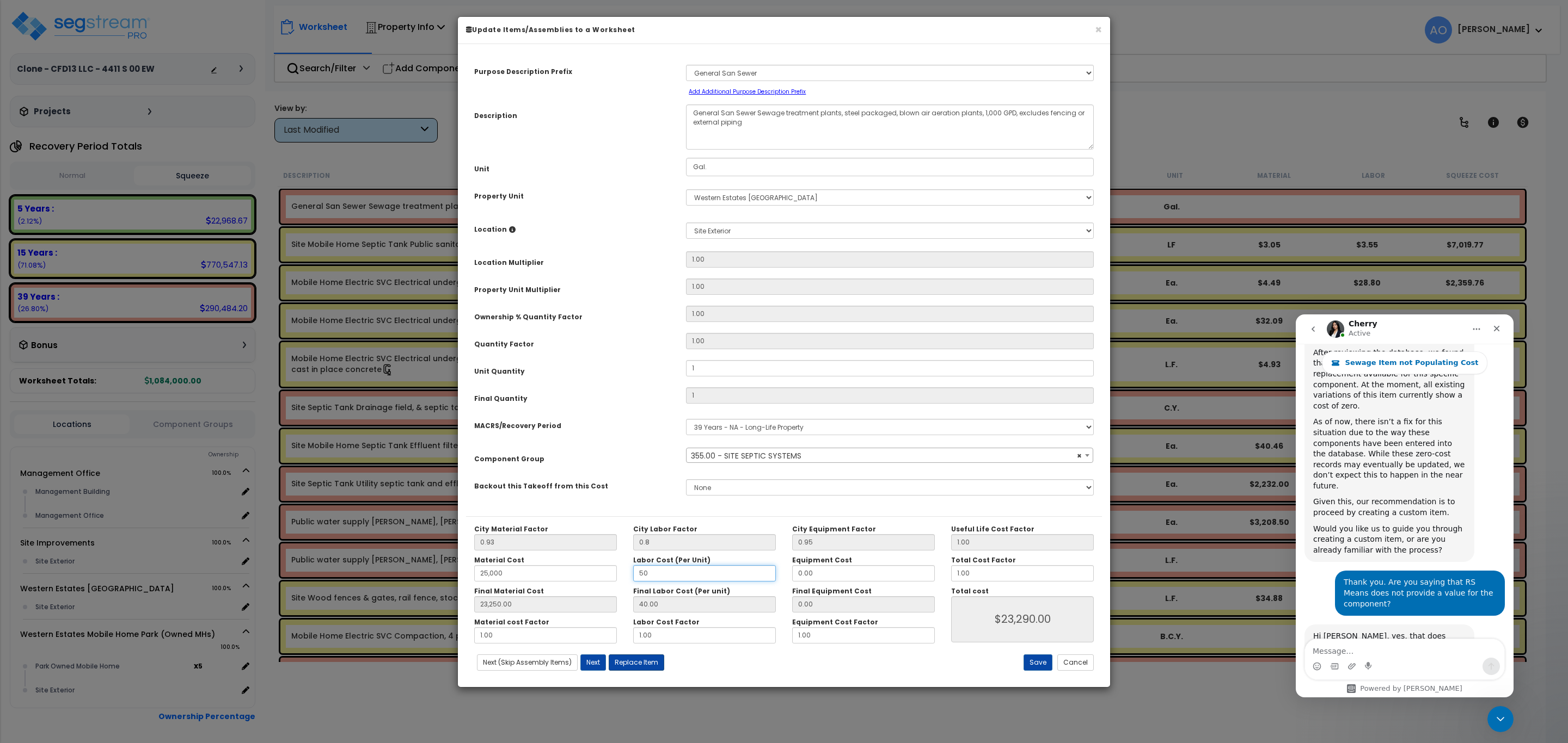
type input "500"
type input "23,250.00"
type input "$23,290.00"
type input "23,250.00"
type input "400.00"
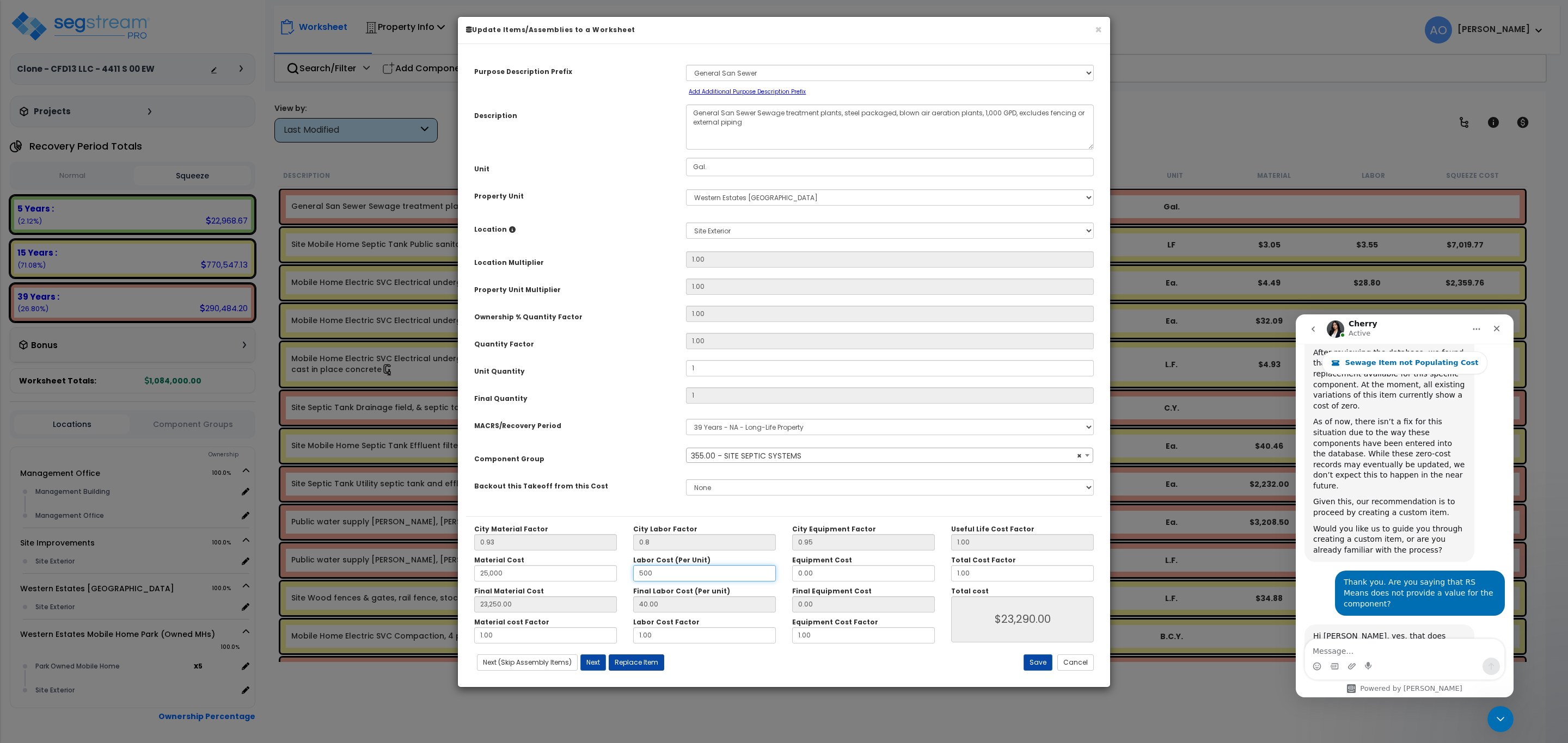
type input "$23,650.00"
type input "5,000"
type input "23,250.00"
type input "$23,650.00"
type input "23,250.00"
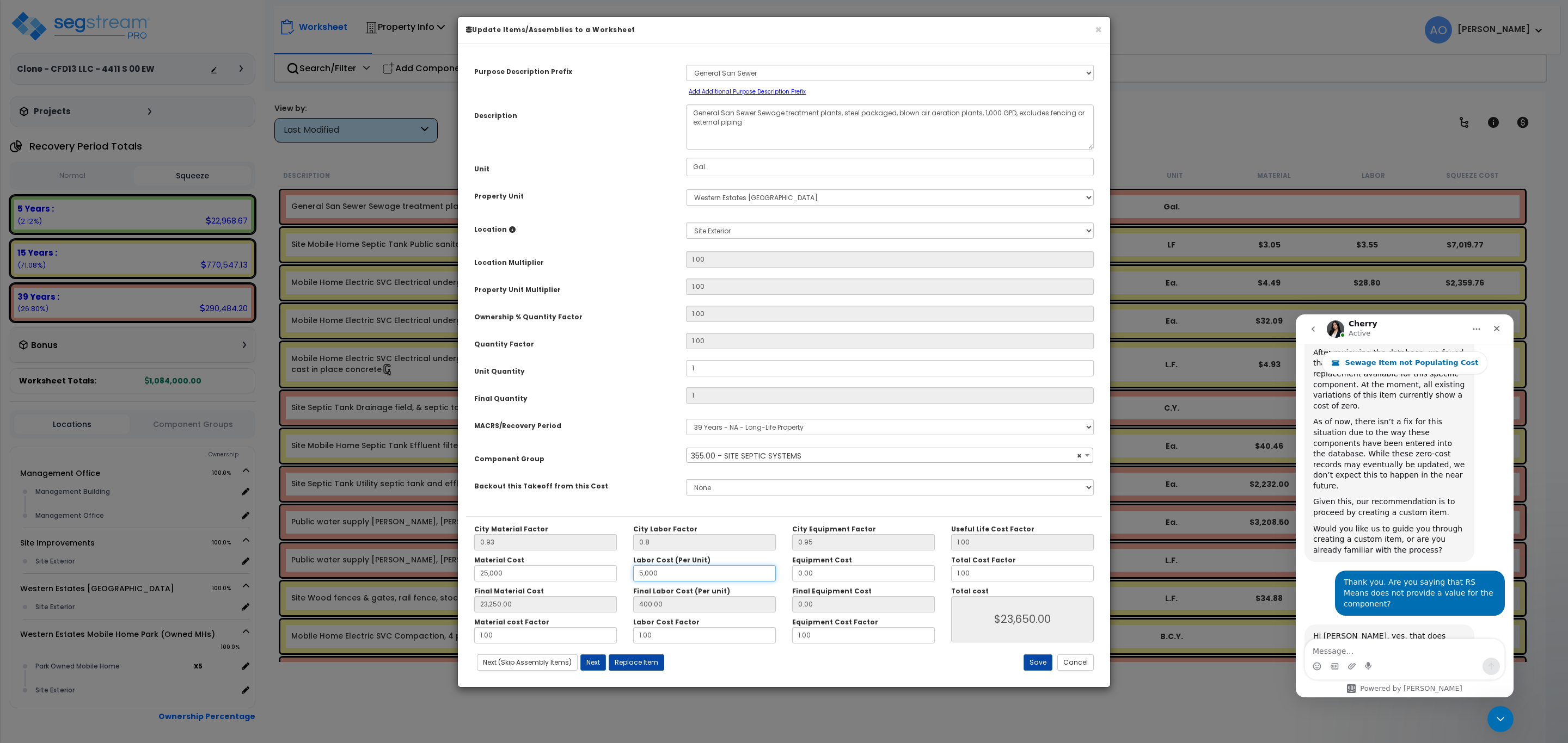
type input "4,000.00"
type input "$27,250.00"
type input "5,000"
type input "23,250.00"
type input "4,000.00"
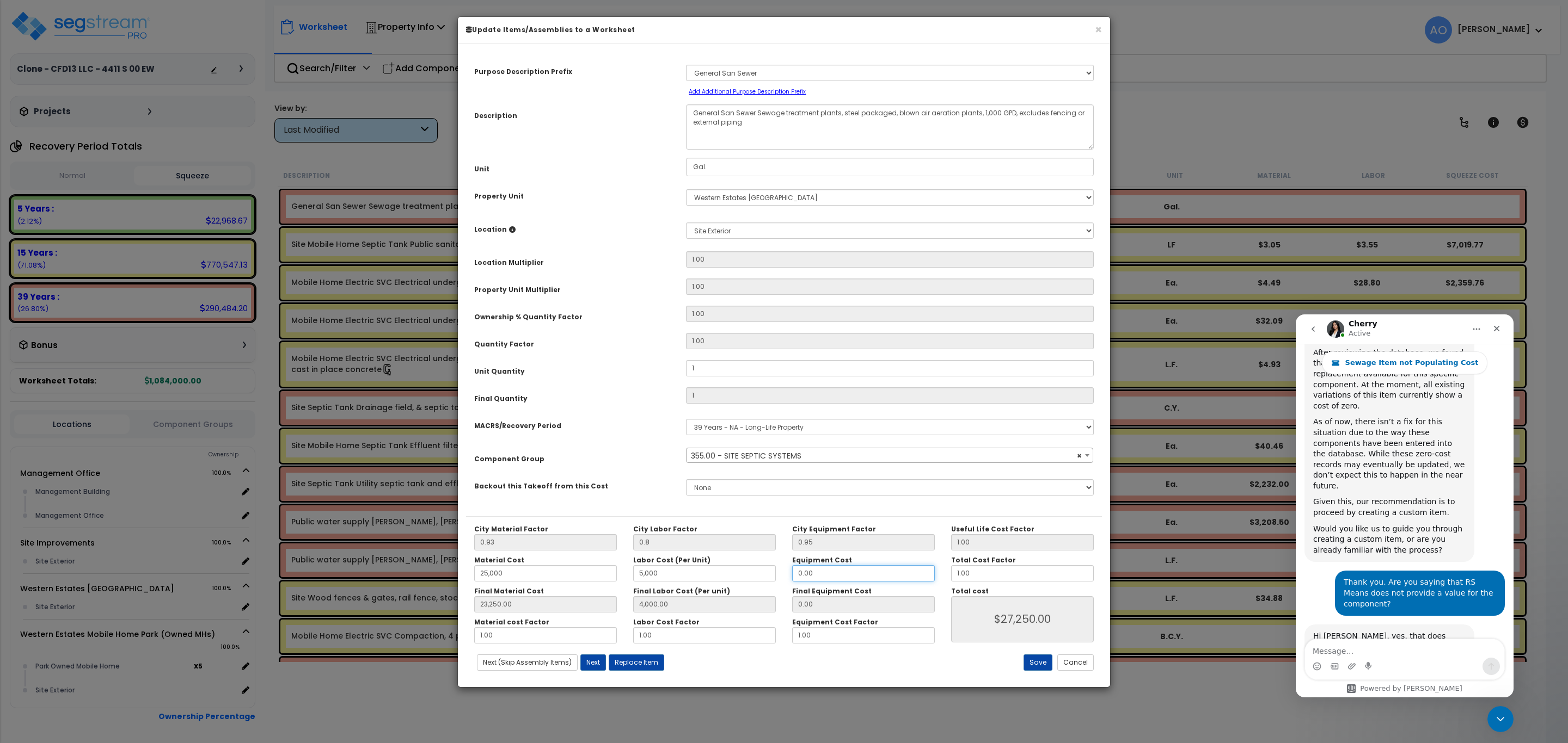
type input "$27,250.00"
click at [840, 570] on input "0.00" at bounding box center [863, 573] width 142 height 16
drag, startPoint x: 815, startPoint y: 573, endPoint x: 775, endPoint y: 572, distance: 40.0
click at [775, 572] on div "Material Cost 25,000 Labor Cost (Per Unit) 5,000 Equipment Cost 0.00" at bounding box center [704, 569] width 477 height 26
type input "1"
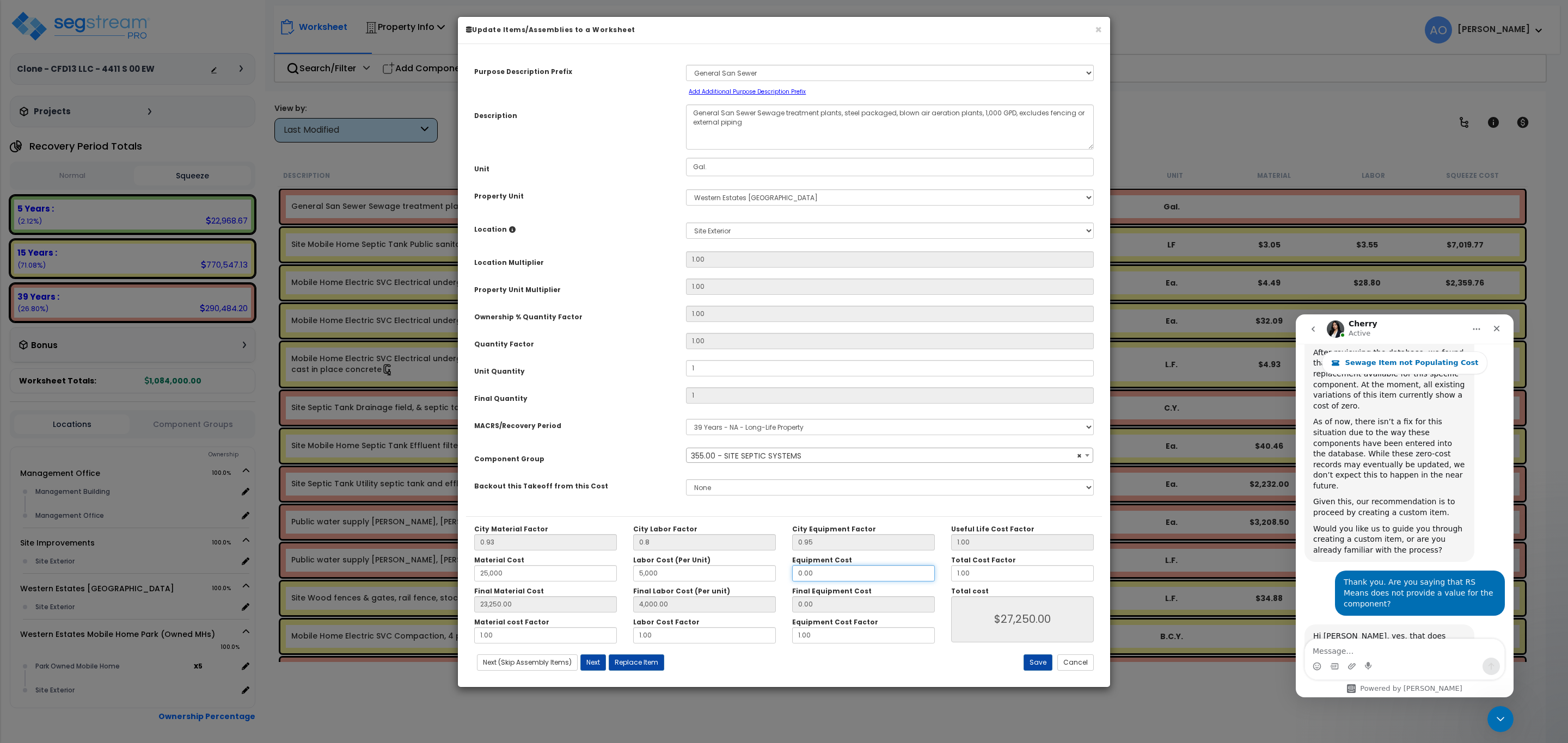
type input "23,250.00"
type input "4,000.00"
type input "$27,250.00"
type input "23,250.00"
type input "4,000.00"
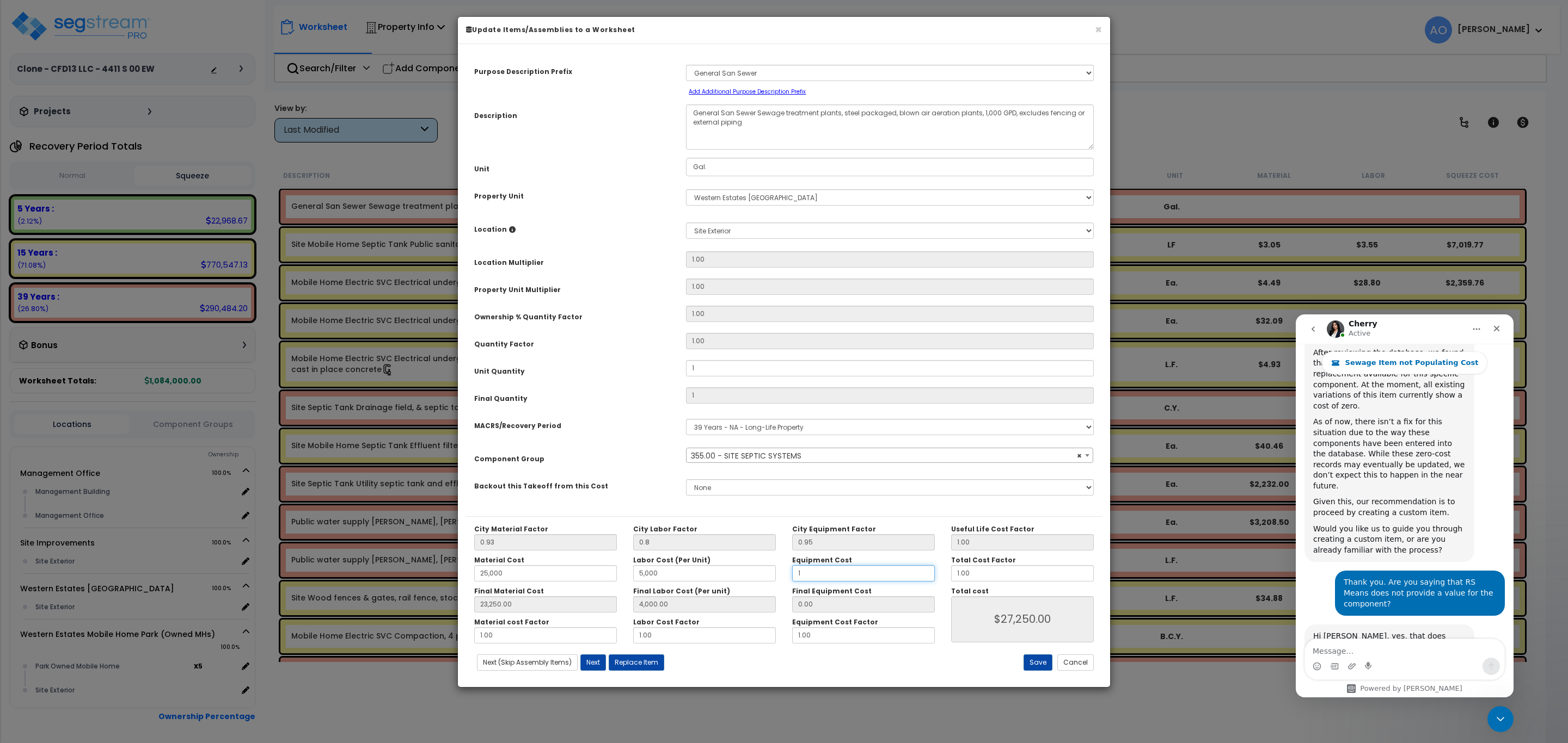
type input "0.95"
type input "$27,250.95"
type input "15"
type input "23,250.00"
type input "4,000.00"
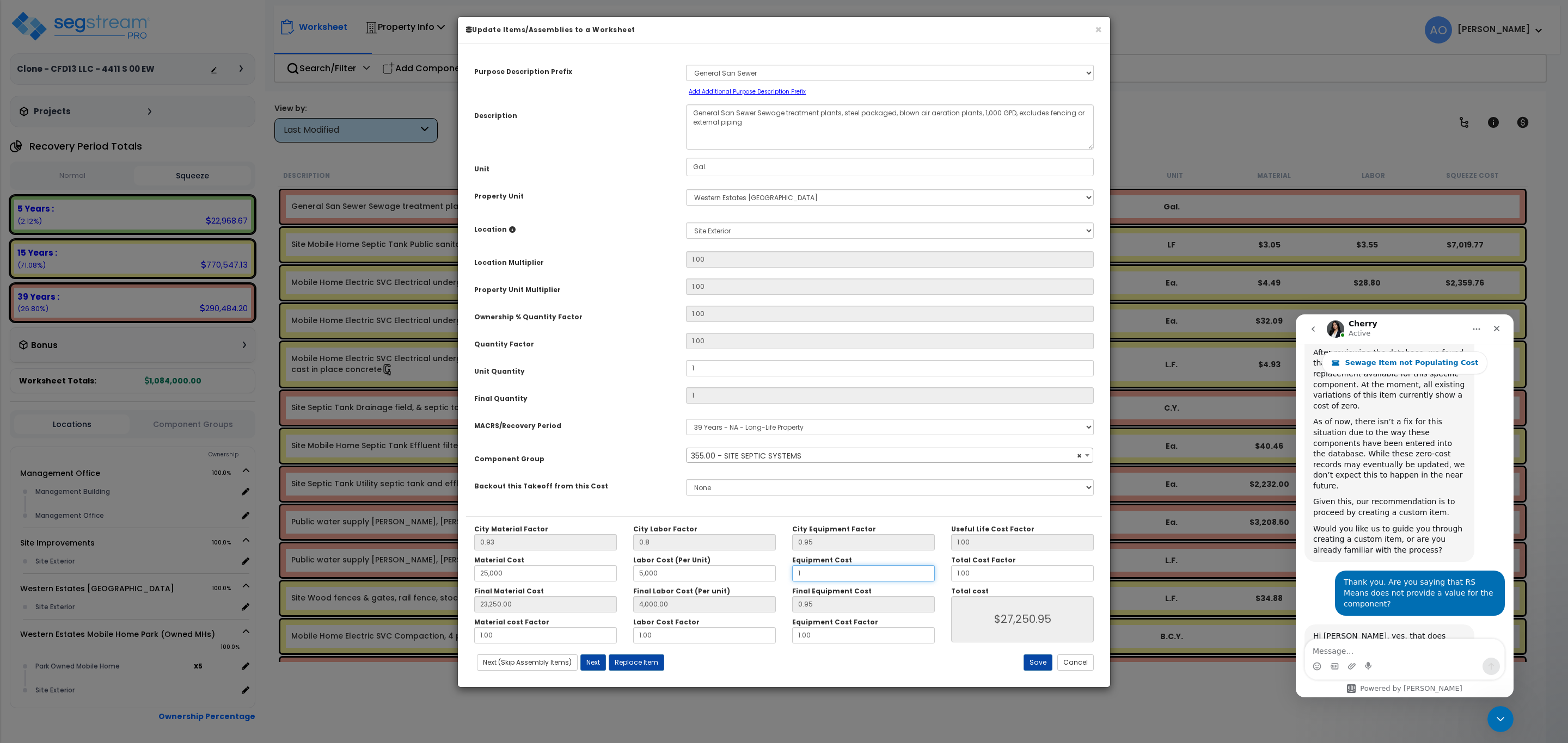
type input "$27,250.95"
type input "23,250.00"
type input "4,000.00"
type input "14.25"
type input "$27,264.25"
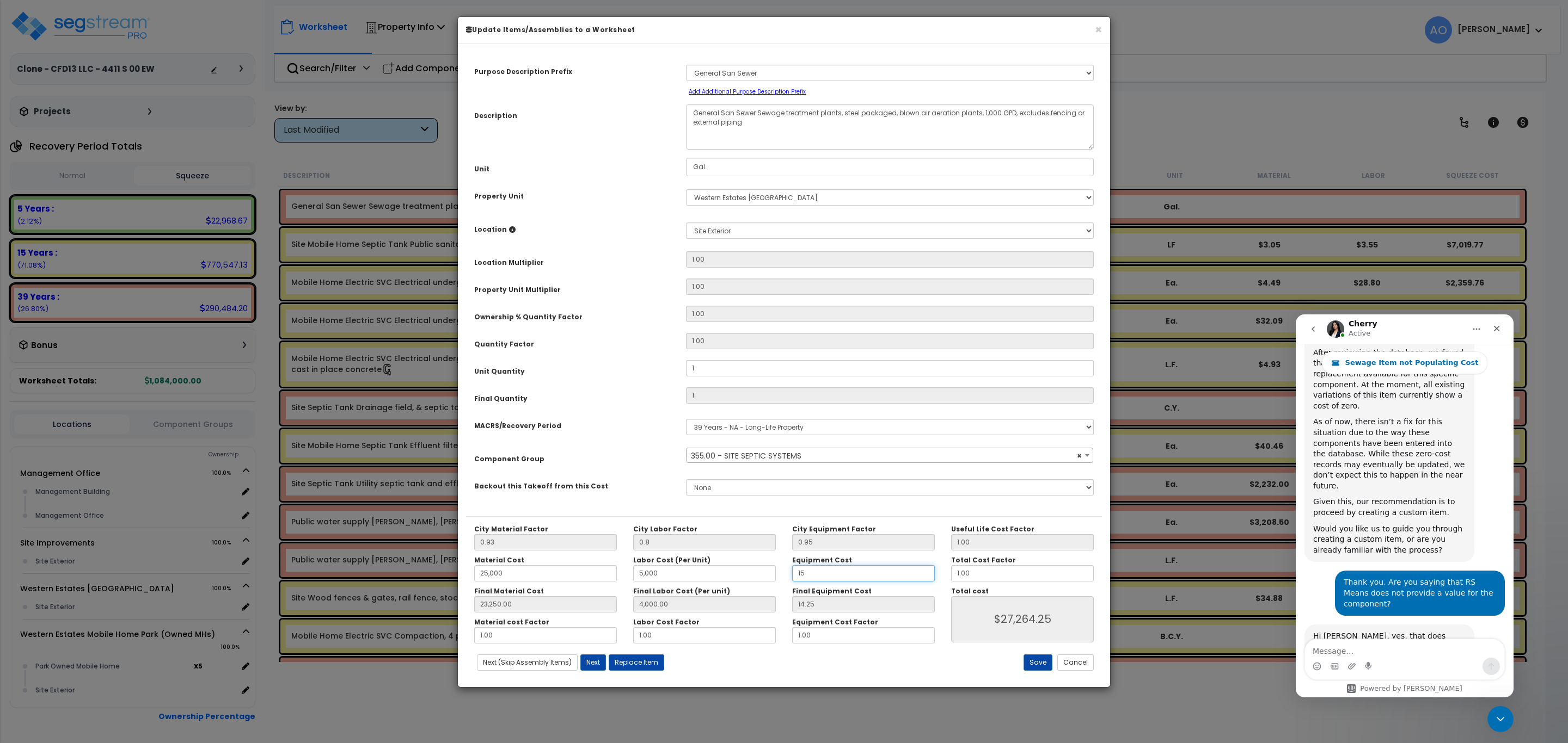
type input "150"
type input "23,250.00"
type input "4,000.00"
type input "$27,264.25"
type input "23,250.00"
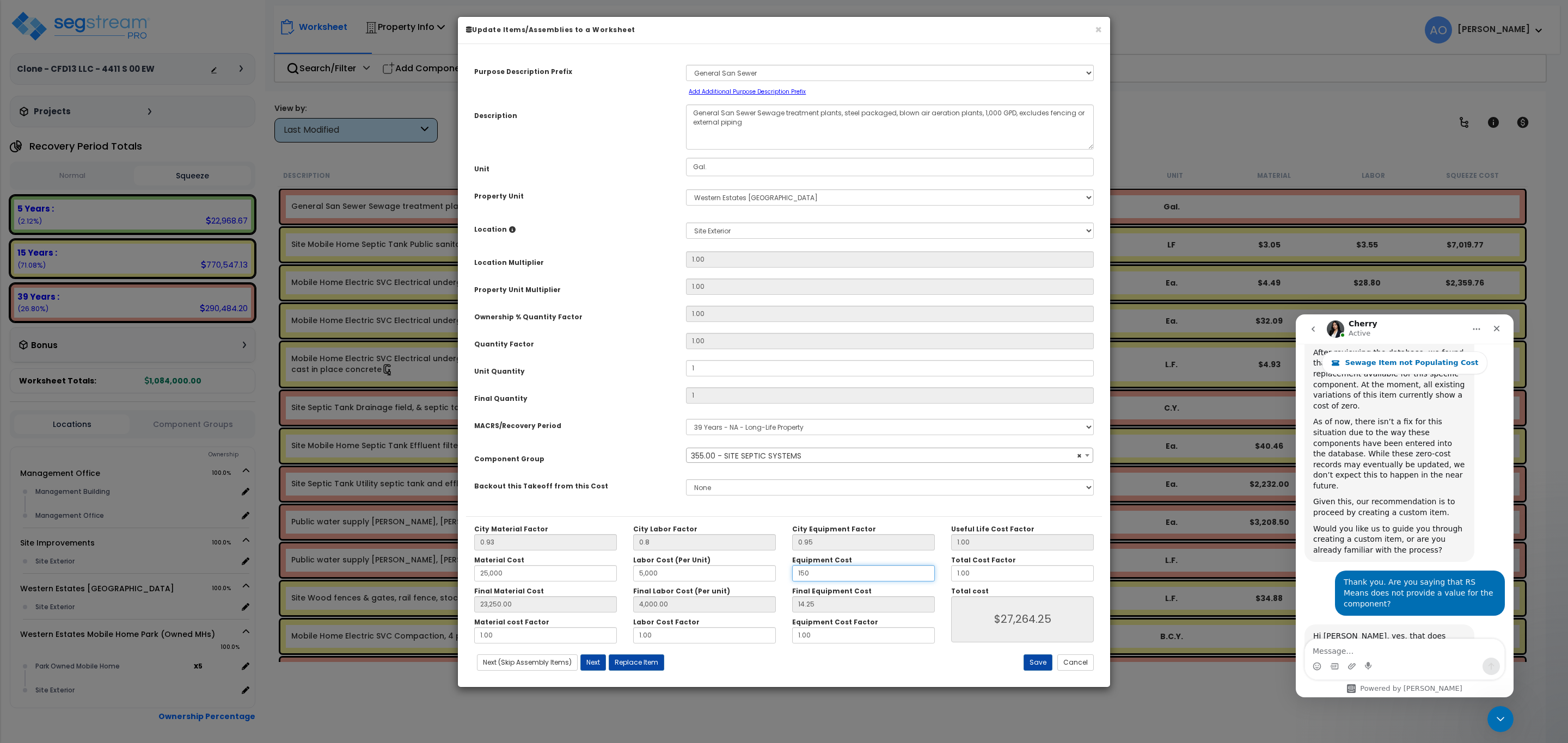
type input "4,000.00"
type input "142.50"
type input "$27,392.50"
type input "1,500"
type input "23,250.00"
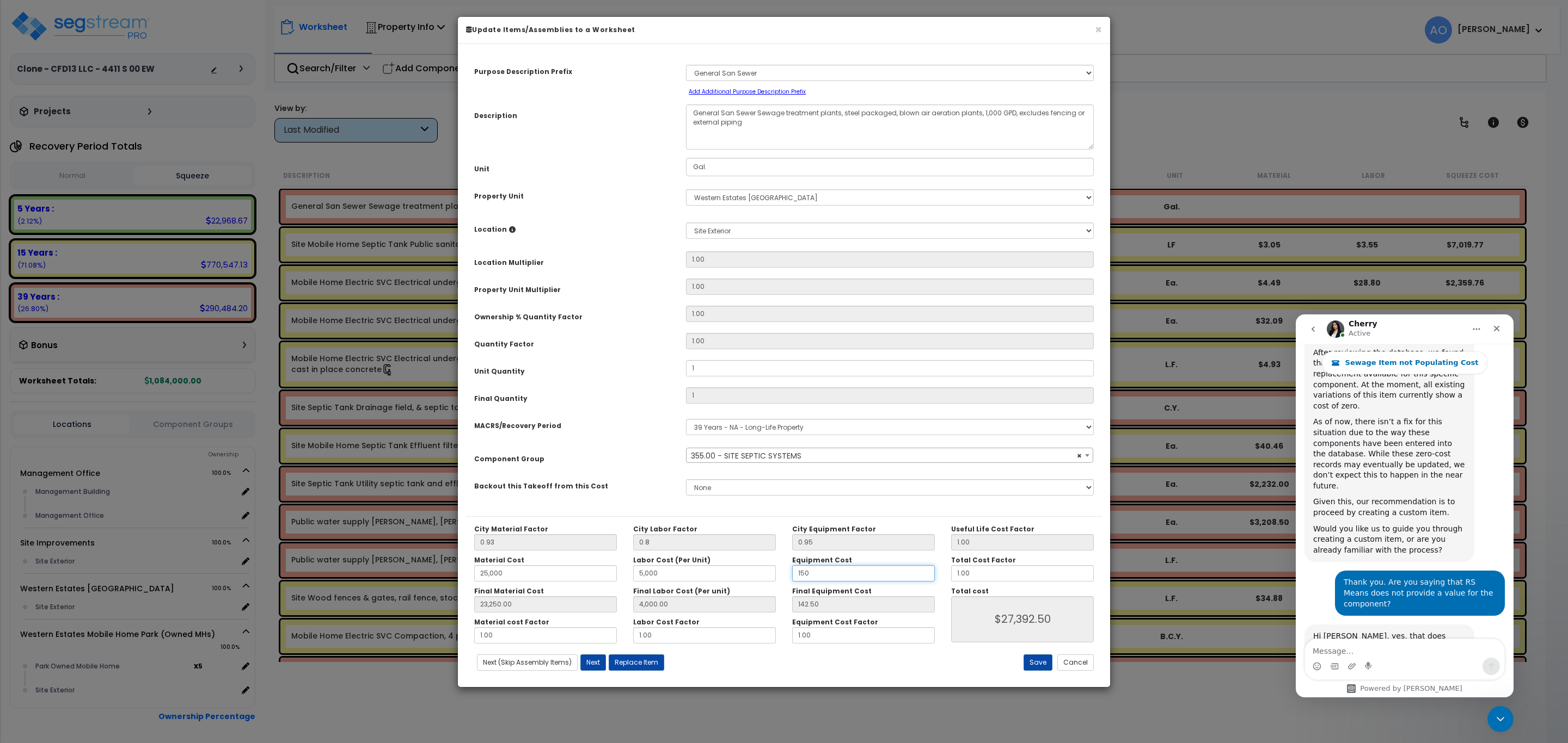
type input "4,000.00"
type input "$27,392.50"
type input "23,250.00"
type input "4,000.00"
type input "1,425.00"
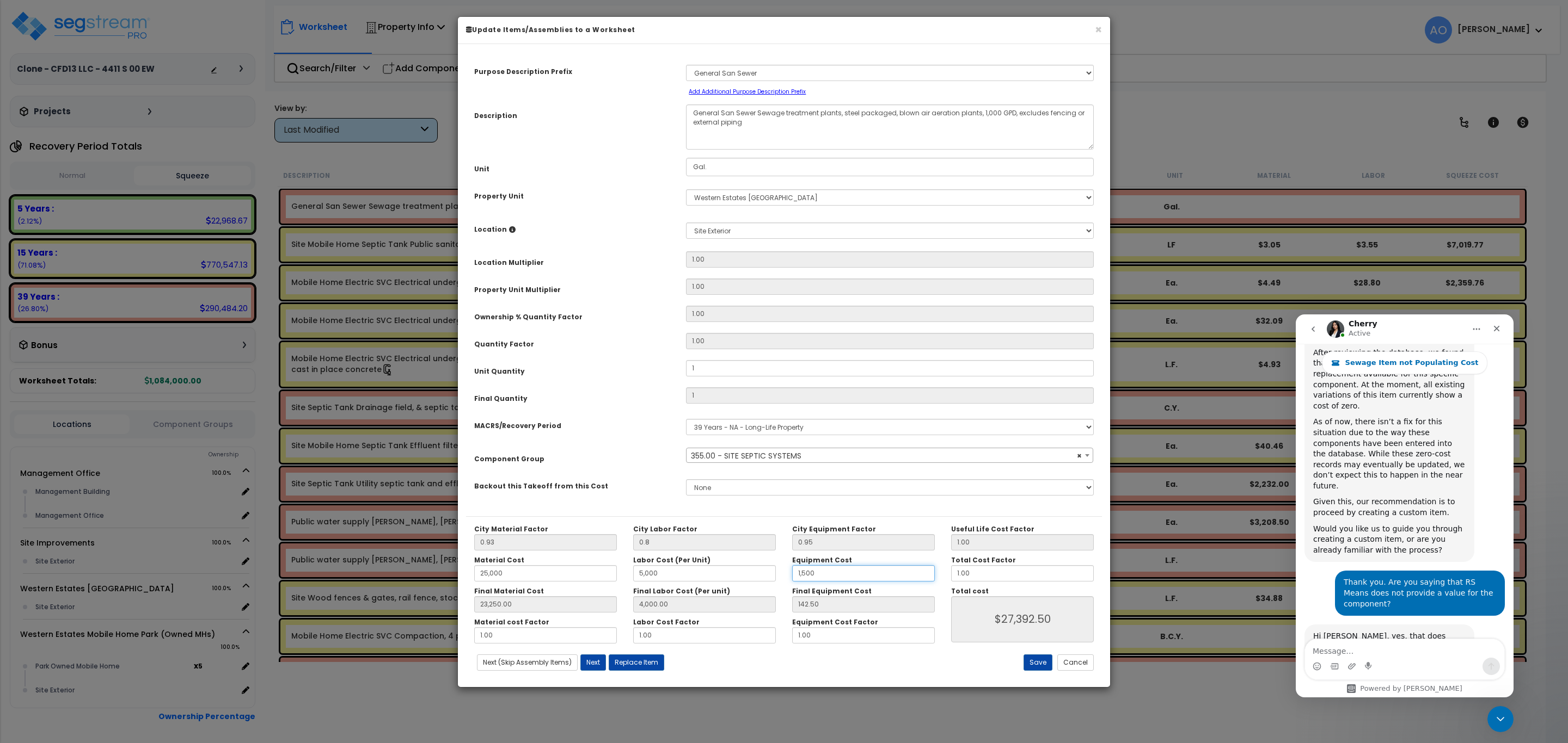
type input "$28,675.00"
type input "1,500"
type input "23,250.00"
type input "4,000.00"
type input "1,425.00"
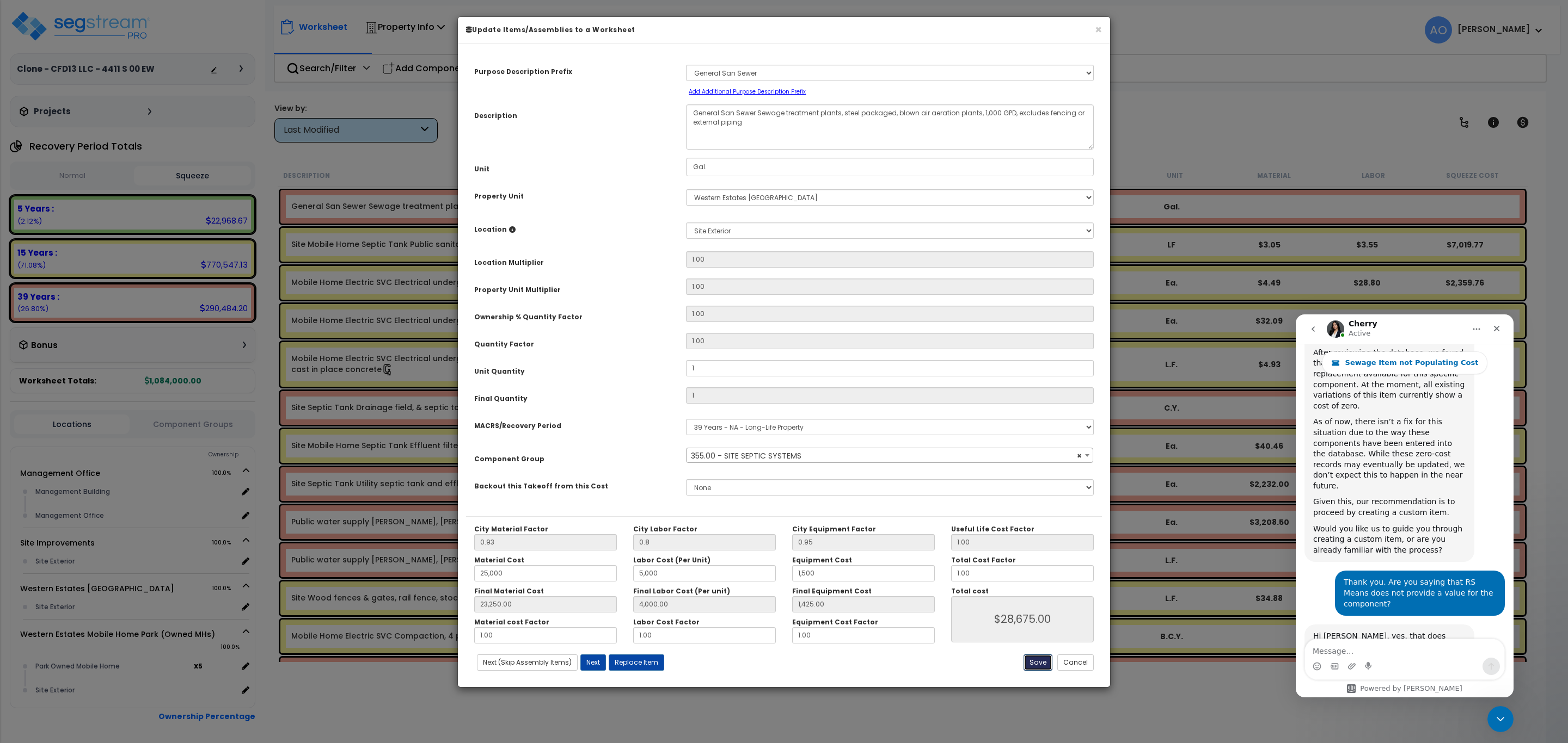
type input "$28,675.00"
click at [1039, 660] on button "Save" at bounding box center [1038, 663] width 29 height 16
type input "1.00"
type input "0.80"
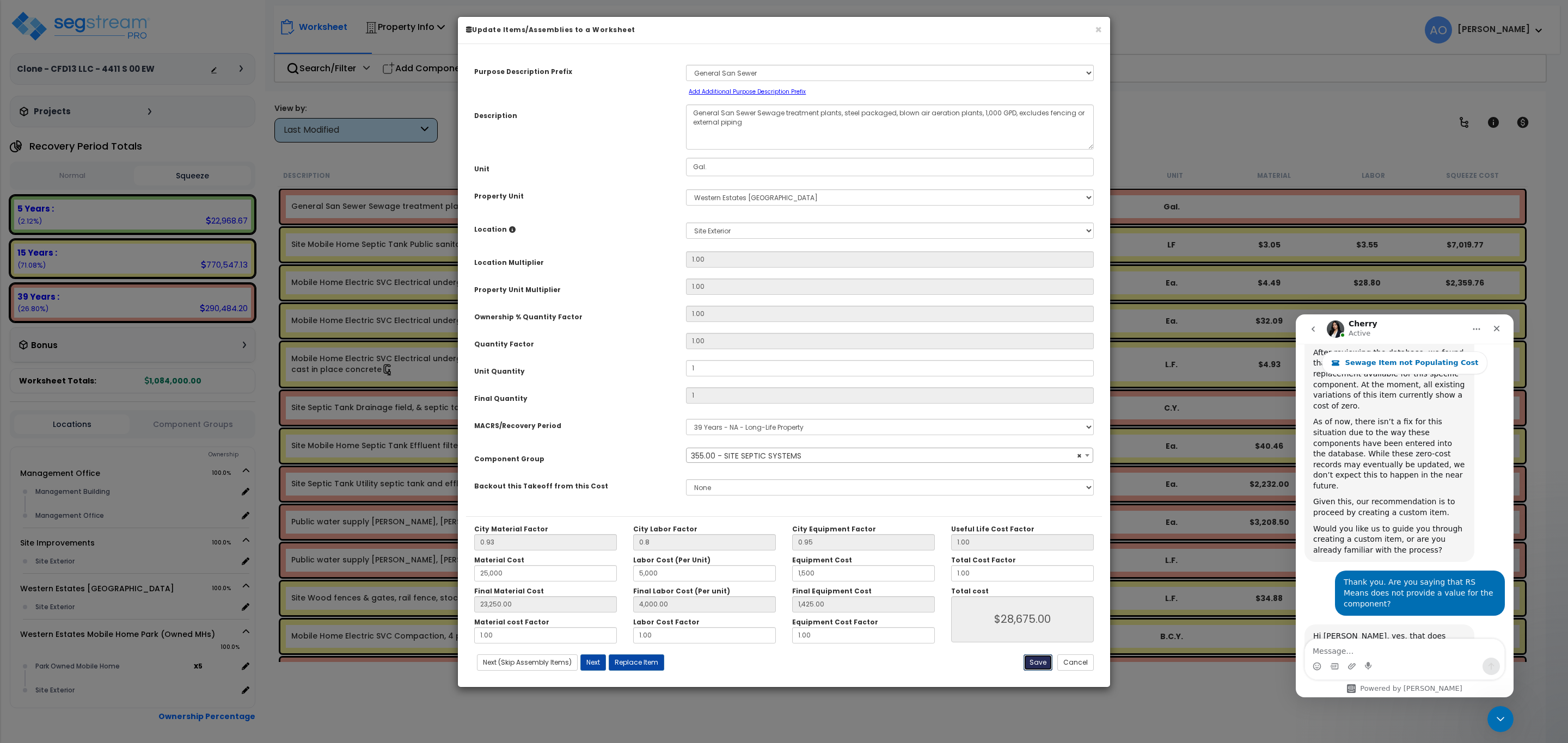
type input "25000.00"
type input "5000.00"
type input "1500.00"
type input "23250.00"
type input "4000.00"
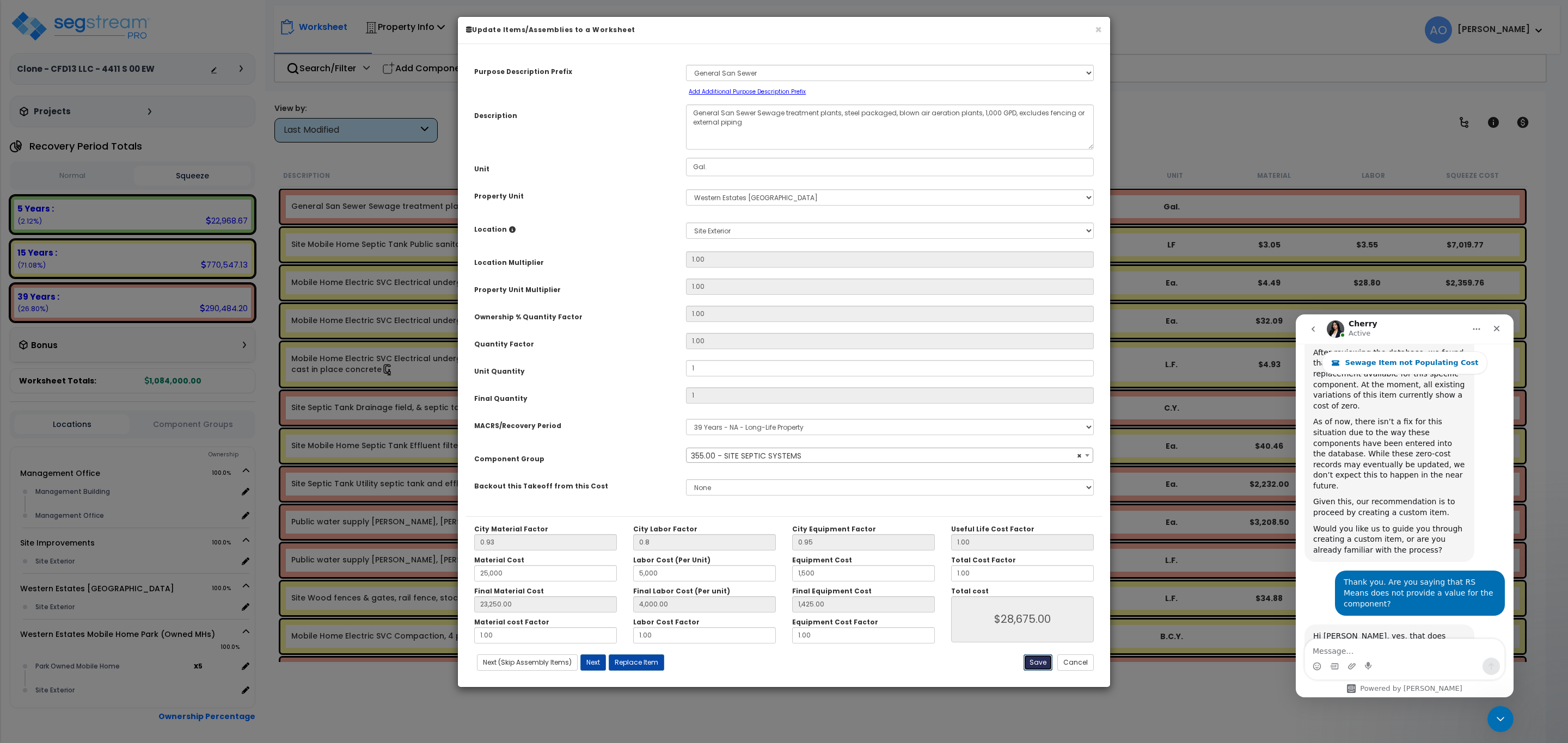
type input "1425.00"
type input "28675.00"
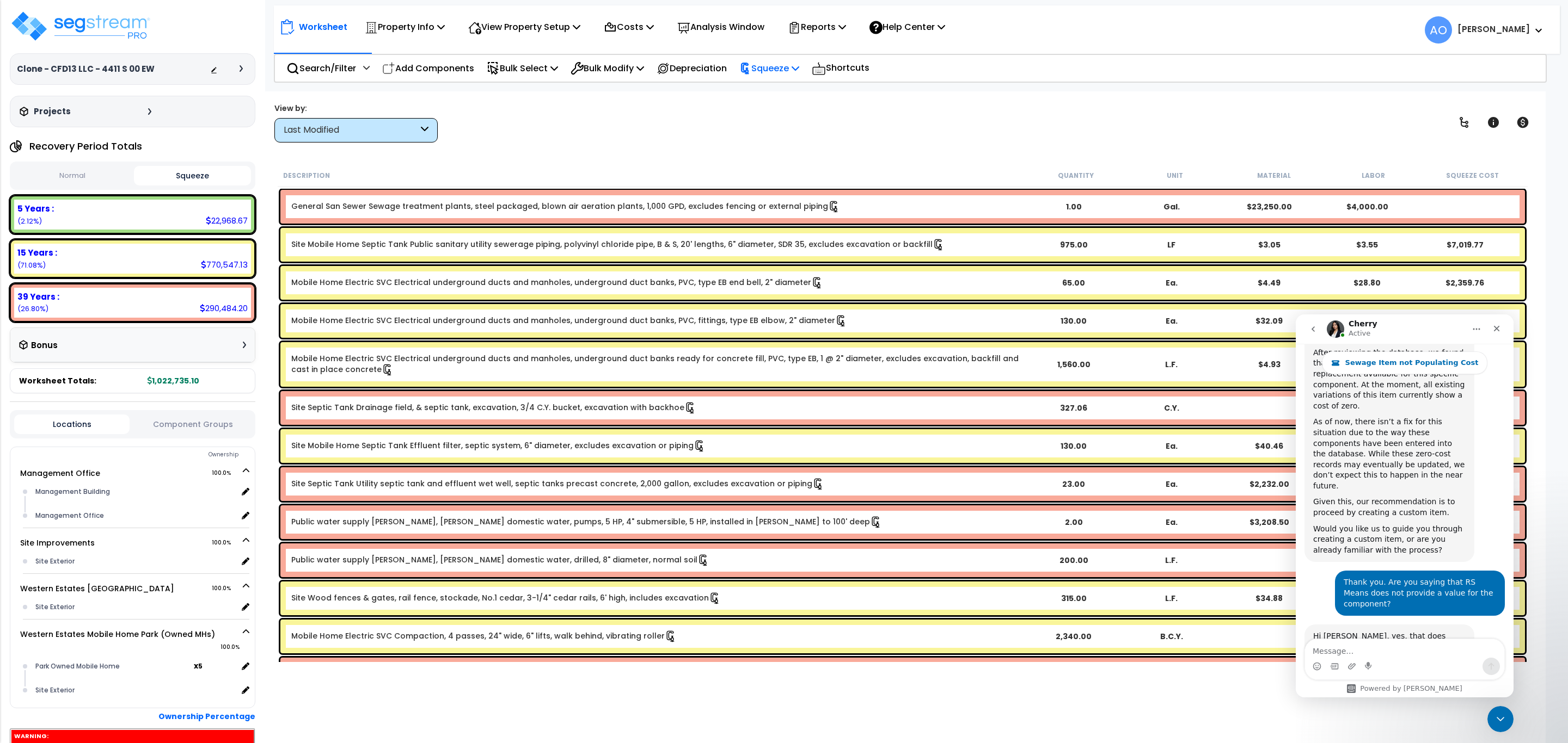
click at [789, 67] on p "Squeeze" at bounding box center [769, 68] width 60 height 15
click at [789, 91] on link "Re-squeeze" at bounding box center [788, 94] width 108 height 25
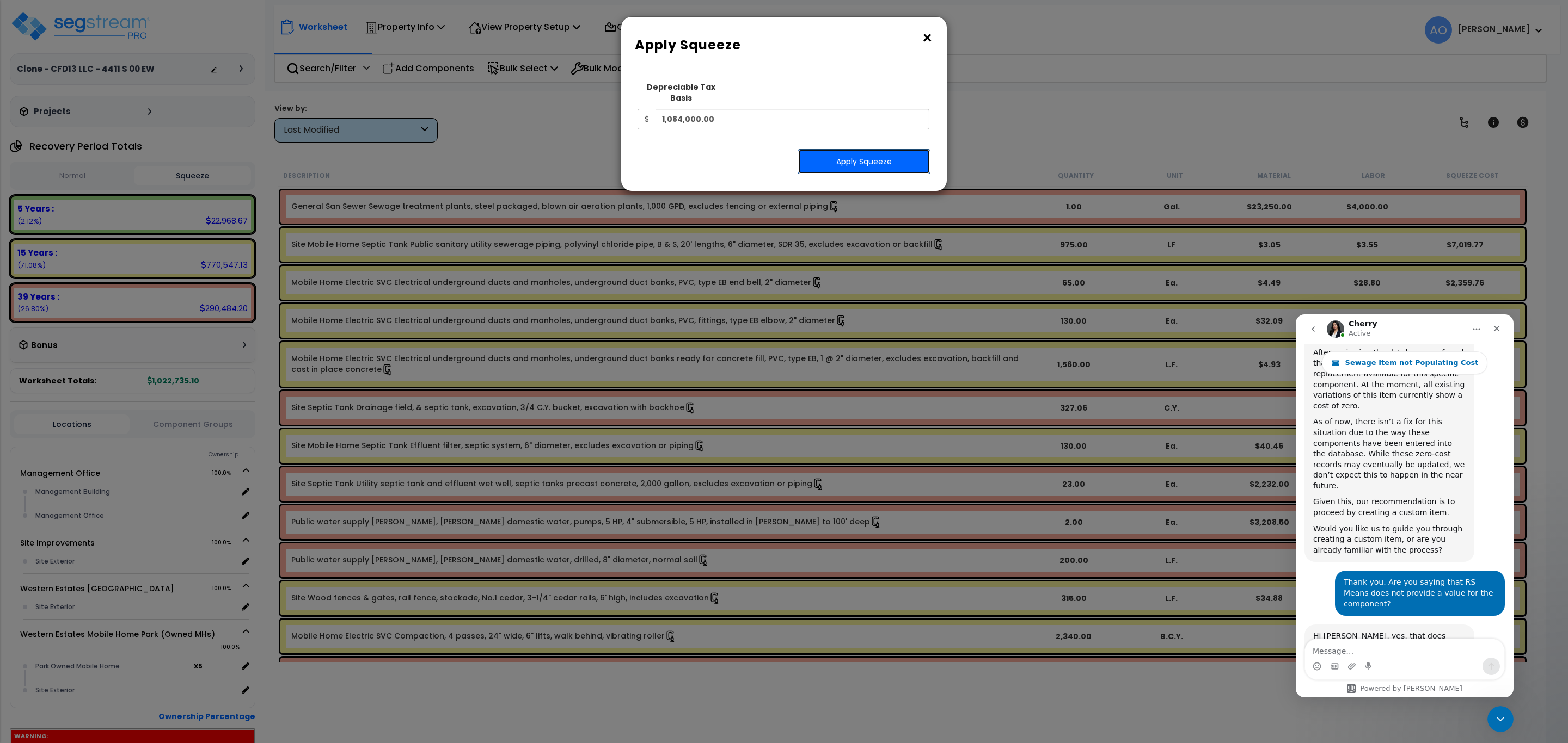
click at [828, 161] on button "Apply Squeeze" at bounding box center [864, 162] width 133 height 25
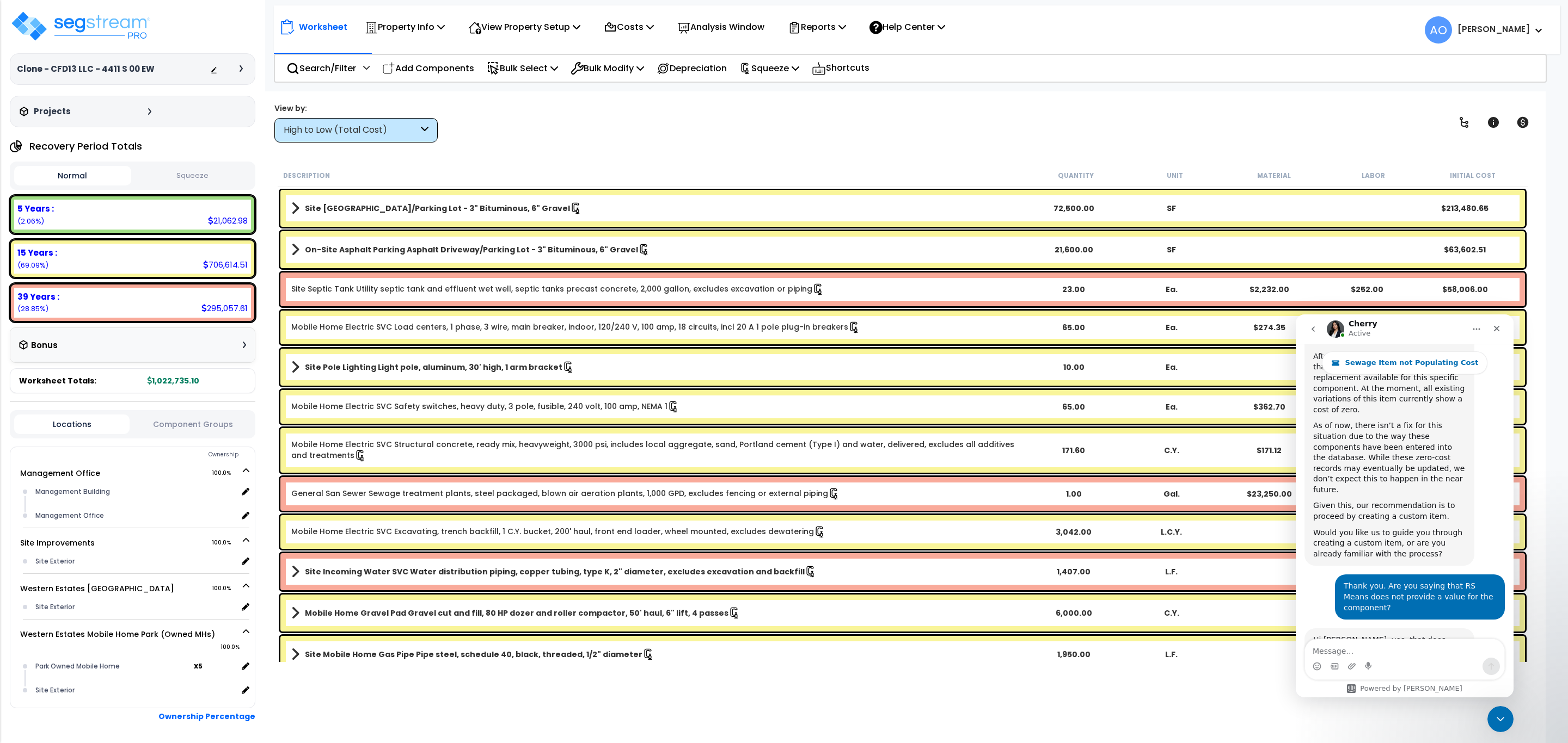
scroll to position [1374, 0]
click at [339, 131] on div "High to Low (Total Cost)" at bounding box center [351, 130] width 134 height 12
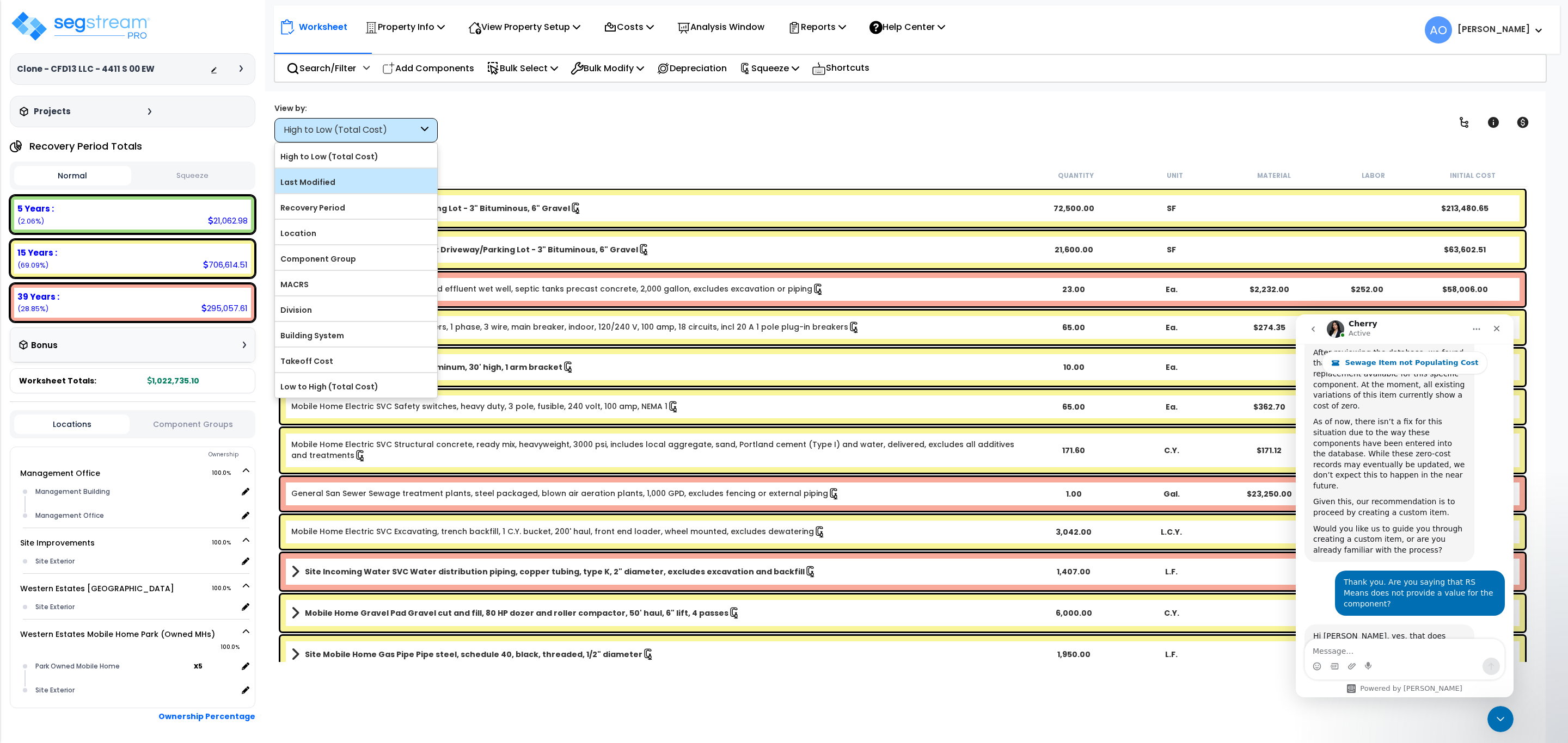
click at [350, 182] on label "Last Modified" at bounding box center [356, 182] width 163 height 16
click at [0, 0] on input "Last Modified" at bounding box center [0, 0] width 0 height 0
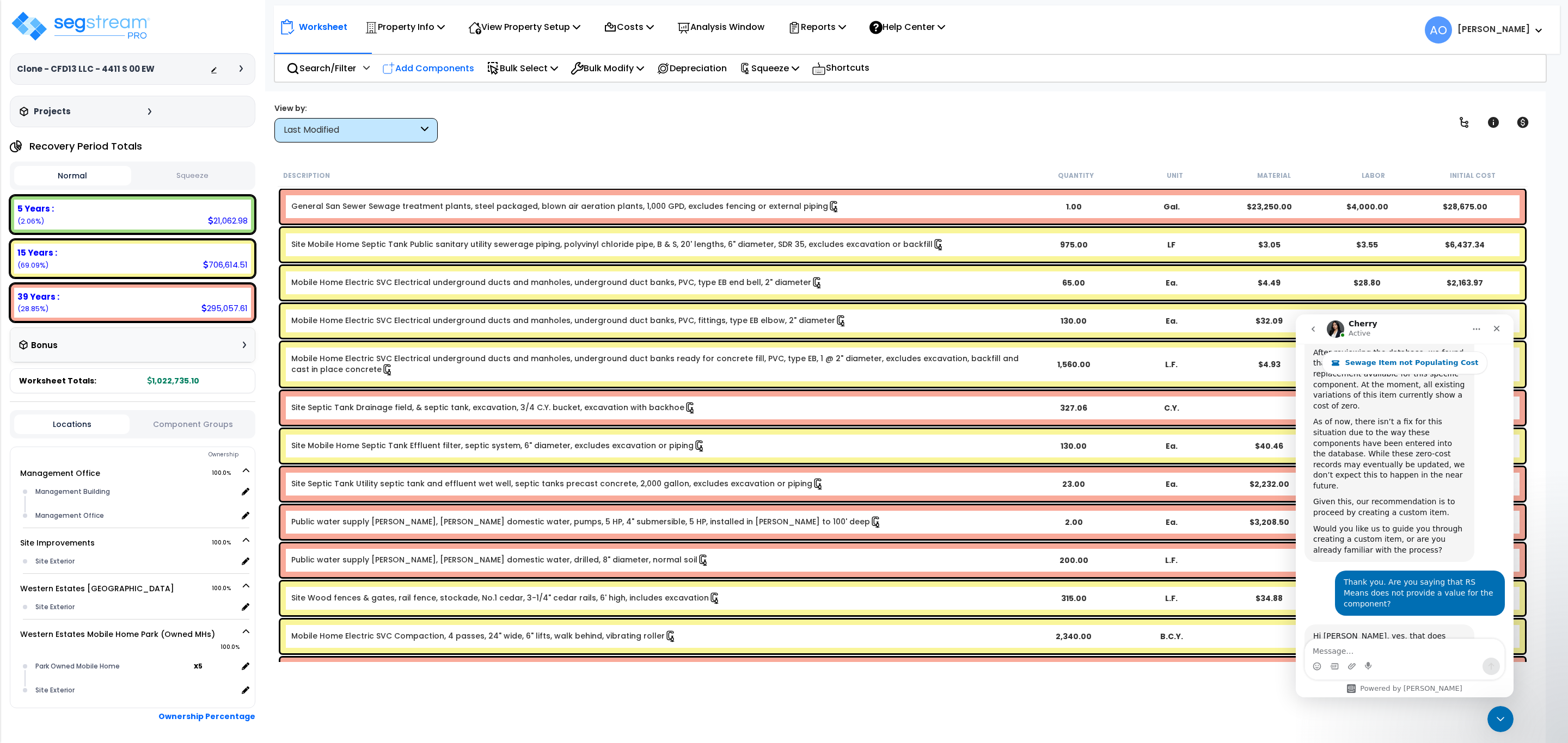
click at [433, 69] on p "Add Components" at bounding box center [428, 68] width 92 height 15
select select
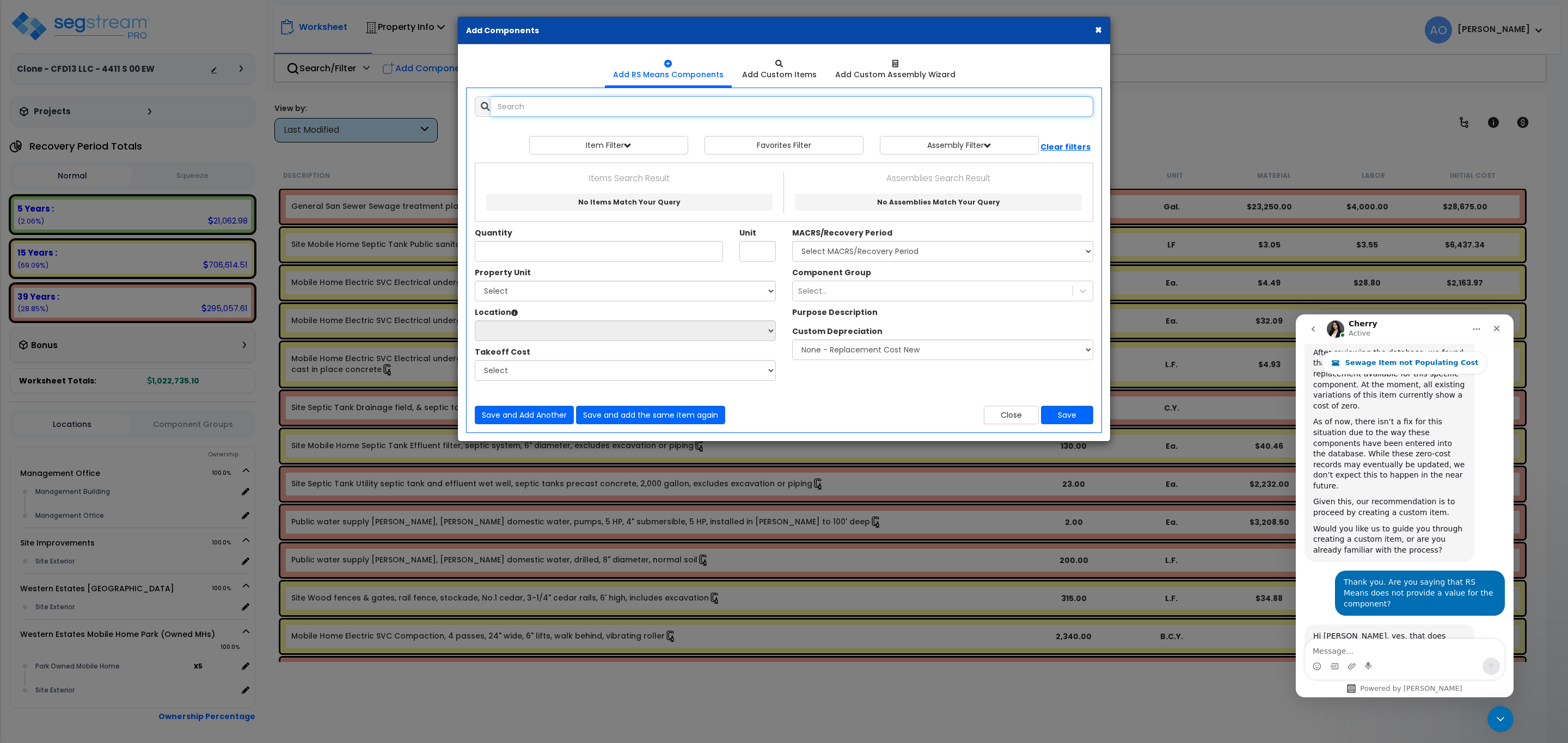
select select
click at [1003, 414] on button "Close" at bounding box center [1011, 415] width 55 height 19
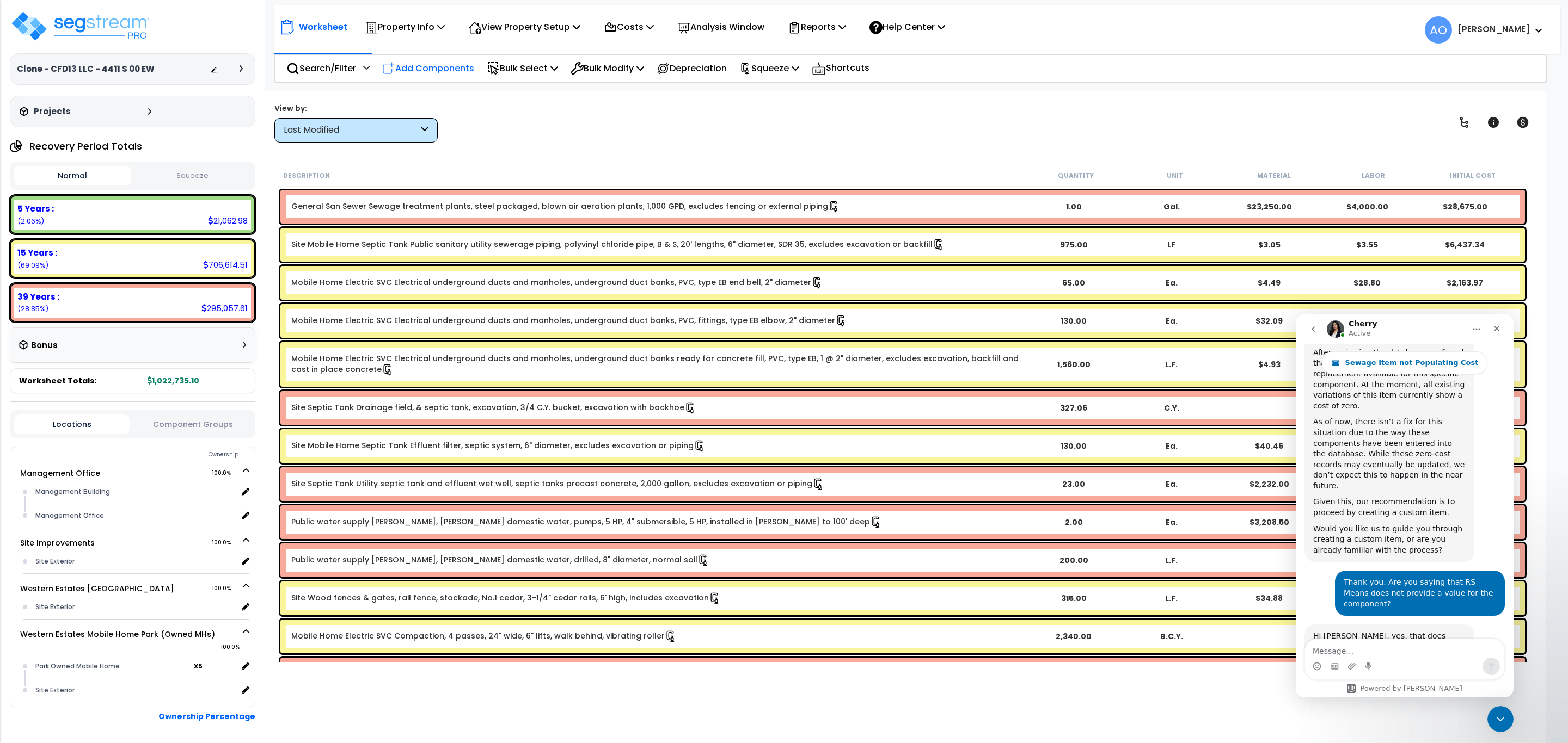
click at [441, 65] on p "Add Components" at bounding box center [428, 68] width 92 height 15
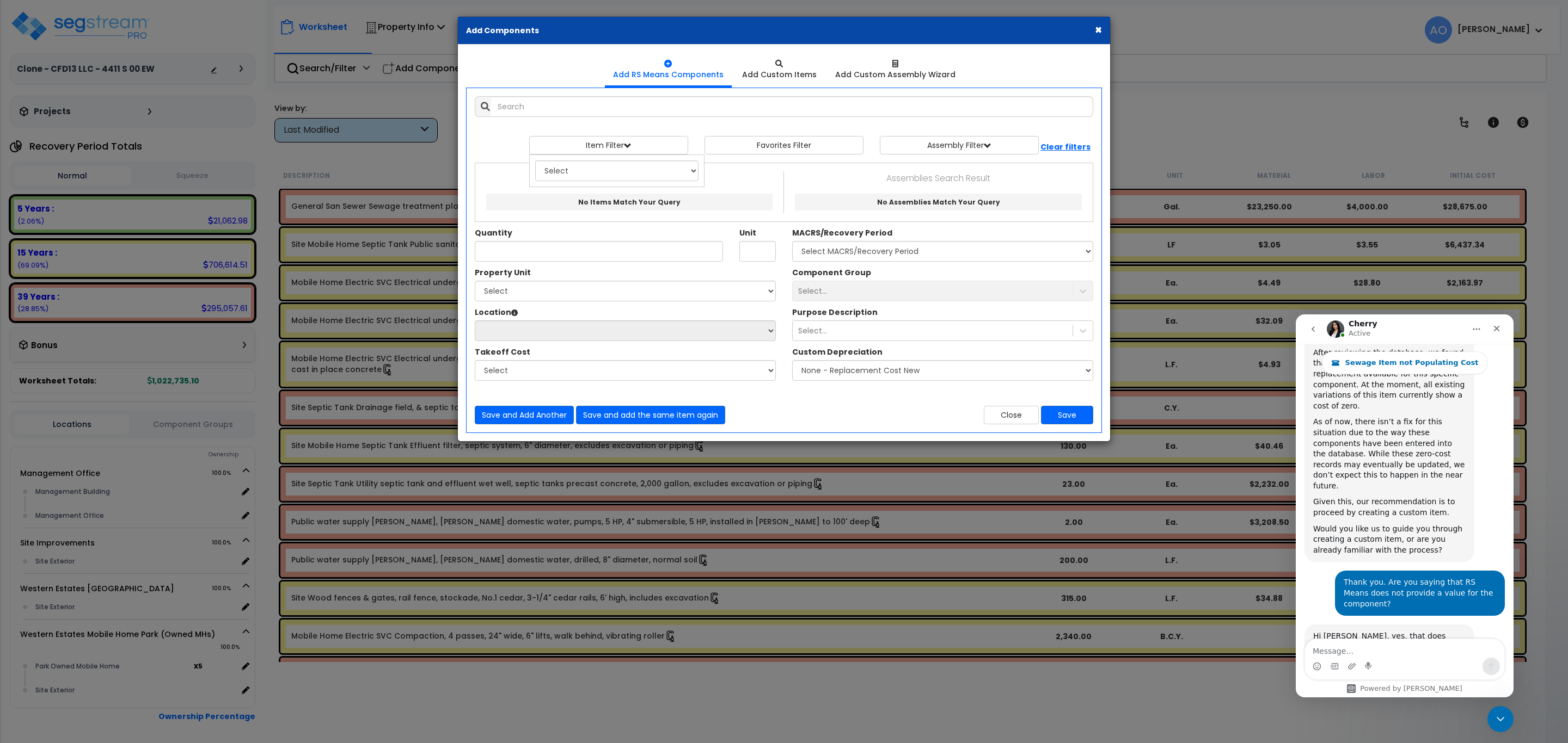
click at [1186, 142] on div "× Add Components Add RS Means Components Add Custom Items Add Items" at bounding box center [784, 371] width 1568 height 743
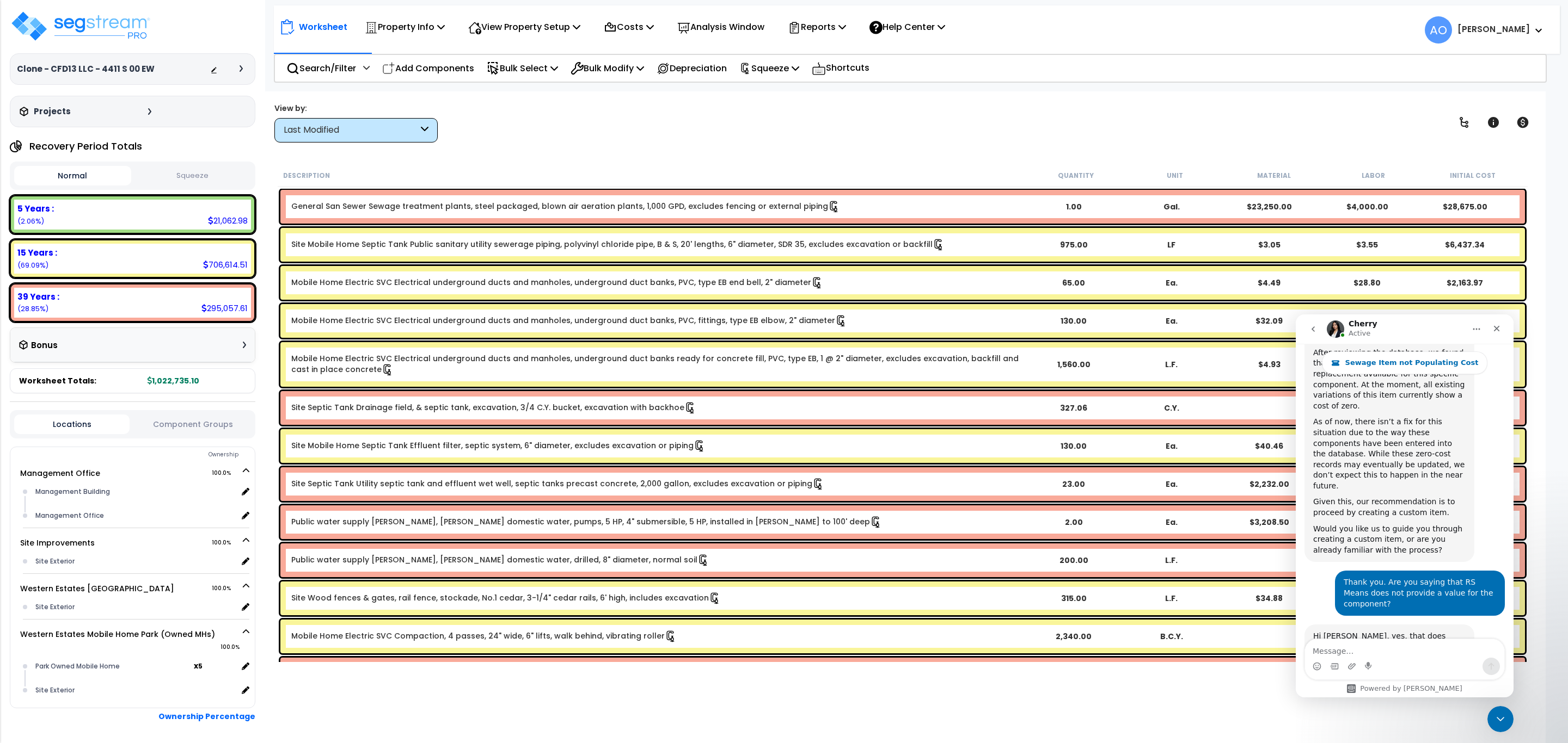
click at [399, 135] on div "Last Modified" at bounding box center [351, 130] width 134 height 12
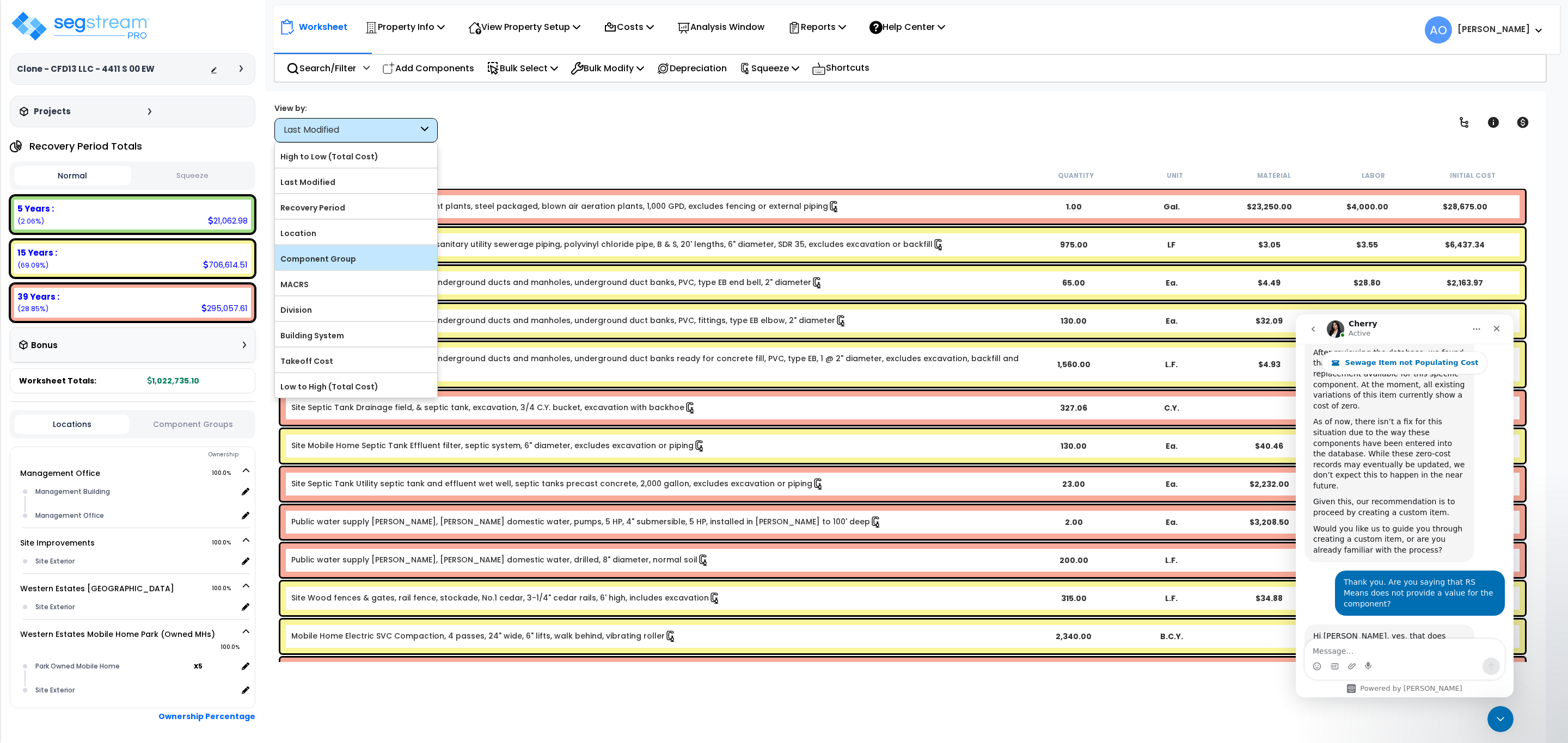
click at [348, 260] on label "Component Group" at bounding box center [356, 259] width 163 height 16
click at [0, 0] on input "Component Group" at bounding box center [0, 0] width 0 height 0
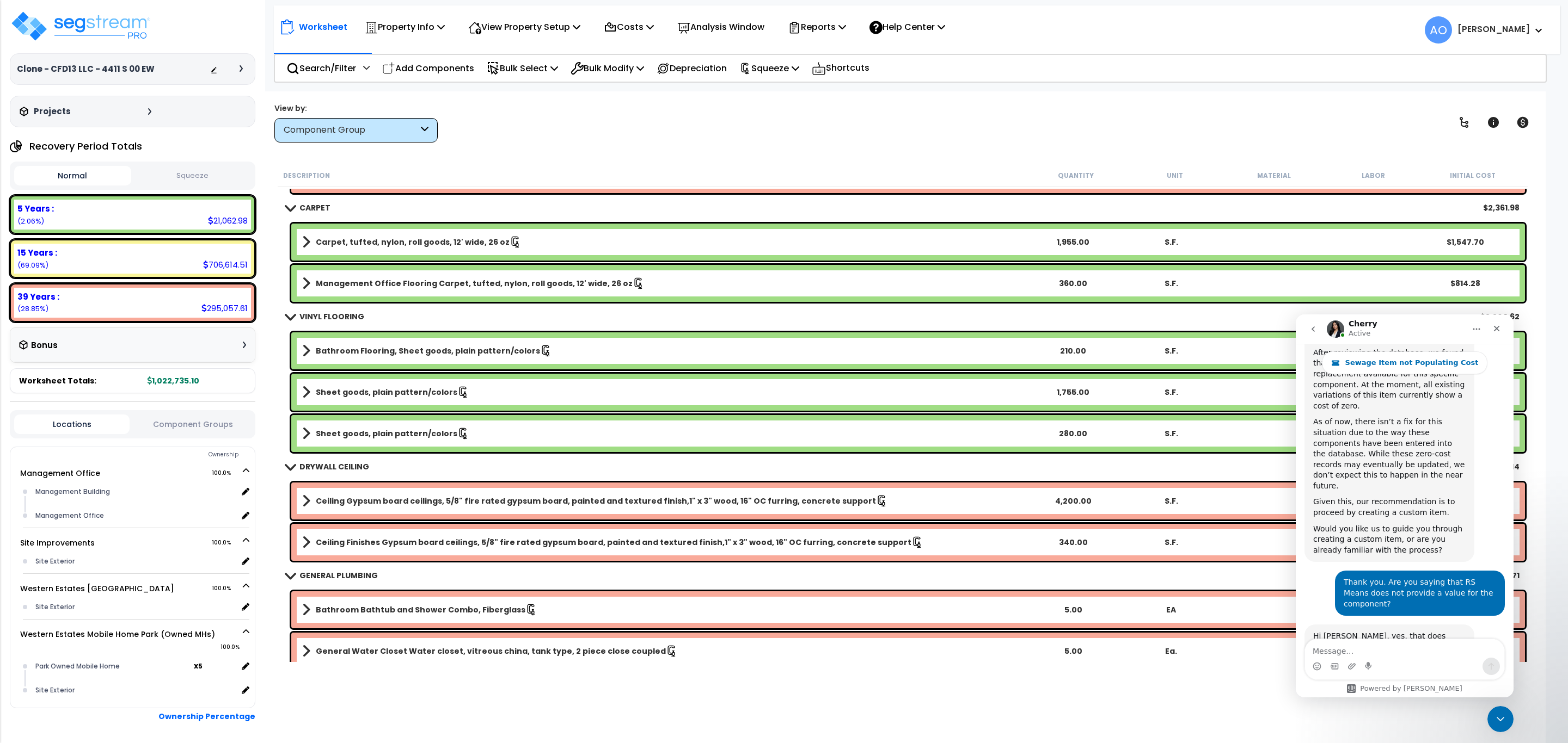
scroll to position [980, 0]
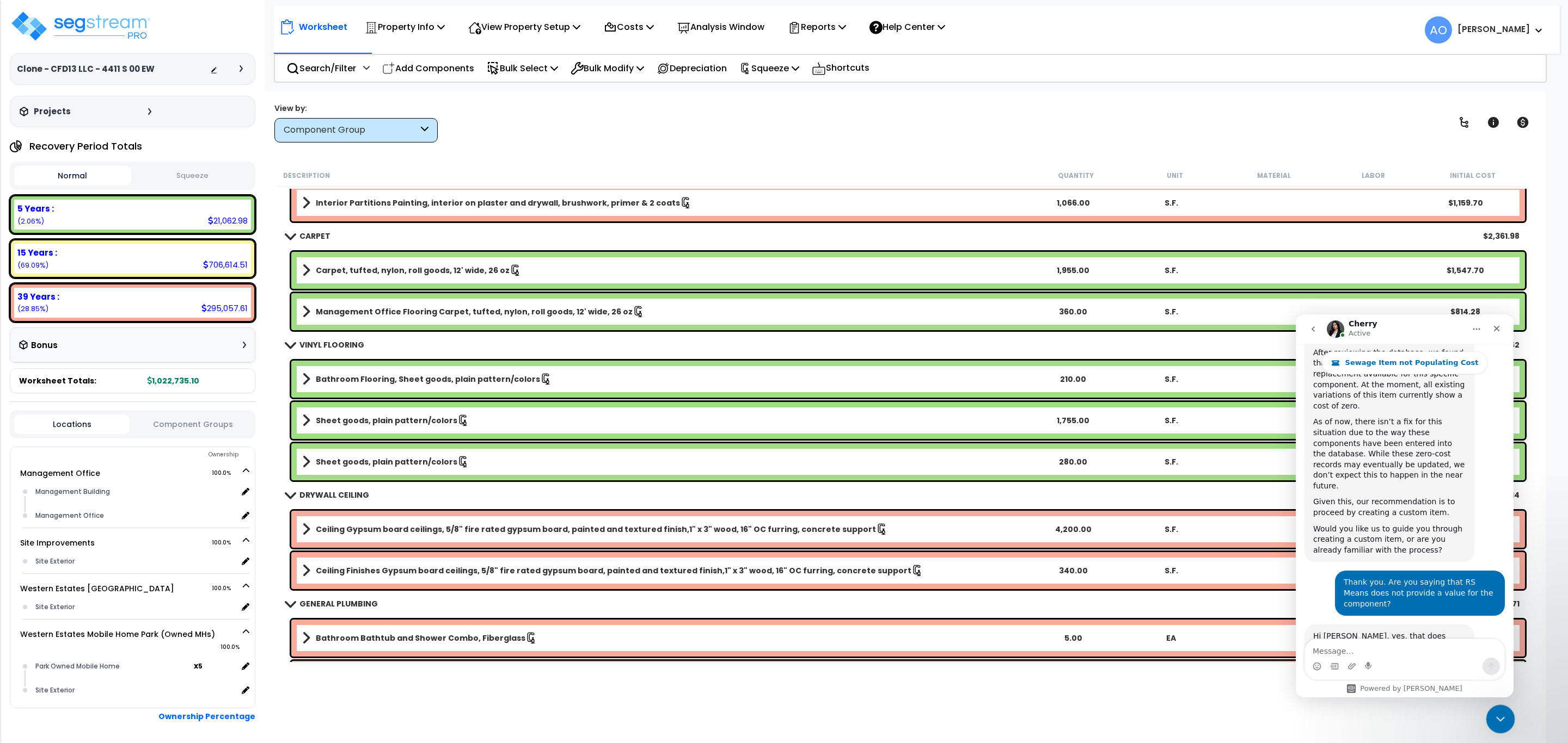
click at [1503, 711] on icon "Close Intercom Messenger" at bounding box center [1498, 717] width 13 height 13
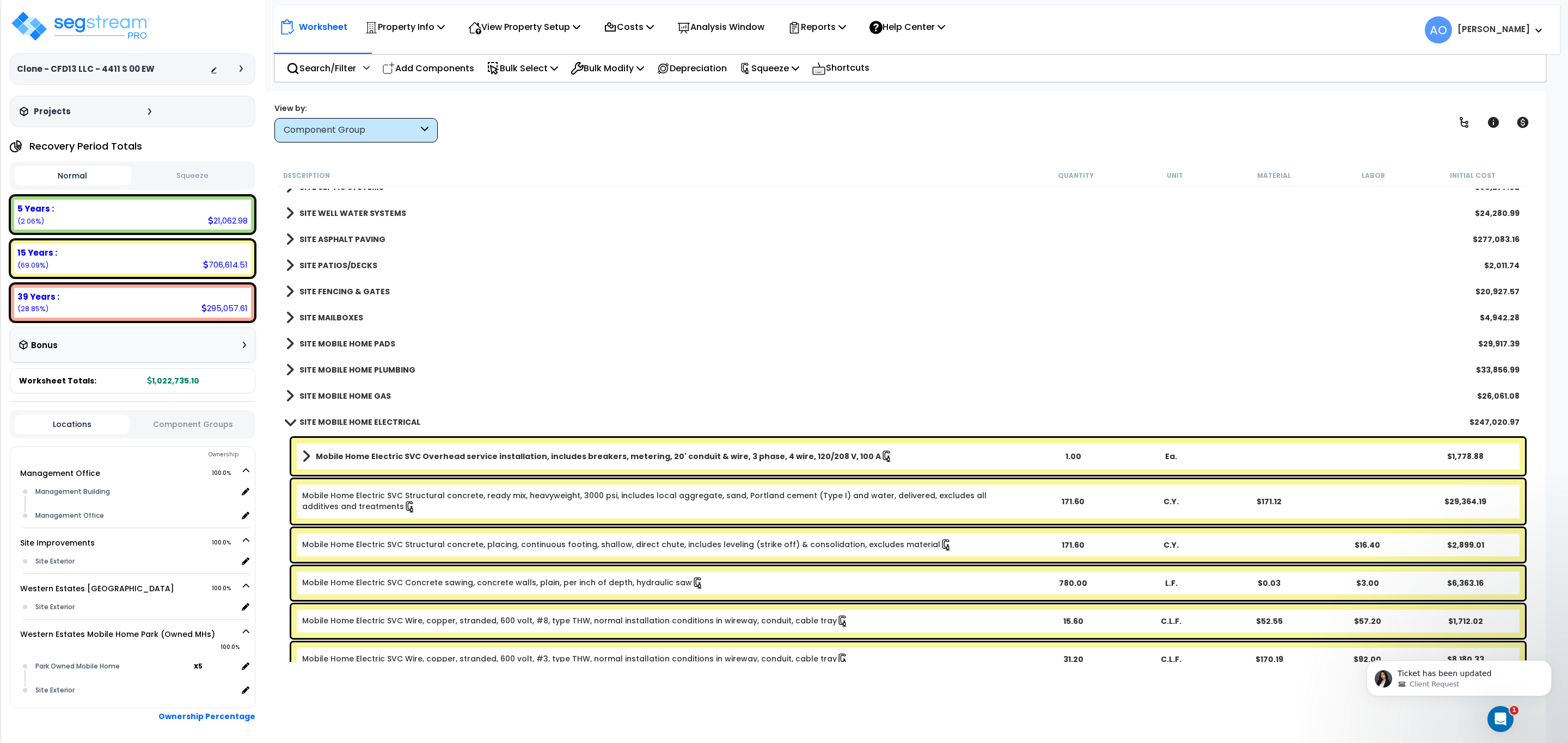
scroll to position [2122, 0]
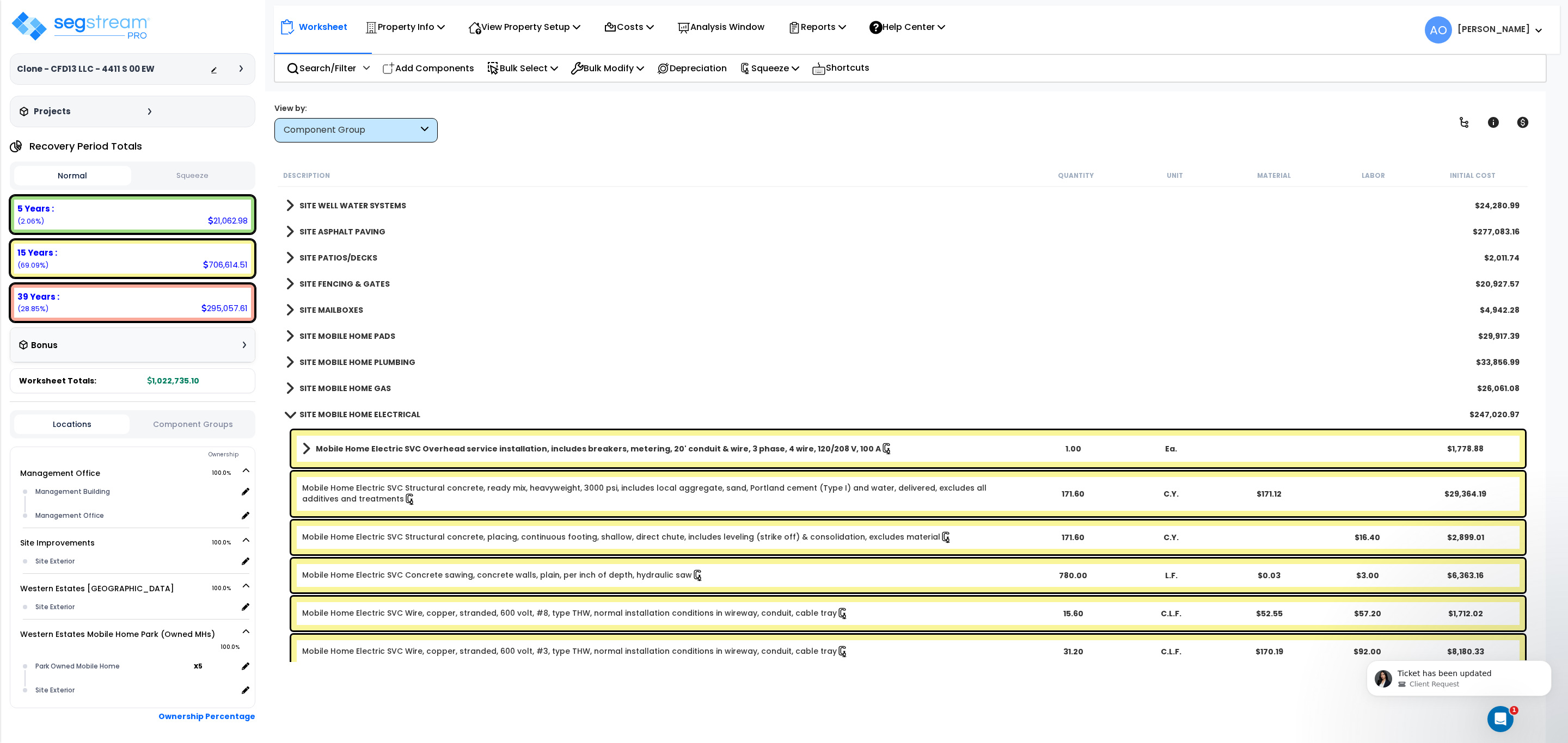
click at [368, 418] on b "SITE MOBILE HOME ELECTRICAL" at bounding box center [360, 414] width 121 height 11
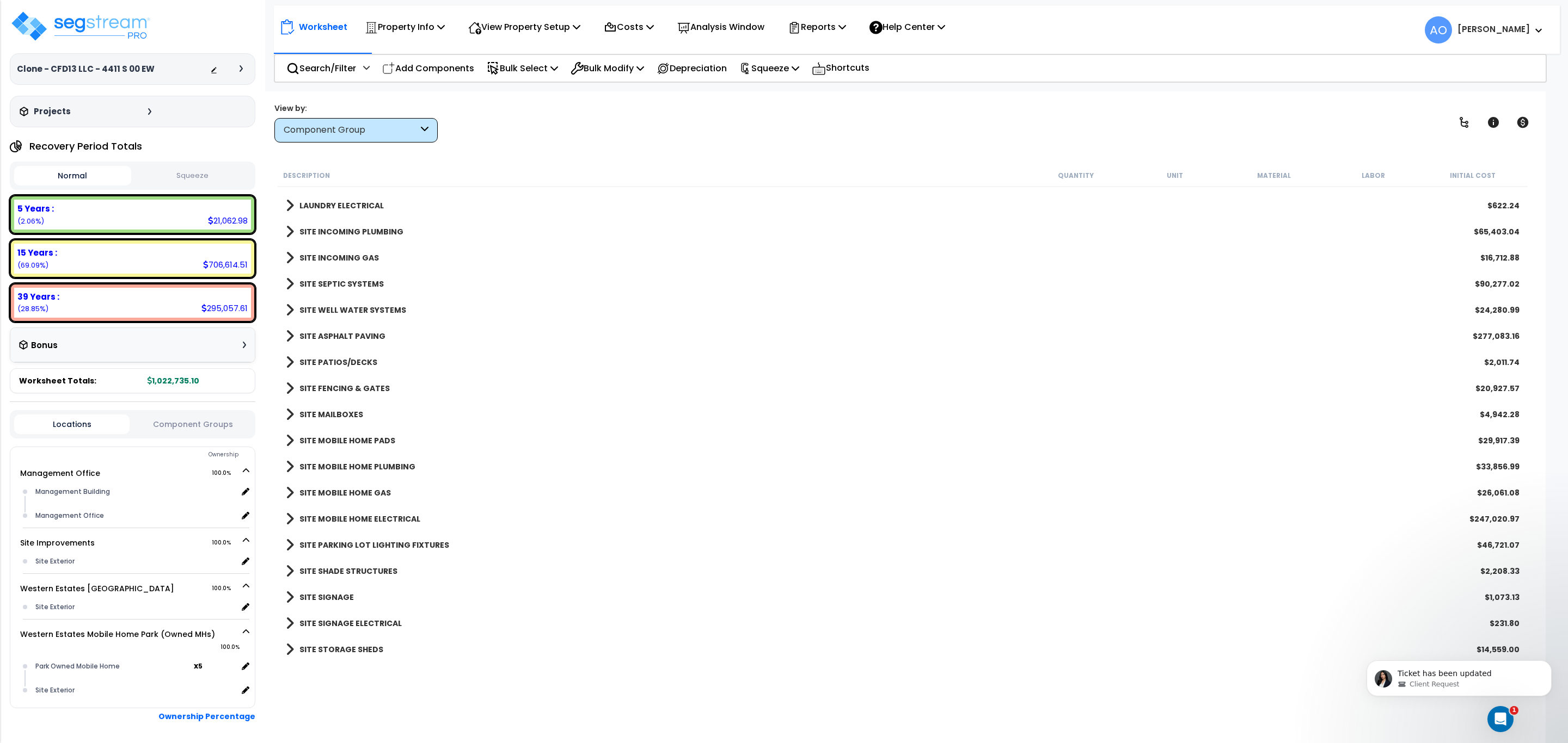
scroll to position [48, 0]
click at [337, 284] on b "SITE SEPTIC SYSTEMS" at bounding box center [341, 284] width 84 height 11
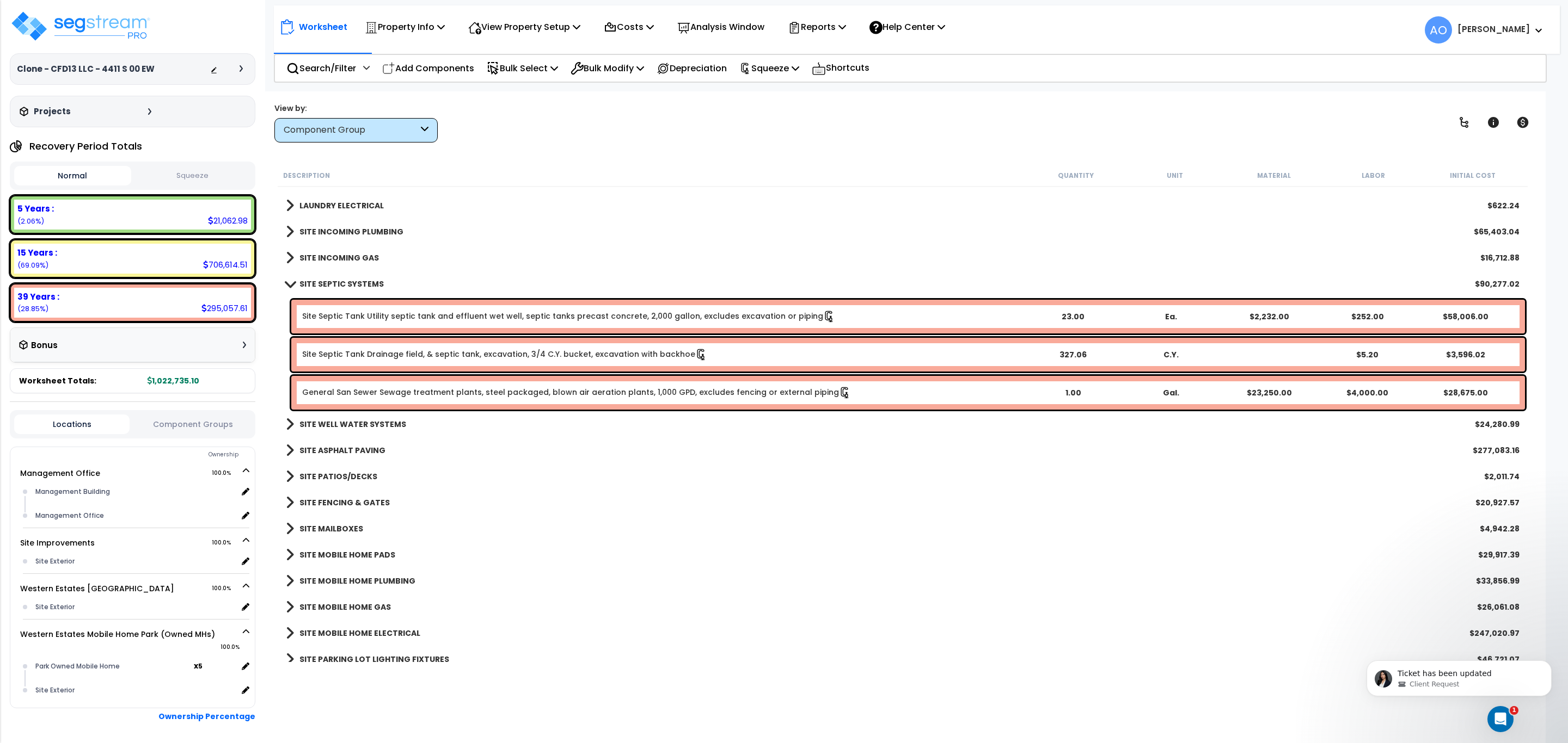
click at [468, 315] on link "Site Septic Tank Utility septic tank and effluent wet well, septic tanks precas…" at bounding box center [568, 317] width 533 height 12
click at [473, 318] on link "Site Septic Tank Utility septic tank and effluent wet well, septic tanks precas…" at bounding box center [568, 317] width 533 height 12
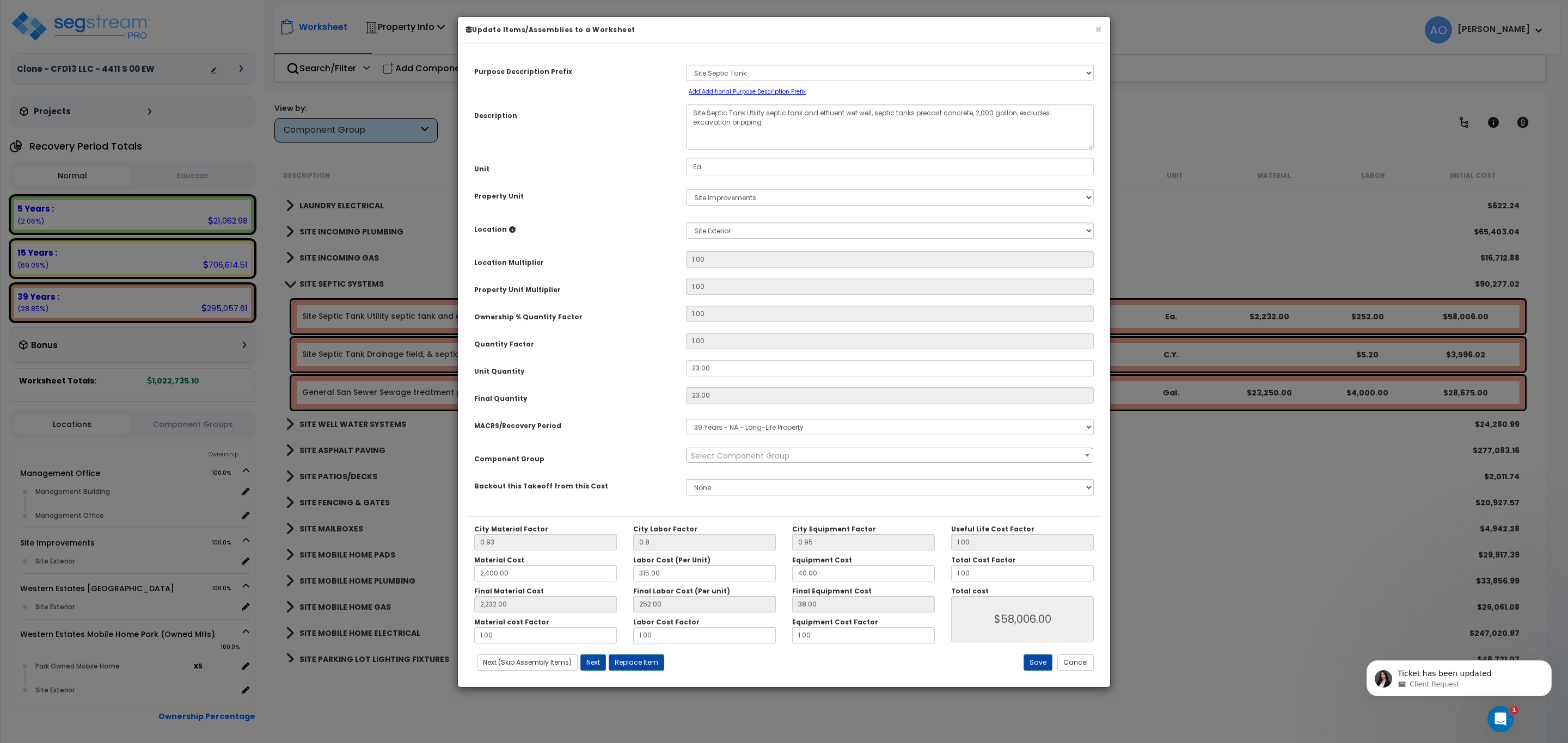
select select "46151"
click at [1075, 667] on button "Cancel" at bounding box center [1075, 663] width 36 height 16
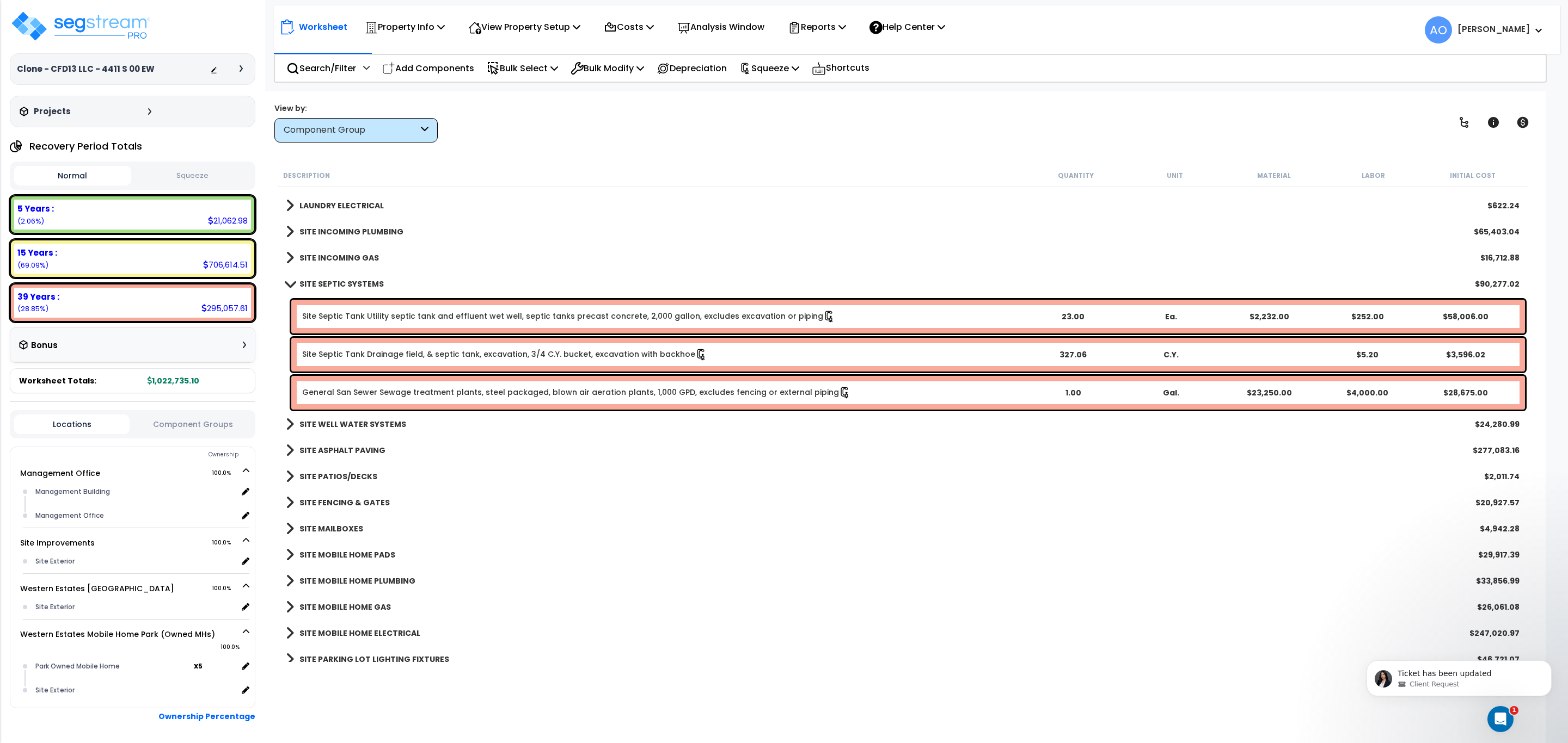
click at [536, 466] on div "SITE PATIOS/DECKS $2,011.74" at bounding box center [902, 477] width 1245 height 27
click at [183, 175] on button "Squeeze" at bounding box center [193, 176] width 117 height 19
drag, startPoint x: 85, startPoint y: 178, endPoint x: 113, endPoint y: 178, distance: 28.0
click at [85, 179] on button "Normal" at bounding box center [72, 176] width 117 height 19
click at [180, 178] on button "Squeeze" at bounding box center [193, 176] width 117 height 19
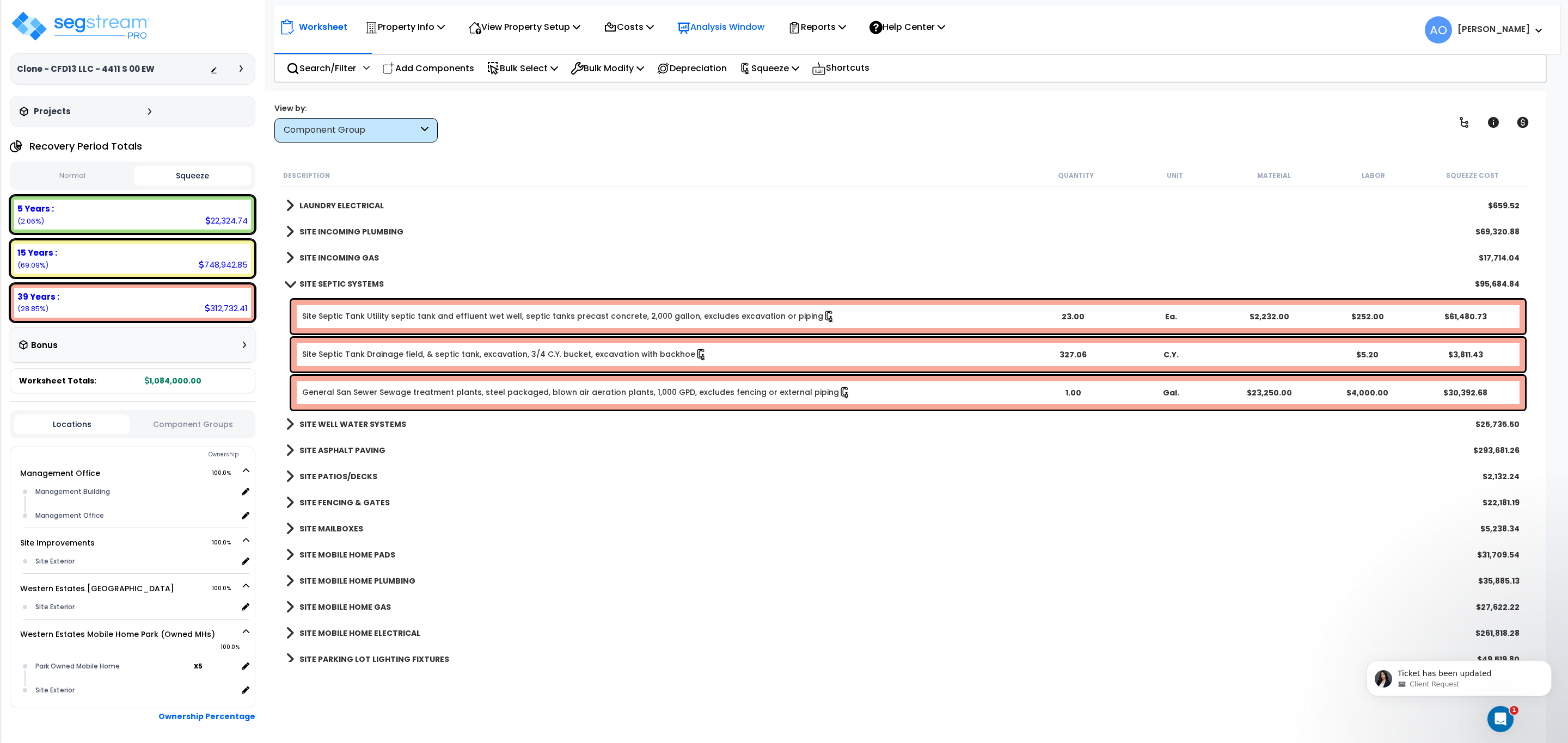
click at [735, 27] on p "Analysis Window" at bounding box center [720, 27] width 88 height 15
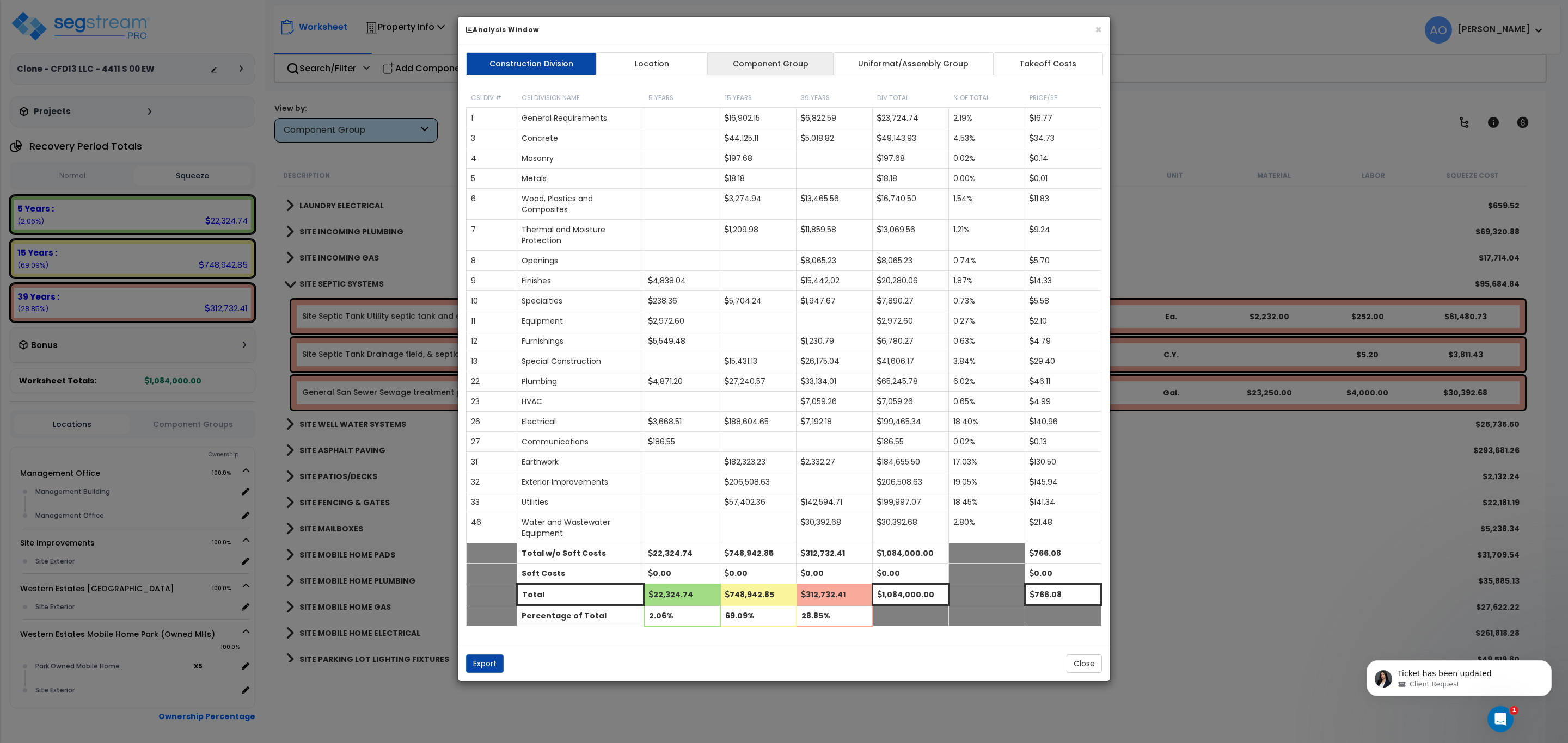
click at [745, 65] on link "Component Group" at bounding box center [770, 64] width 126 height 23
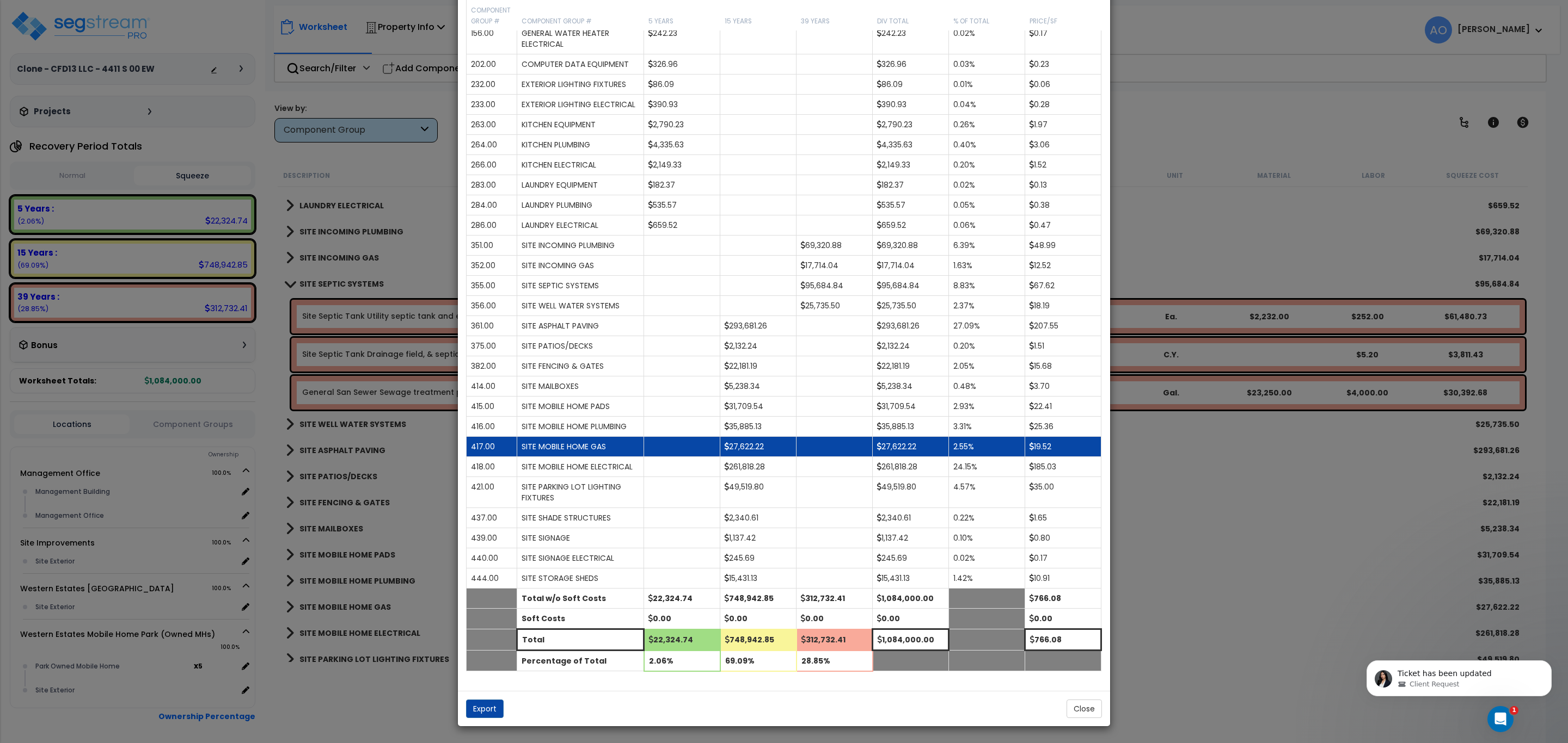
scroll to position [684, 0]
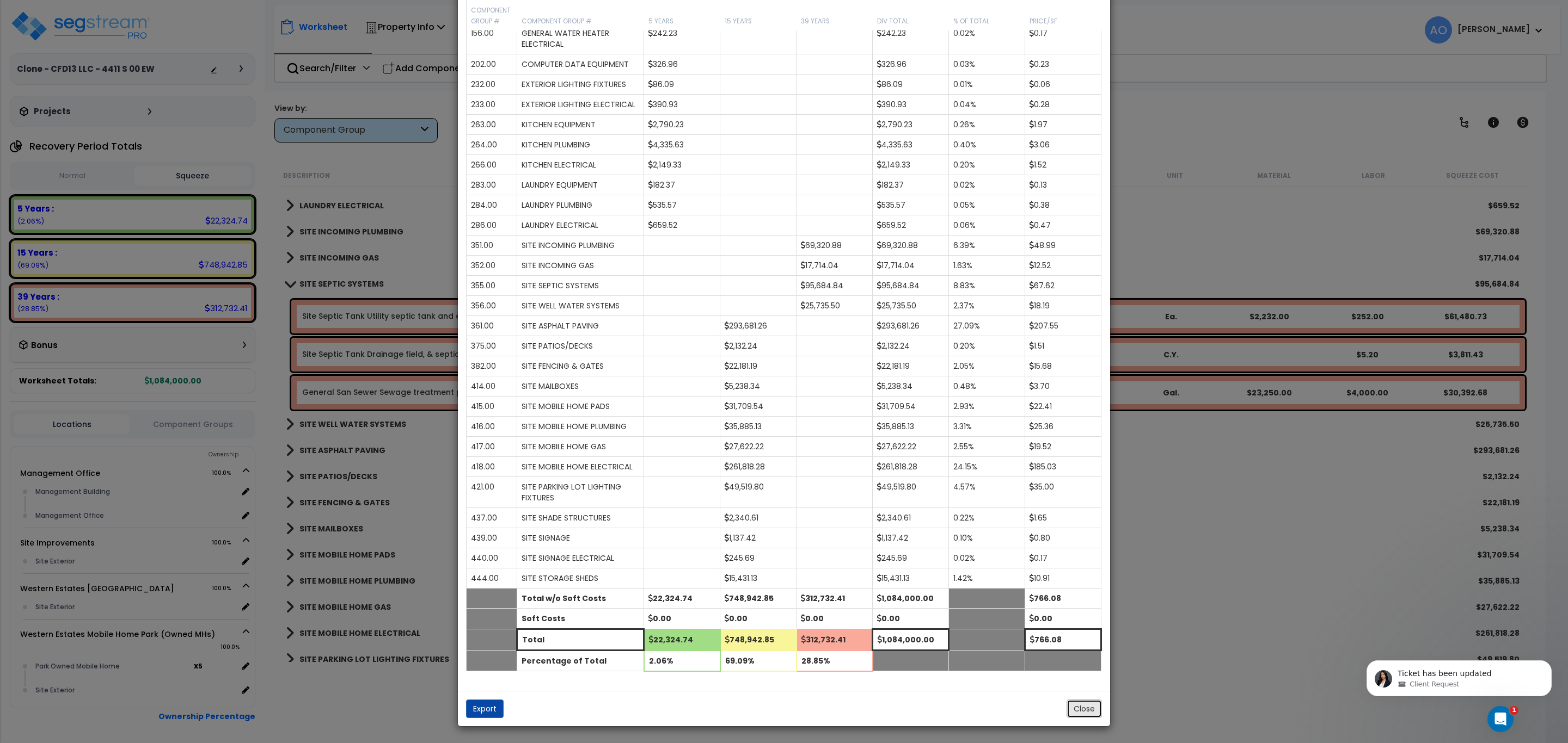
click at [1084, 710] on button "Close" at bounding box center [1085, 709] width 35 height 19
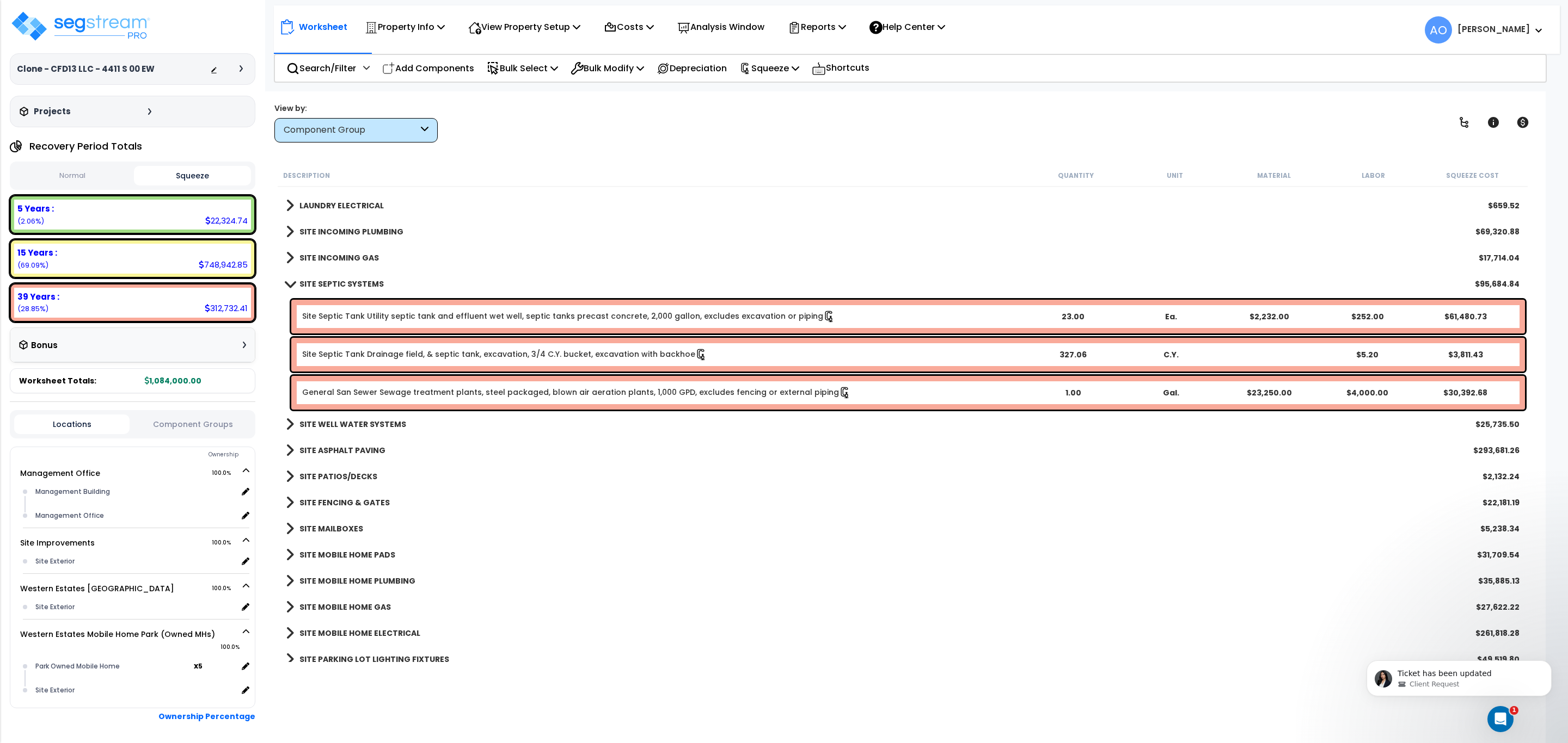
click at [363, 423] on b "SITE WELL WATER SYSTEMS" at bounding box center [353, 424] width 107 height 11
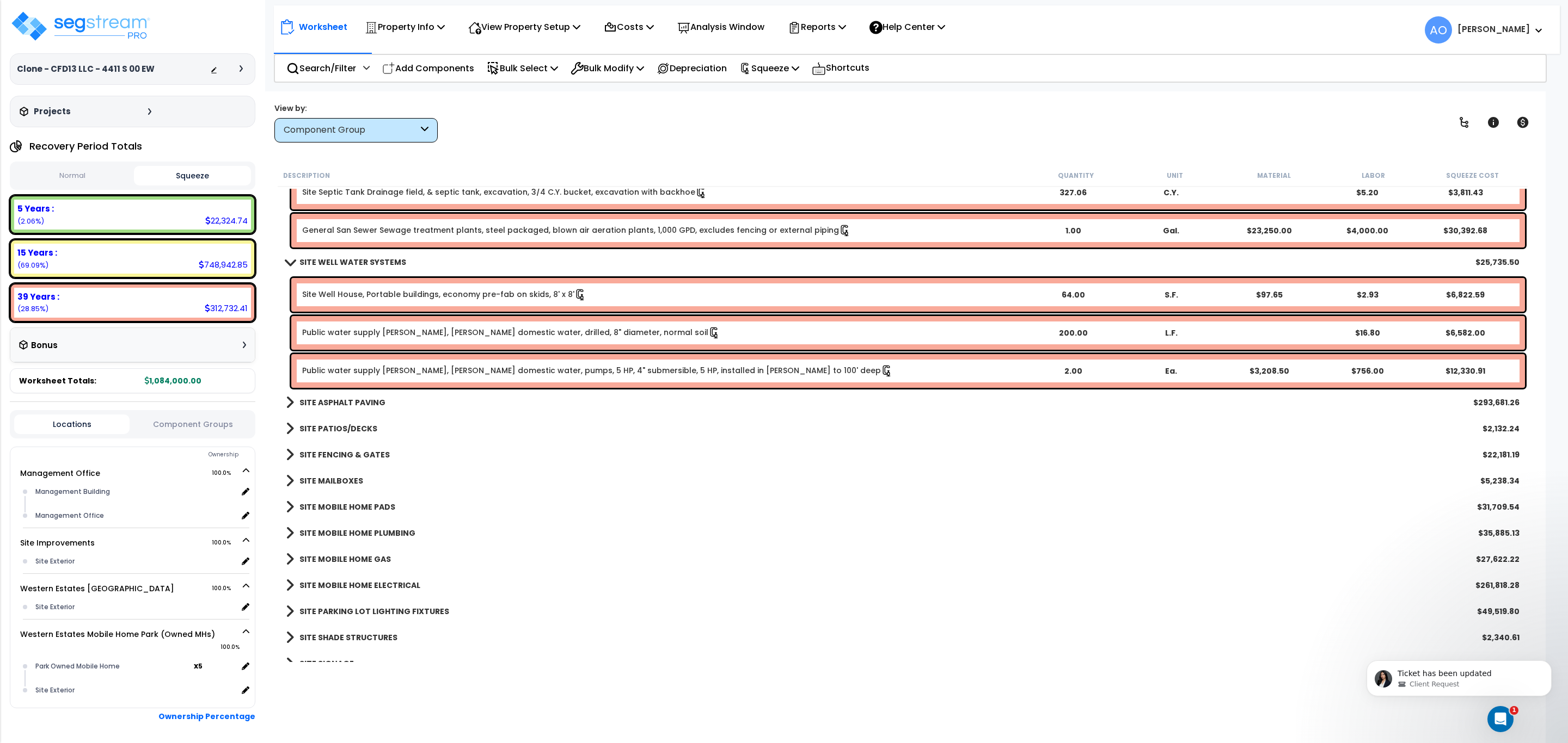
scroll to position [2181, 0]
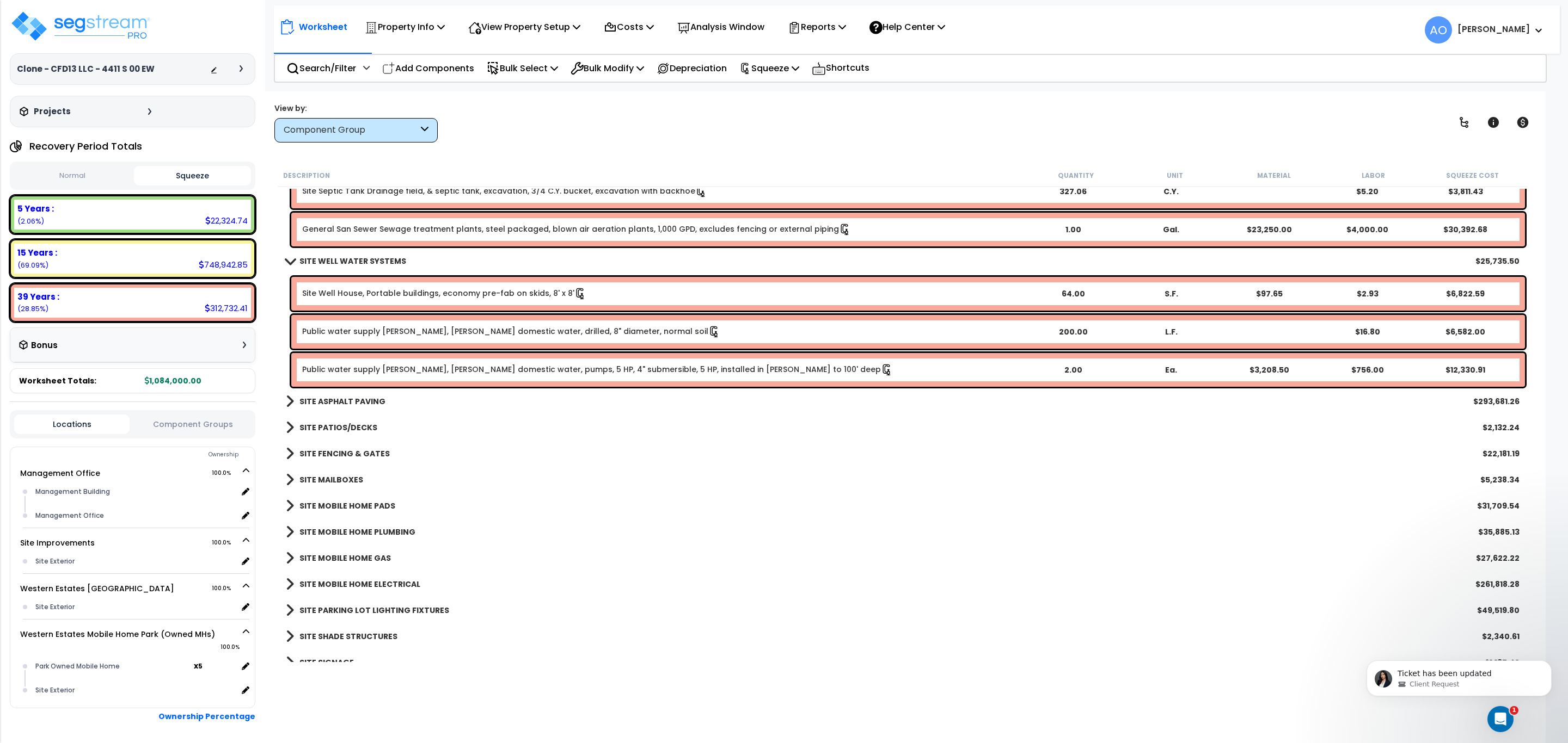
drag, startPoint x: 398, startPoint y: 294, endPoint x: 389, endPoint y: 294, distance: 9.0
click at [389, 294] on link "Site Well House, Portable buildings, economy pre-fab on skids, 8' x 8'" at bounding box center [445, 294] width 285 height 12
click at [361, 398] on b "SITE ASPHALT PAVING" at bounding box center [342, 401] width 86 height 11
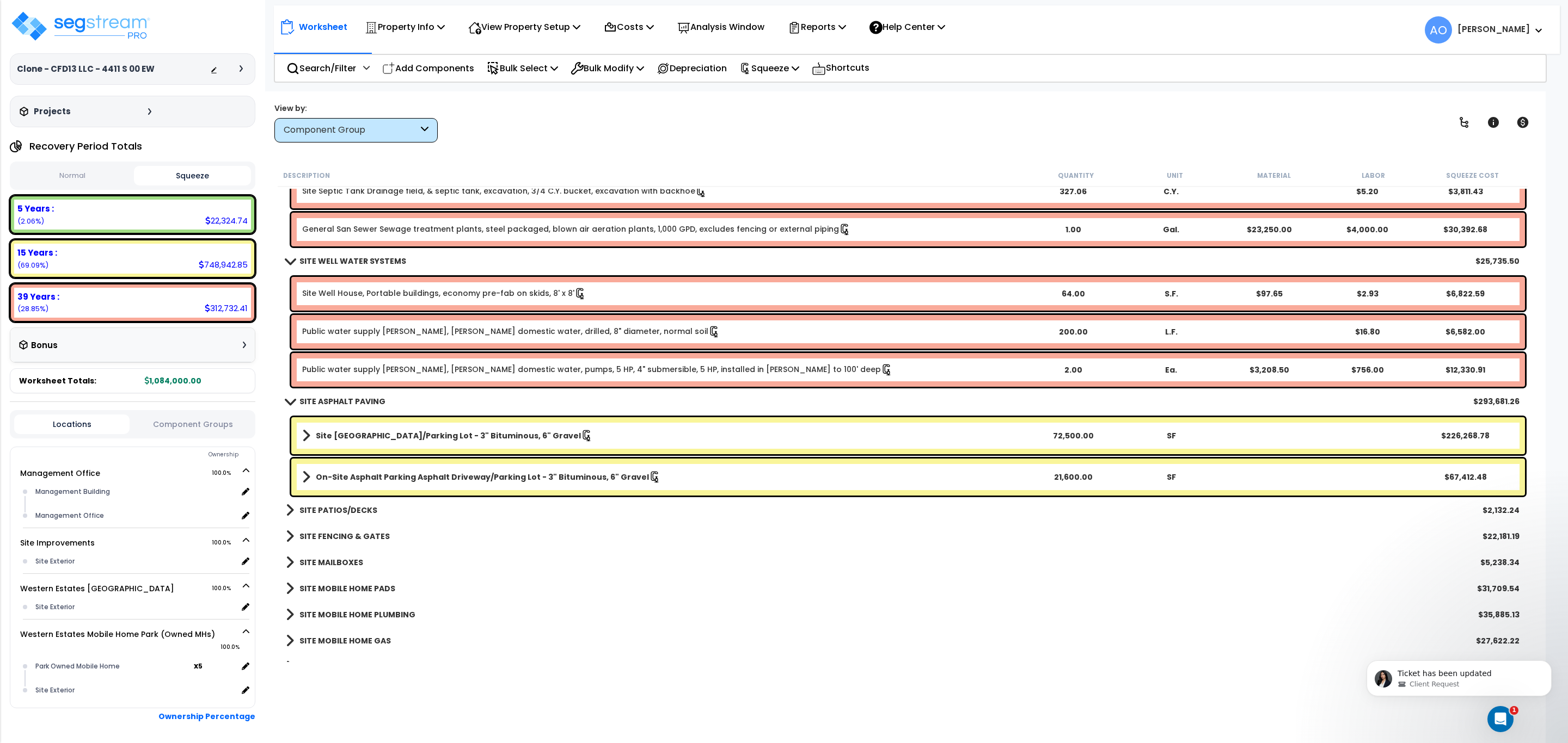
click at [361, 398] on b "SITE ASPHALT PAVING" at bounding box center [342, 401] width 86 height 11
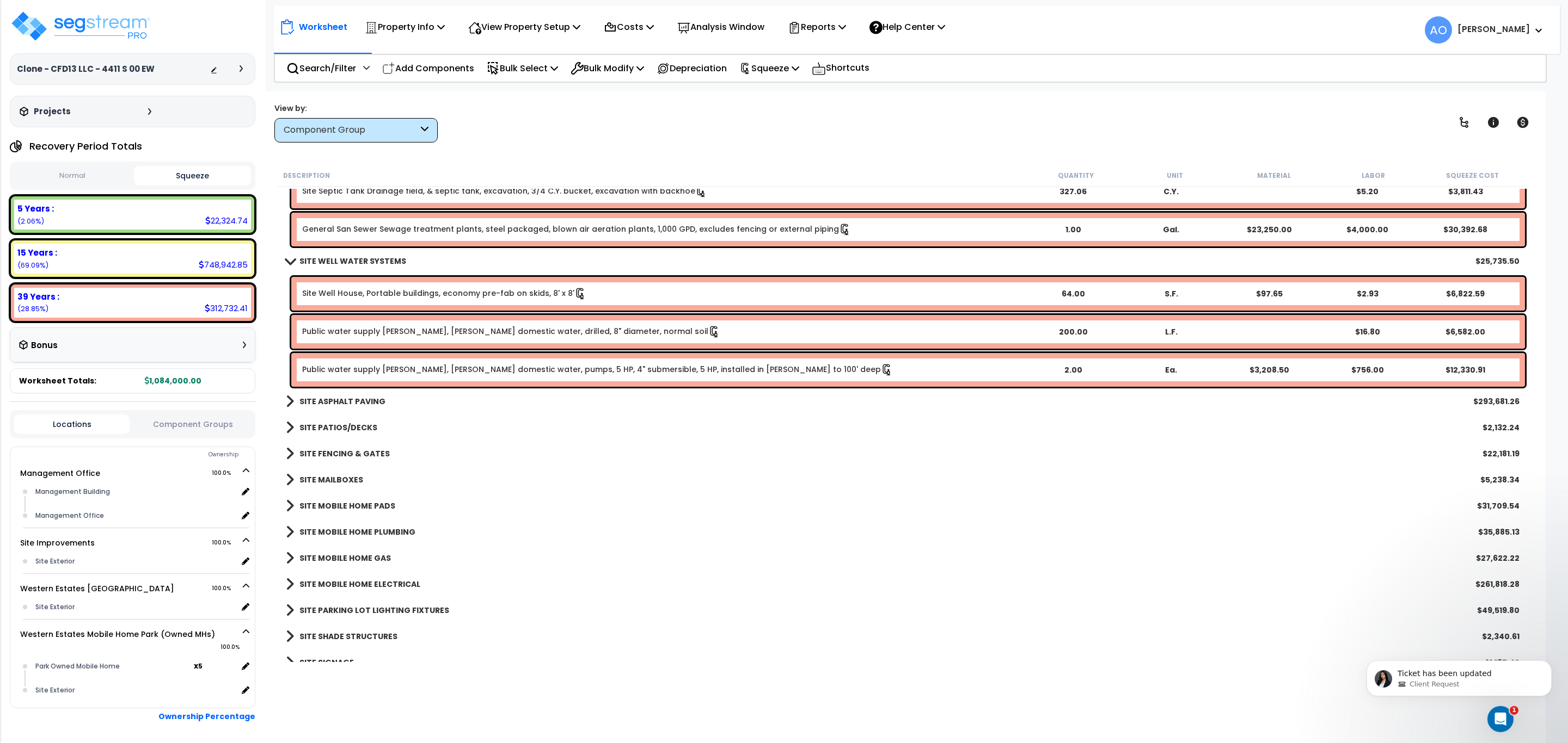
click at [366, 423] on b "SITE PATIOS/DECKS" at bounding box center [339, 428] width 78 height 11
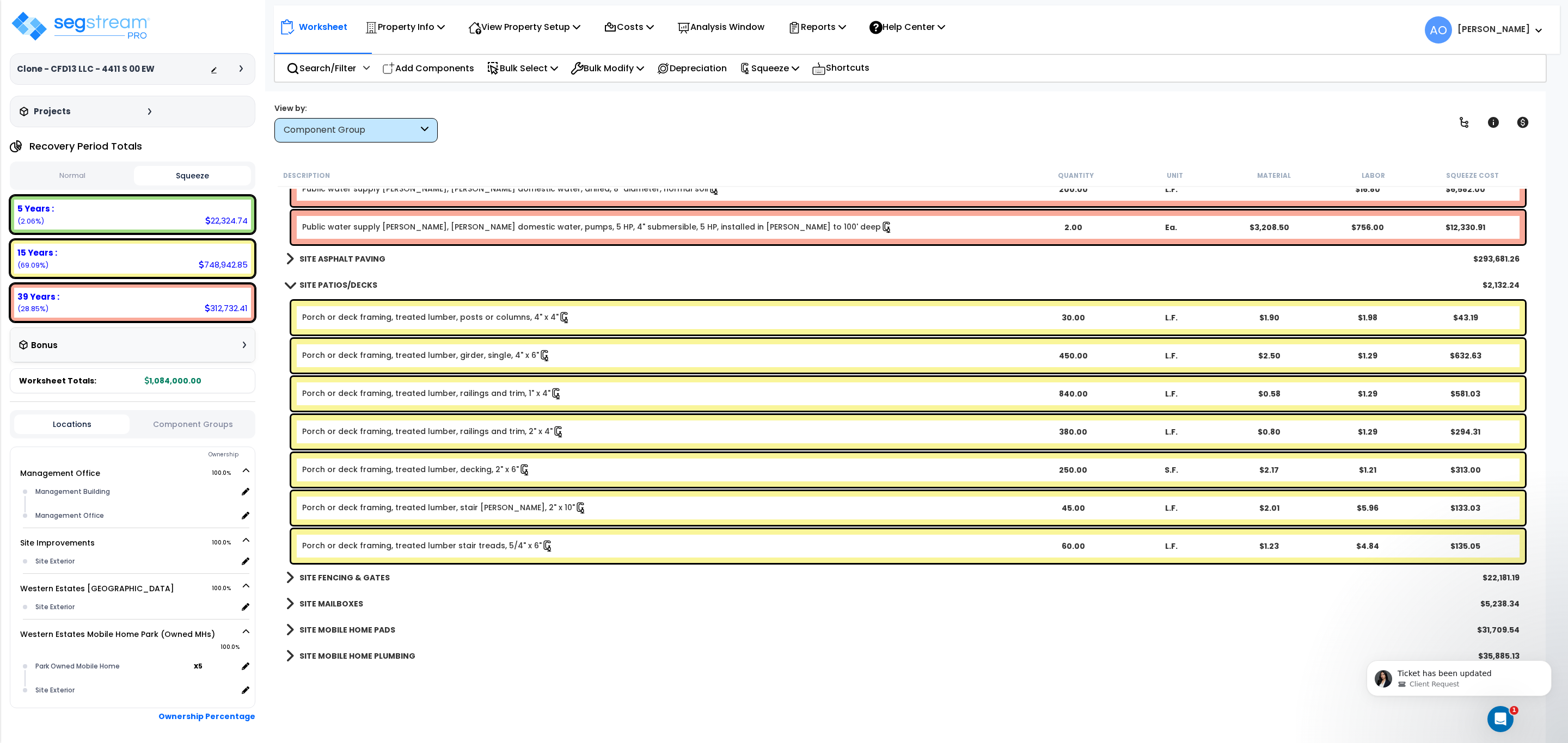
scroll to position [2345, 0]
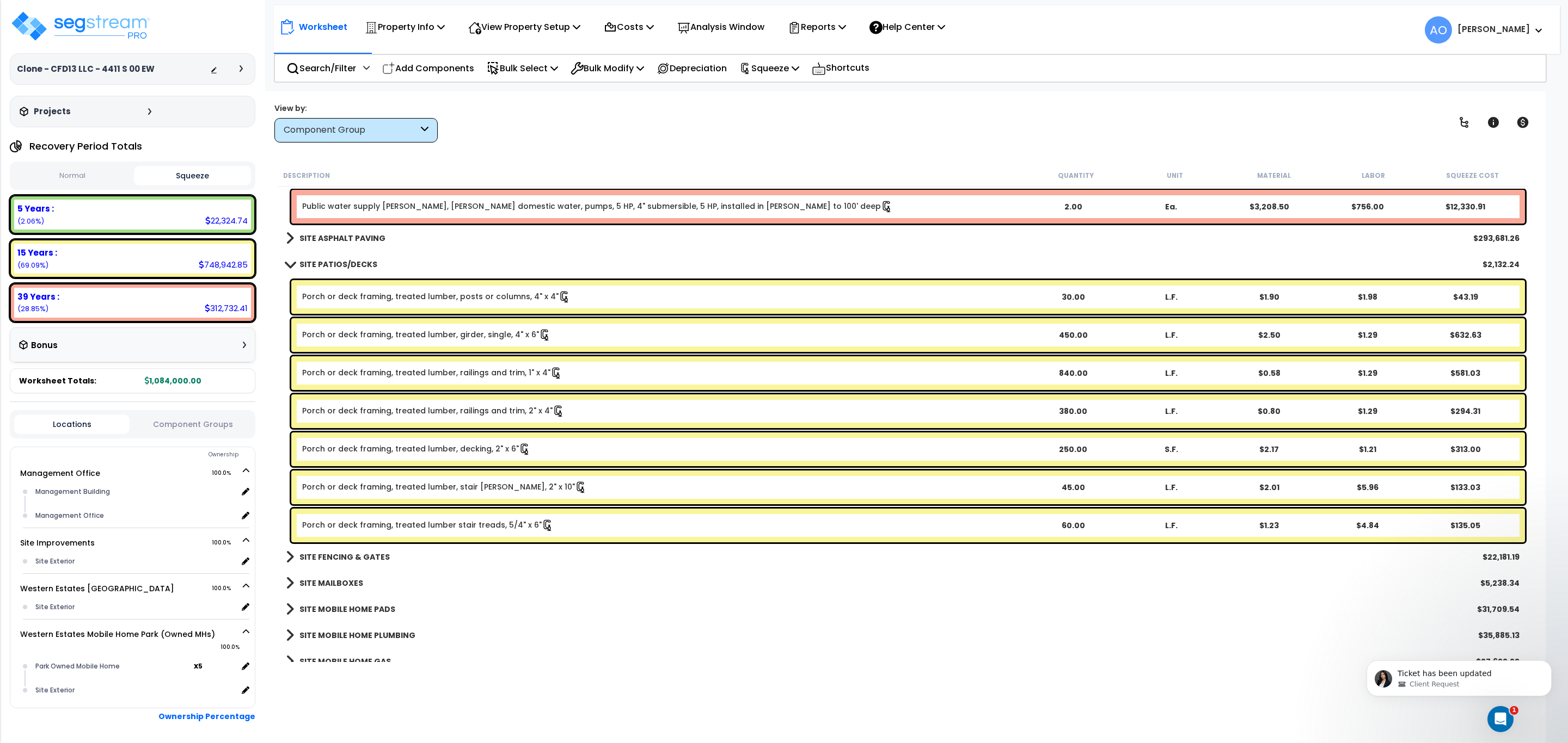
click at [436, 296] on link "Porch or deck framing, treated lumber, posts or columns, 4" x 4"" at bounding box center [437, 298] width 269 height 12
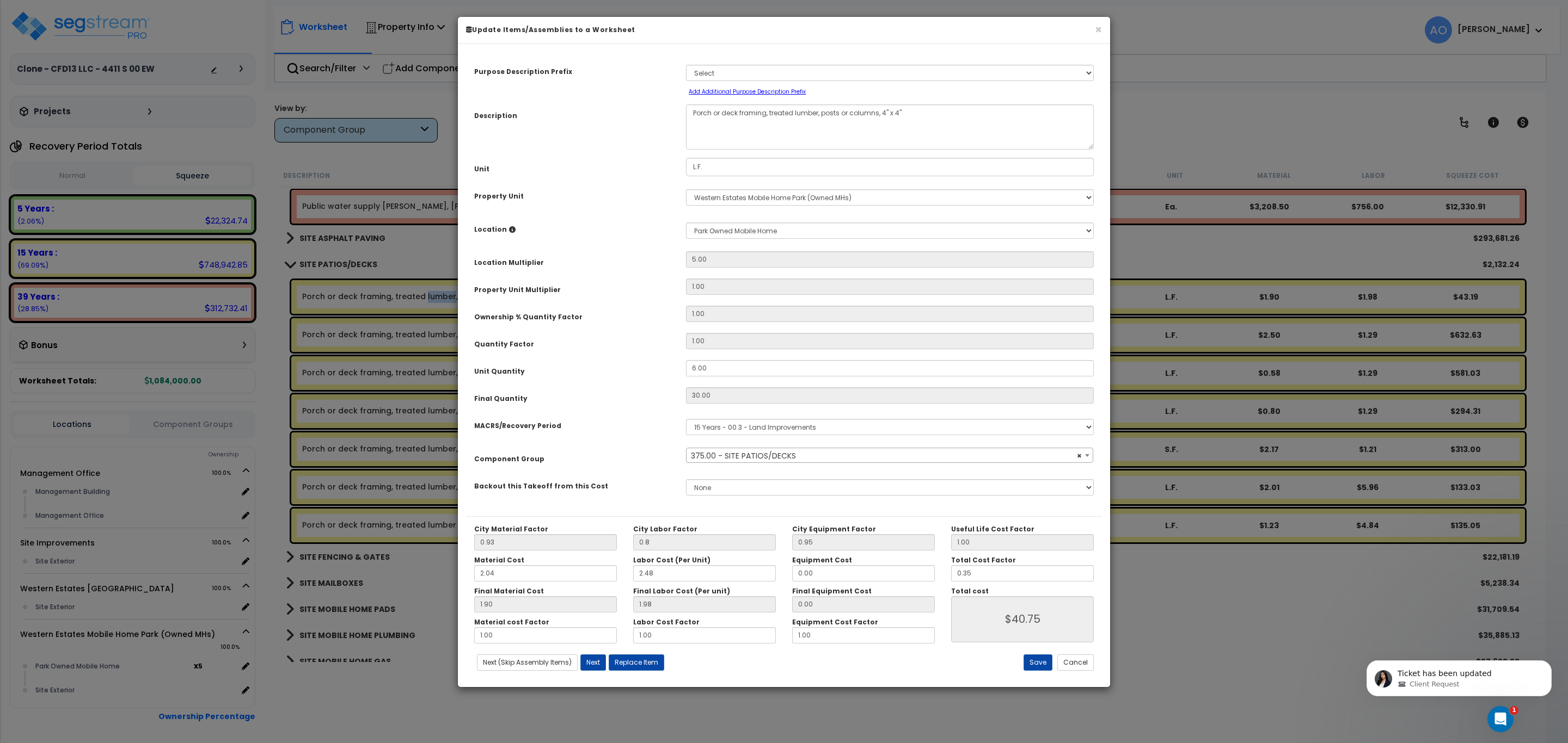
select select "46171"
click at [1086, 666] on button "Cancel" at bounding box center [1075, 663] width 36 height 16
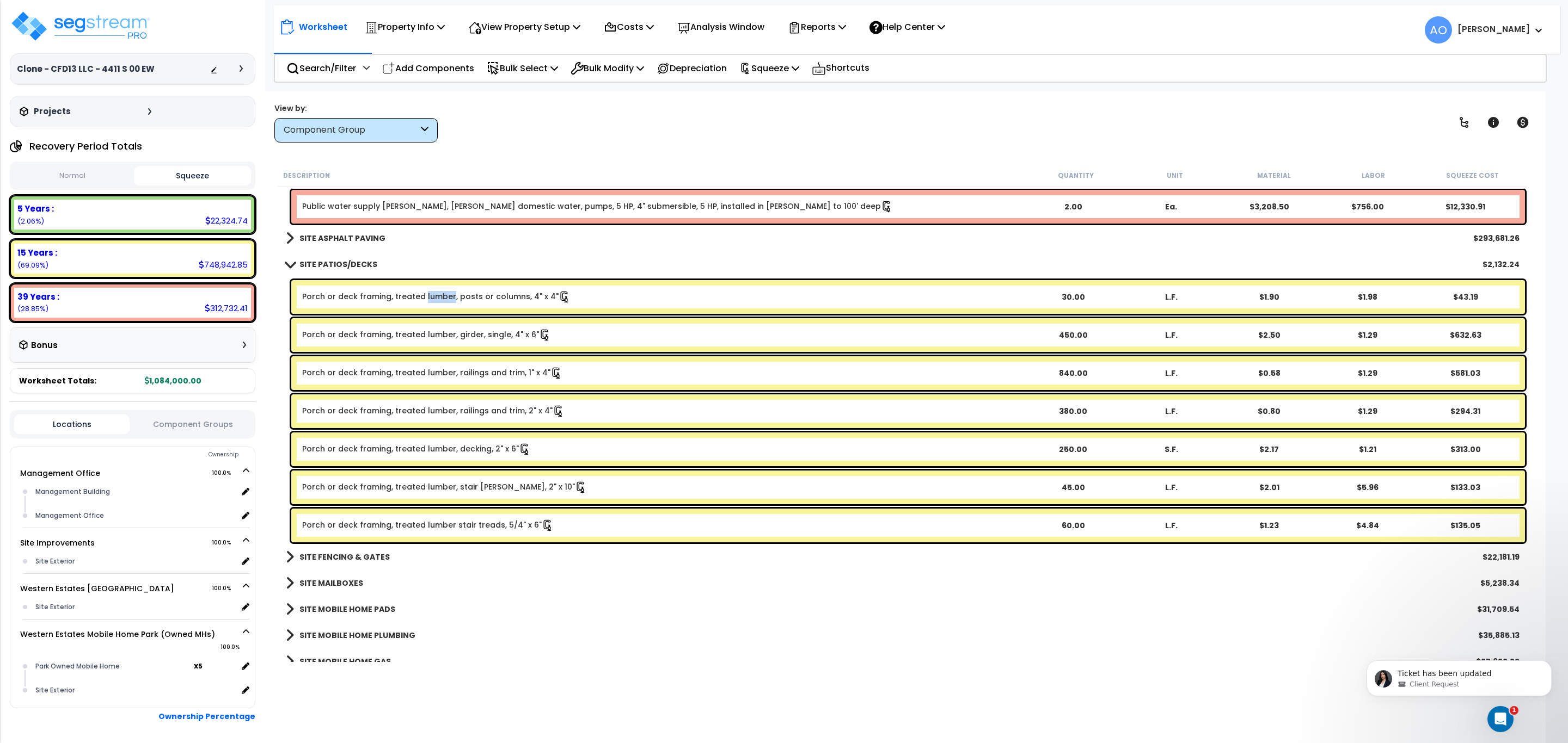
click at [339, 263] on b "SITE PATIOS/DECKS" at bounding box center [339, 264] width 78 height 11
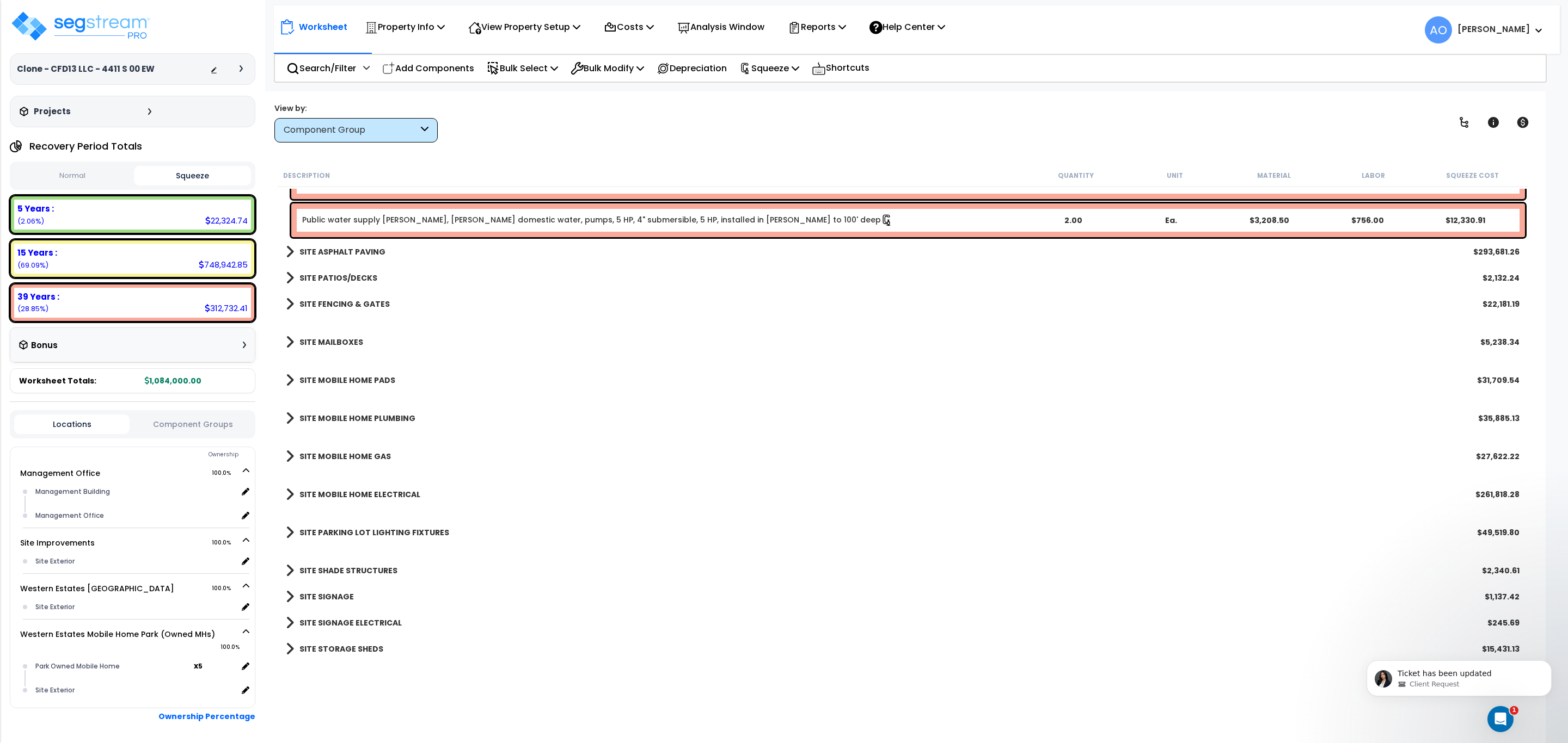
scroll to position [2330, 0]
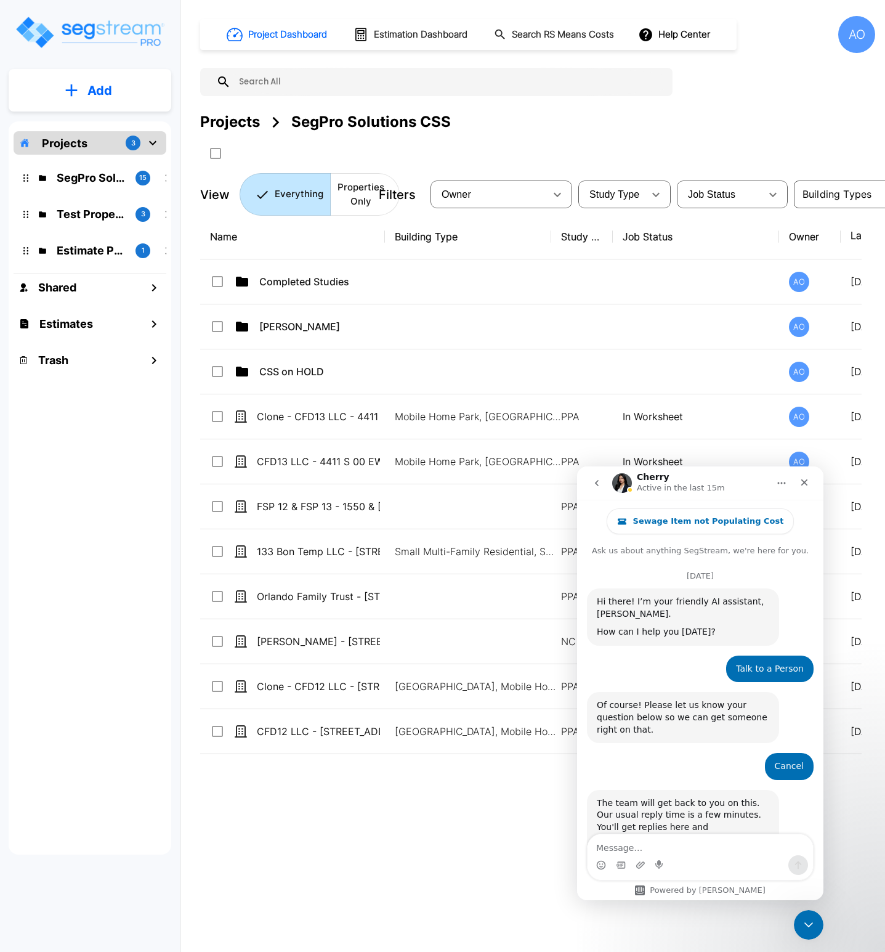
scroll to position [1555, 0]
